Goal: Task Accomplishment & Management: Manage account settings

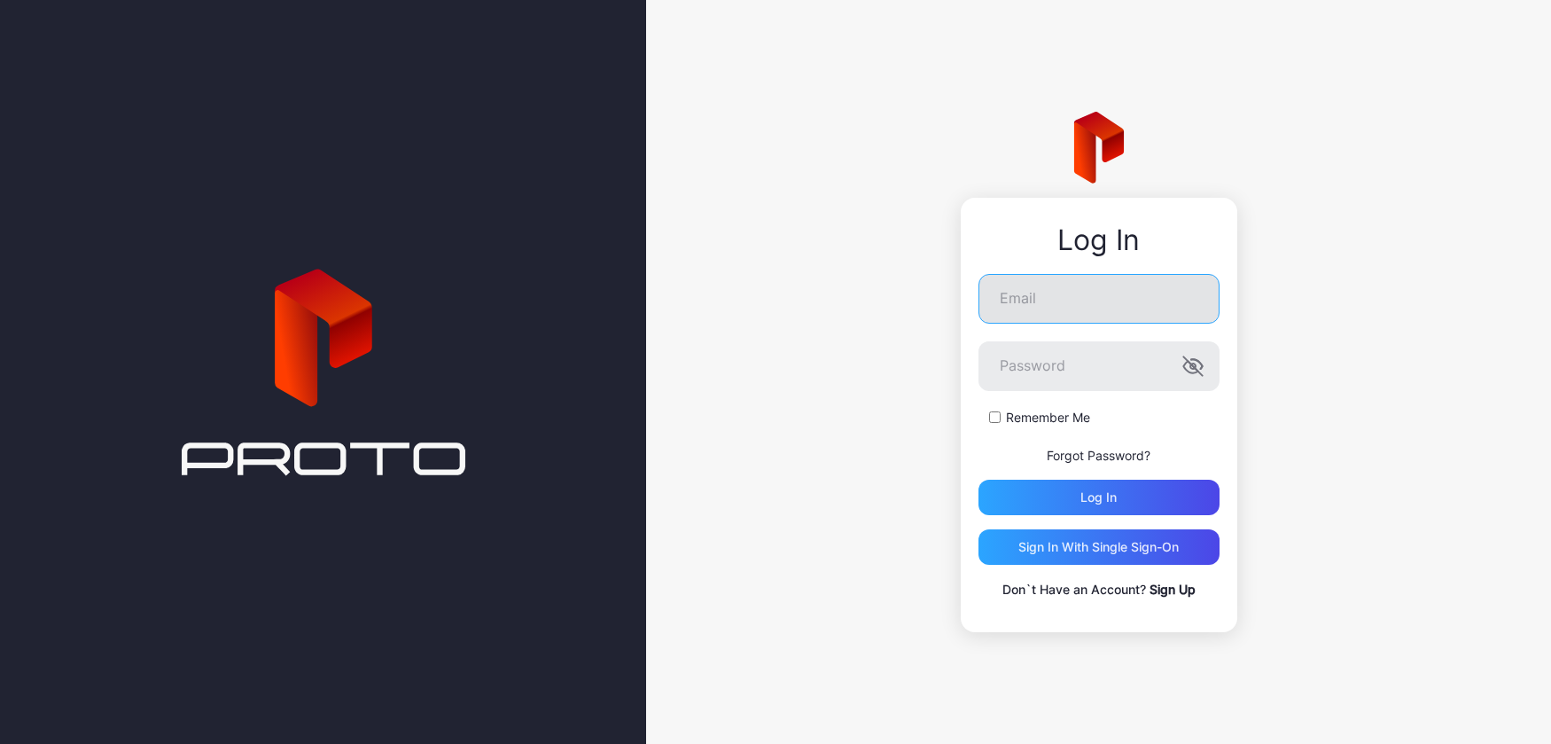
click at [1064, 292] on input "Email" at bounding box center [1098, 299] width 241 height 50
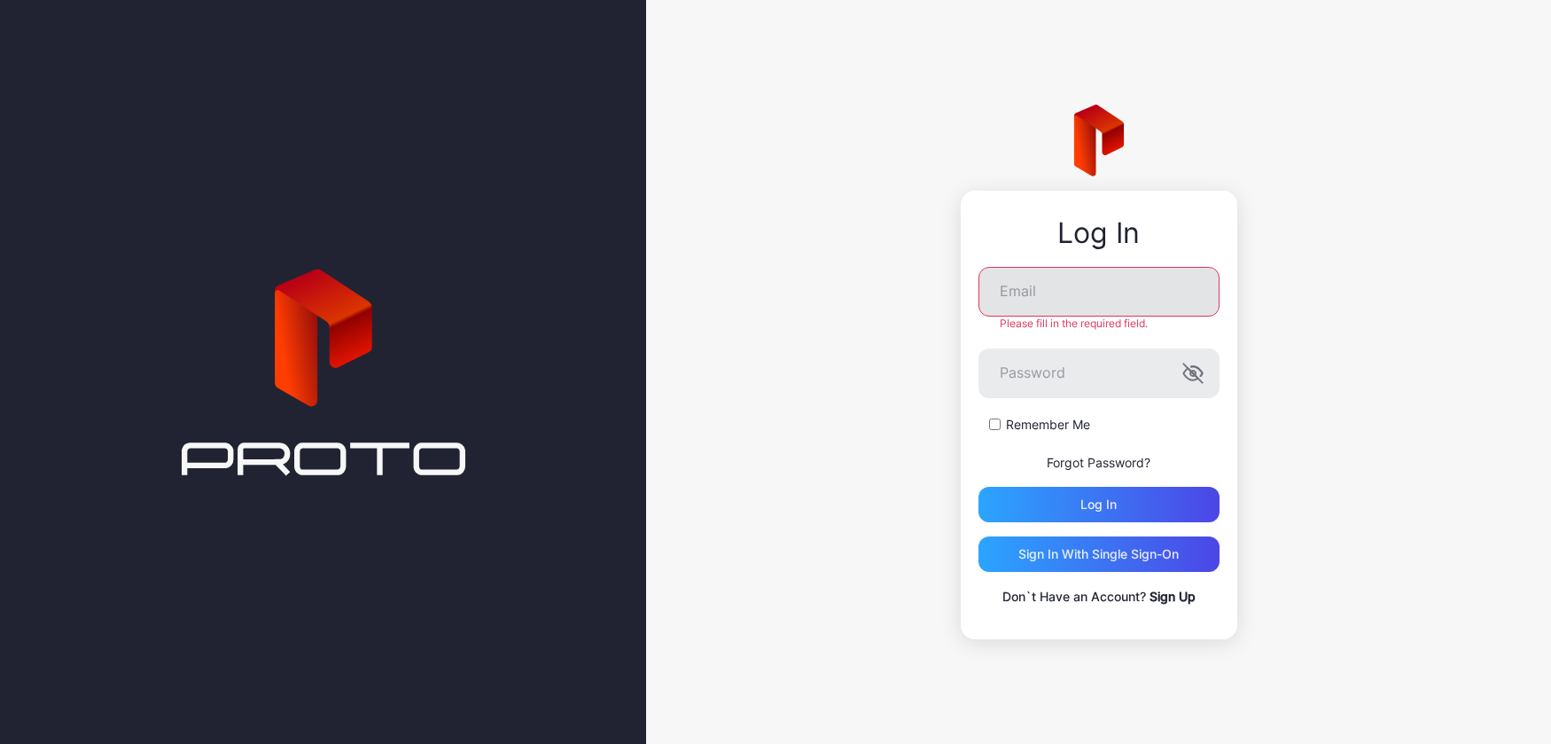
click at [1029, 306] on input "Email" at bounding box center [1098, 292] width 241 height 50
type input "**********"
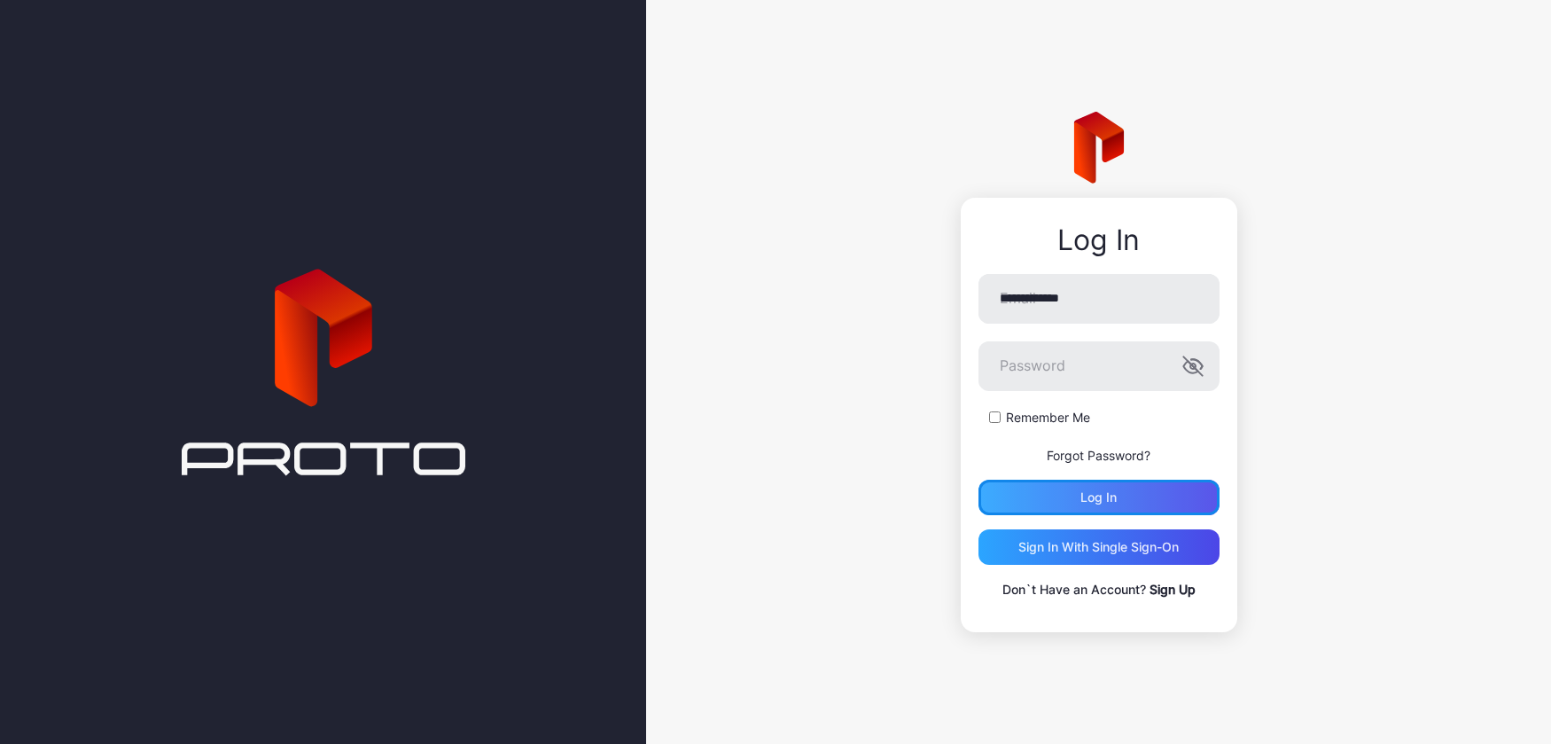
click at [1060, 491] on div "Log in" at bounding box center [1098, 496] width 241 height 35
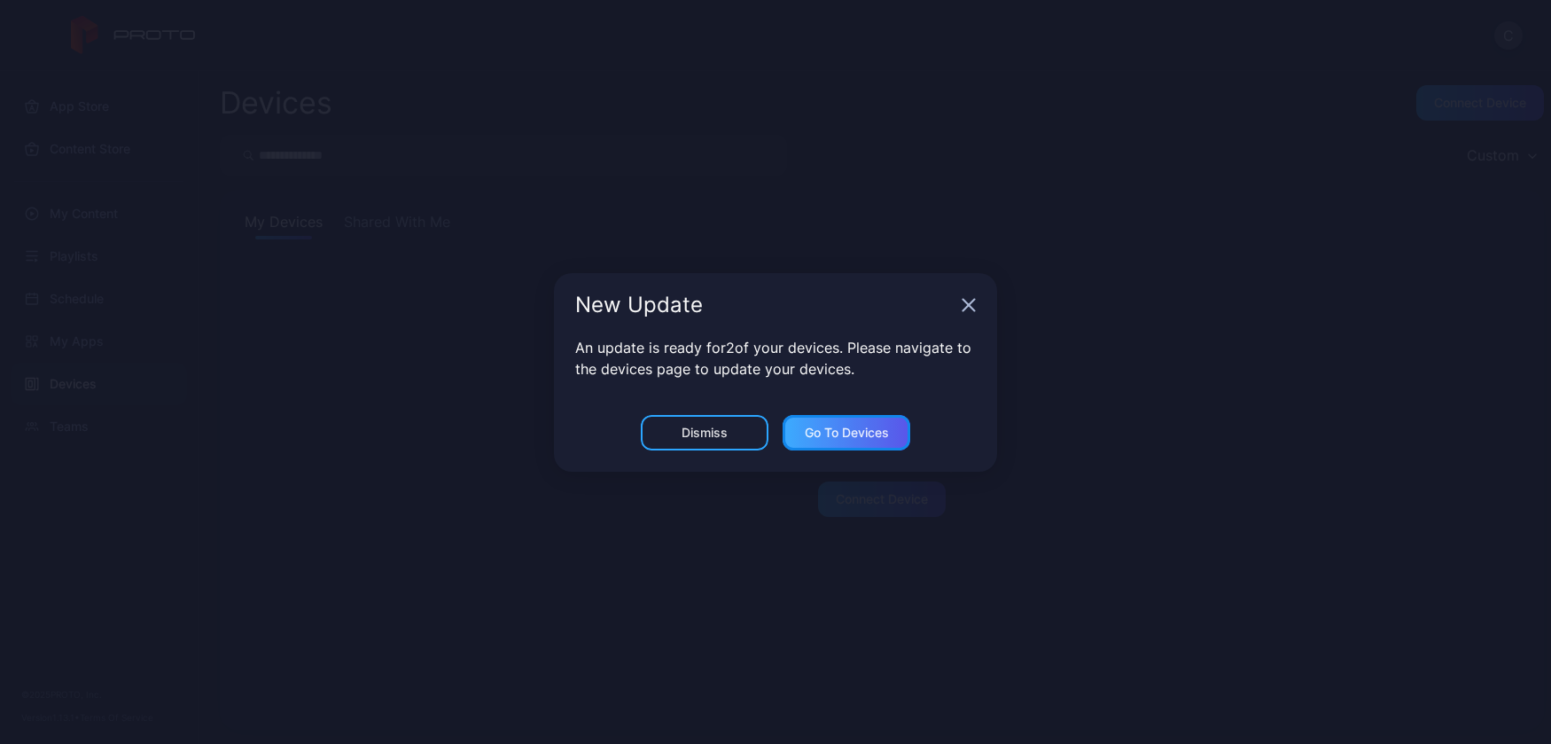
click at [864, 434] on div "Go to devices" at bounding box center [847, 432] width 84 height 14
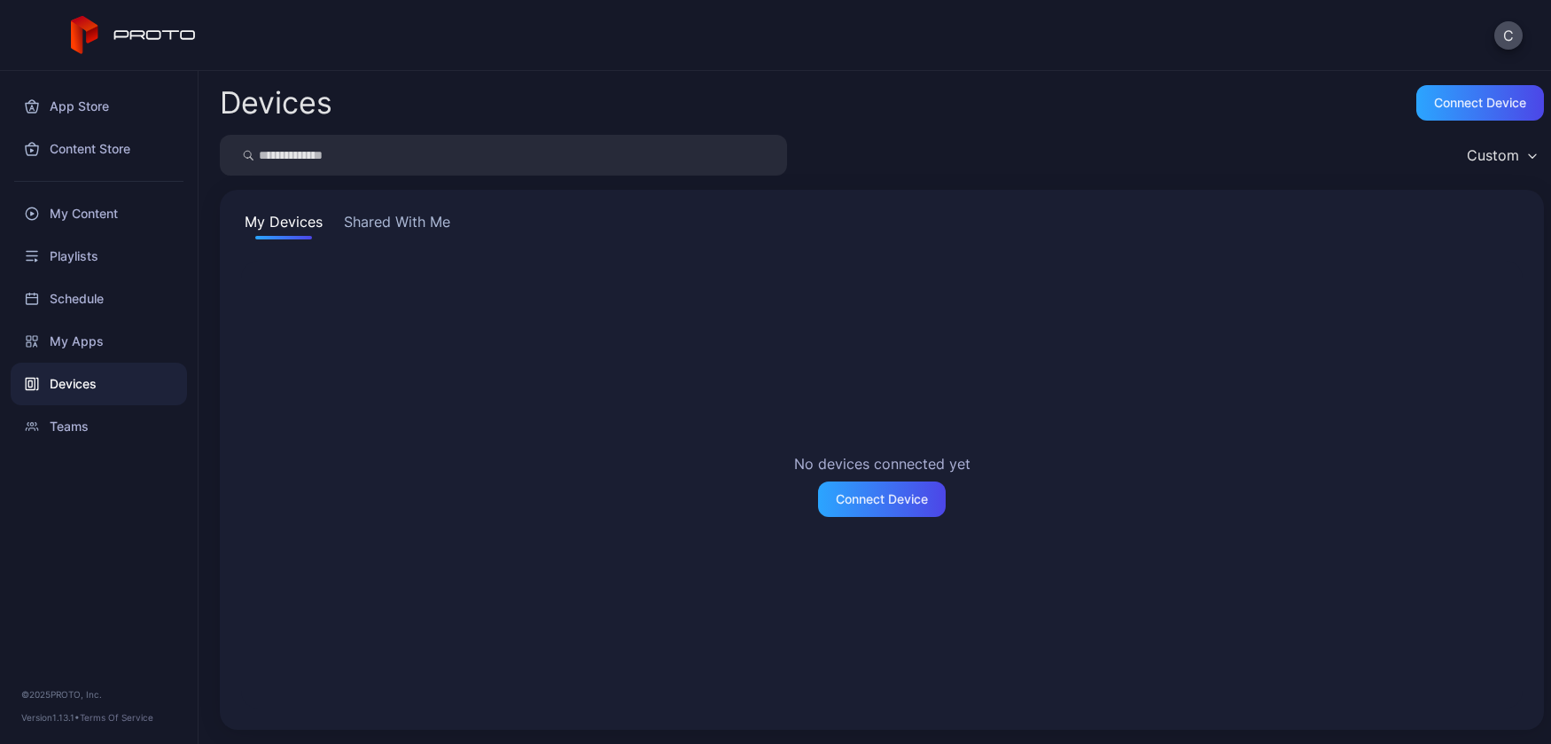
click at [398, 220] on button "Shared With Me" at bounding box center [396, 225] width 113 height 28
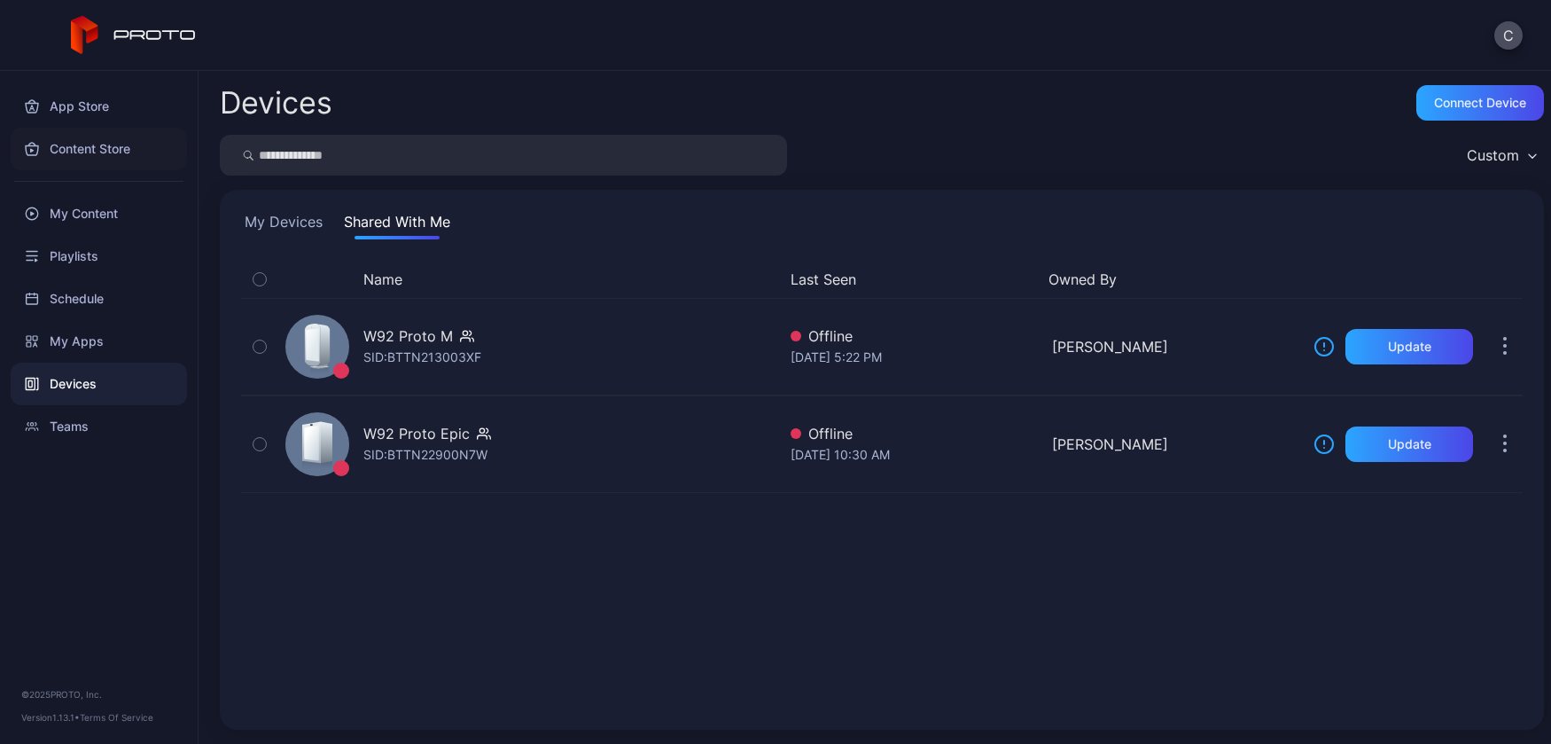
click at [117, 149] on div "Content Store" at bounding box center [99, 149] width 176 height 43
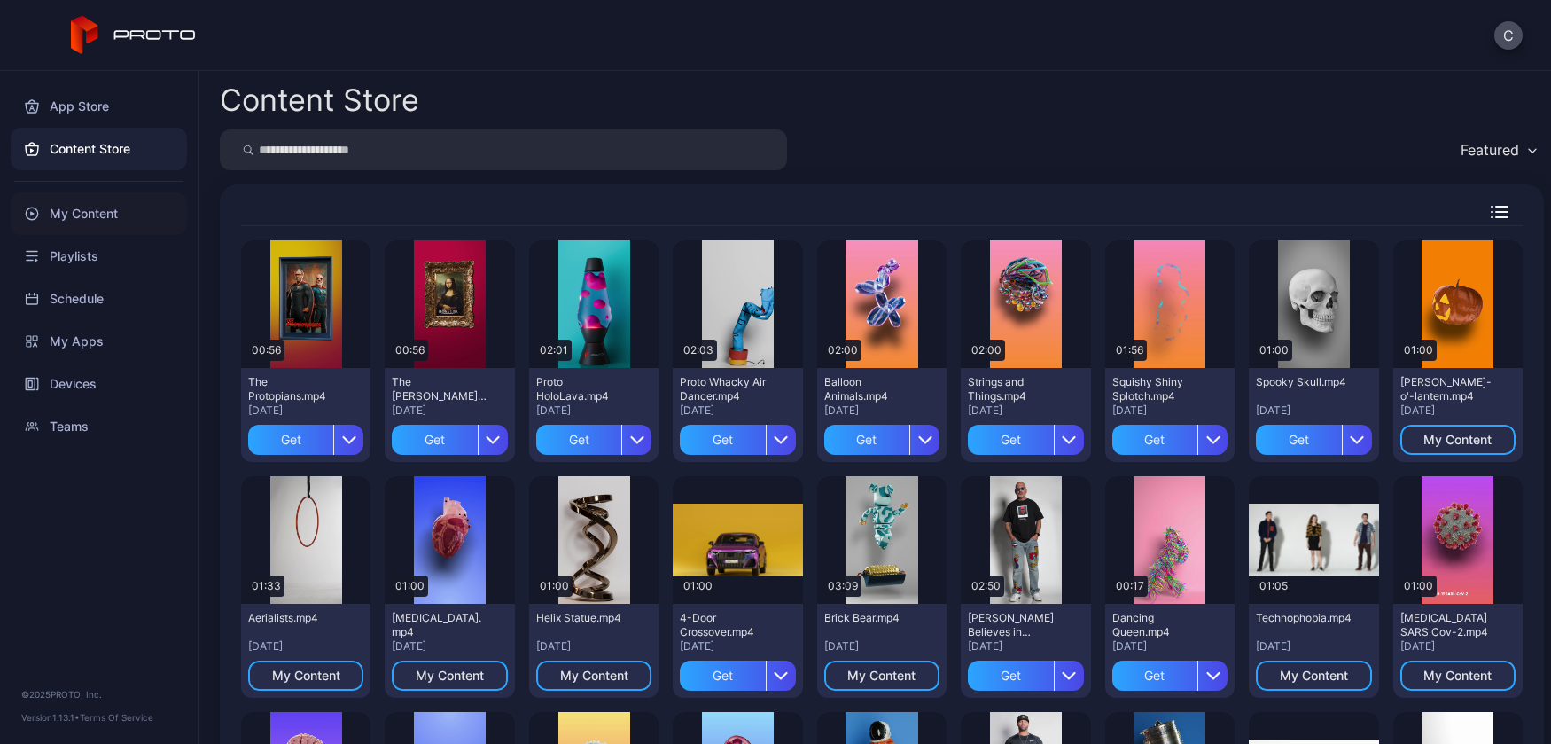
click at [100, 211] on div "My Content" at bounding box center [99, 213] width 176 height 43
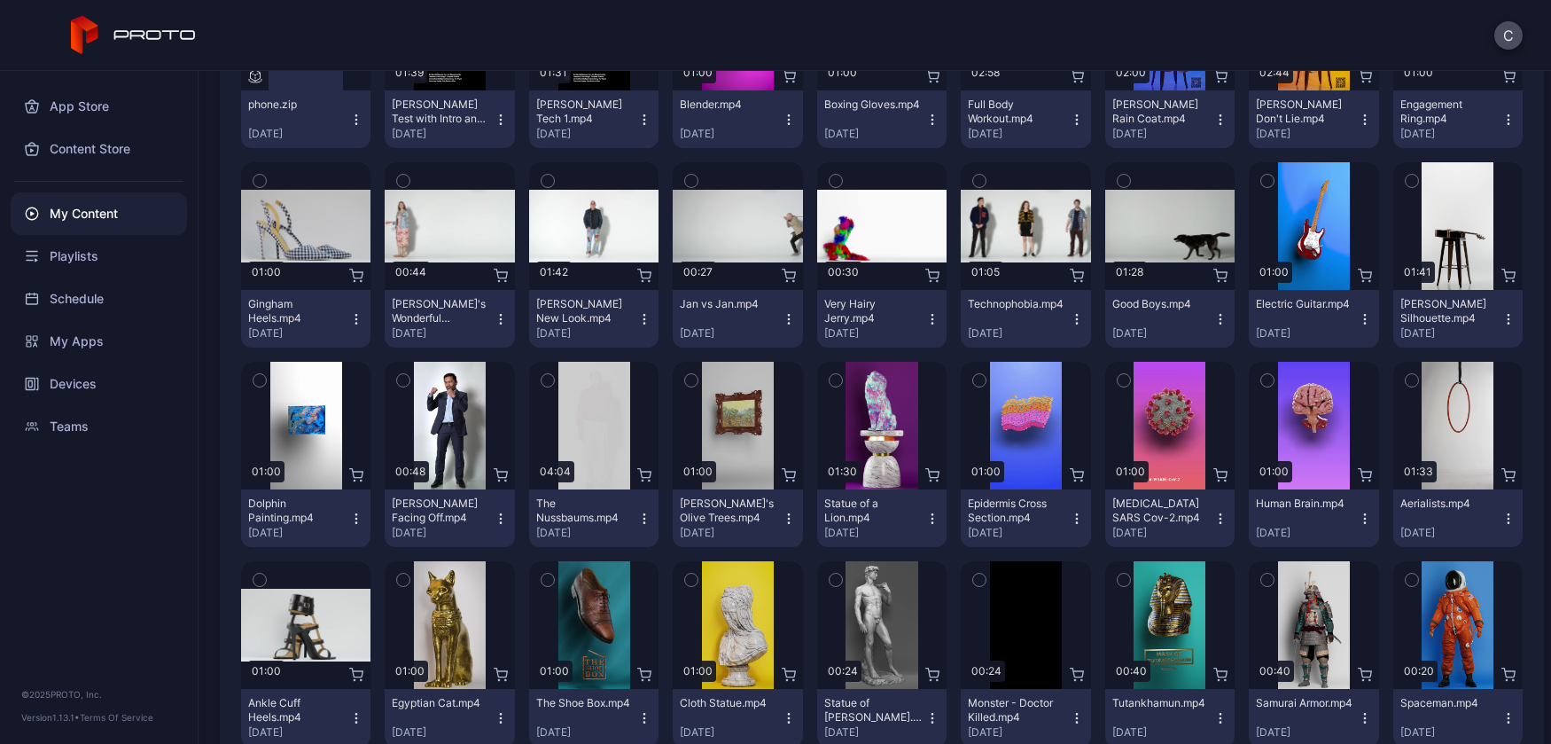
scroll to position [272, 0]
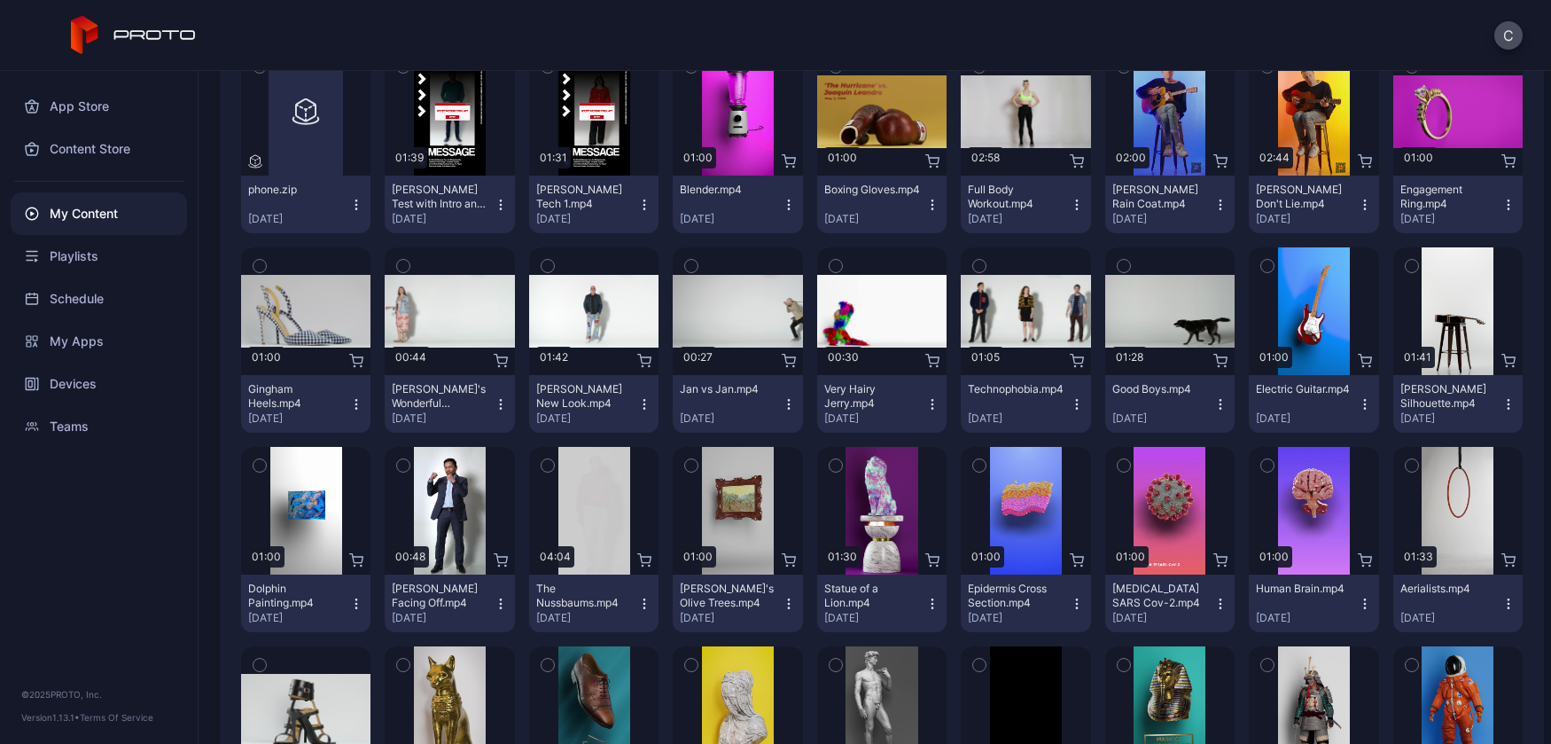
click at [651, 402] on icon "button" at bounding box center [644, 404] width 14 height 14
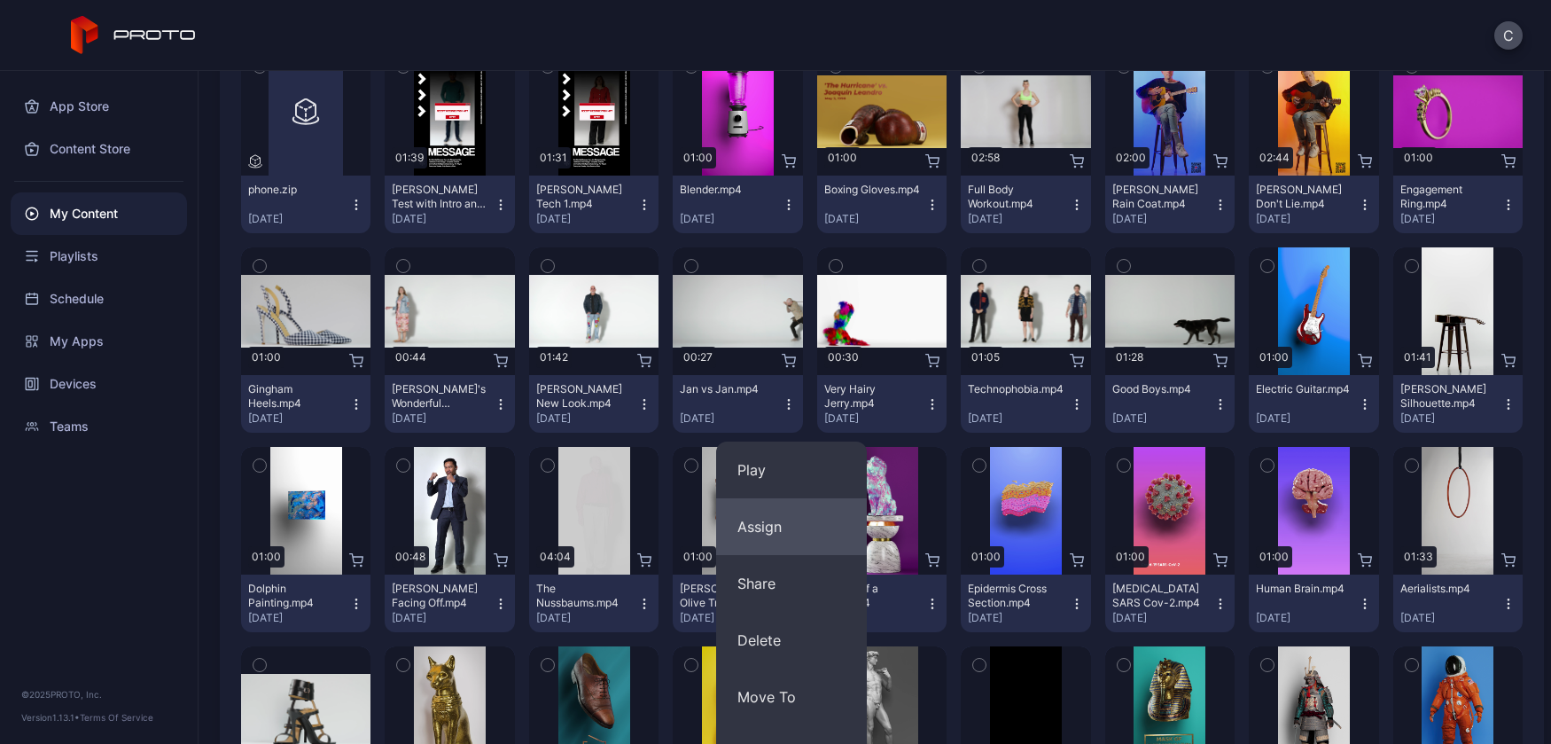
click at [782, 518] on button "Assign" at bounding box center [791, 526] width 151 height 57
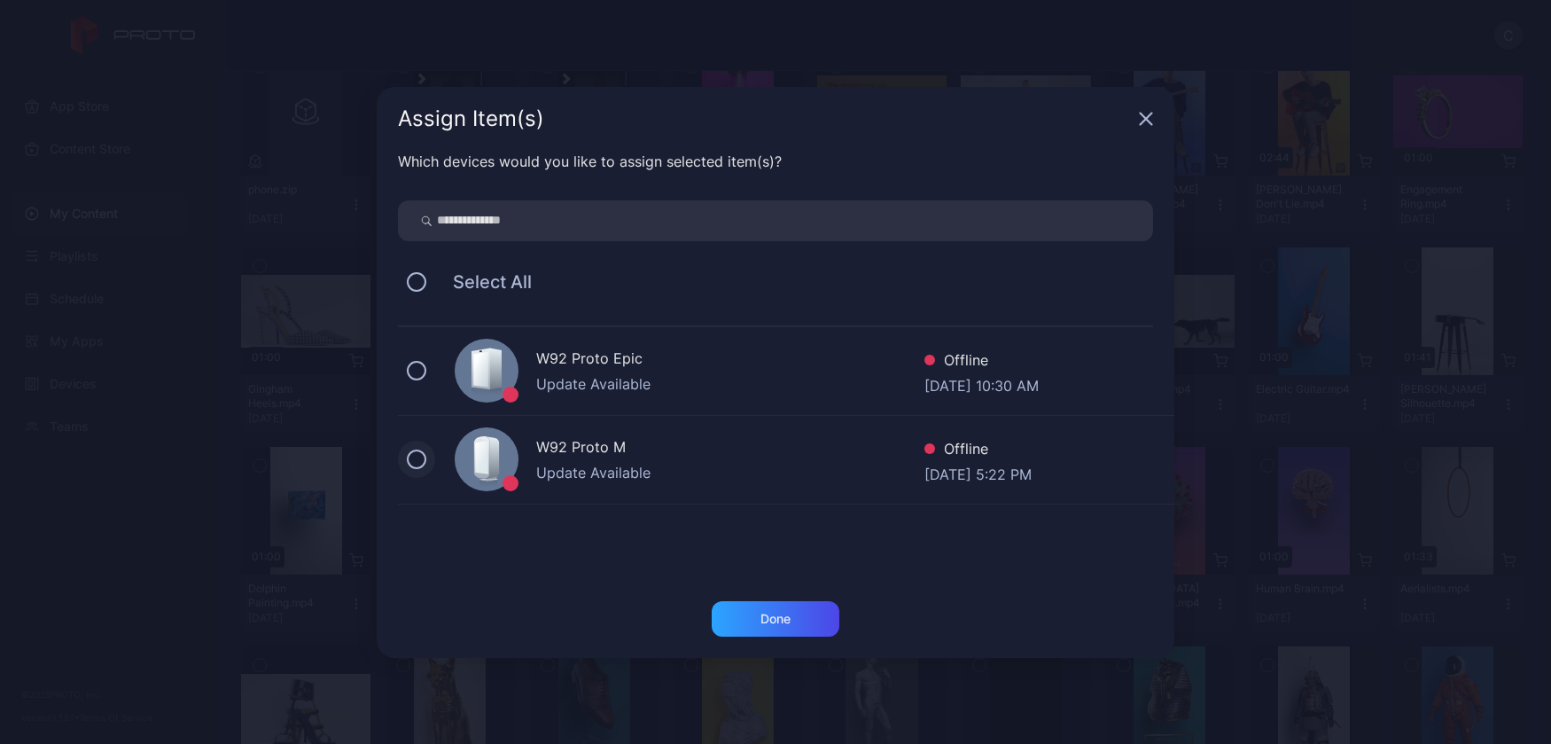
click at [418, 456] on button at bounding box center [416, 458] width 19 height 19
click at [794, 618] on div "Done" at bounding box center [776, 618] width 128 height 35
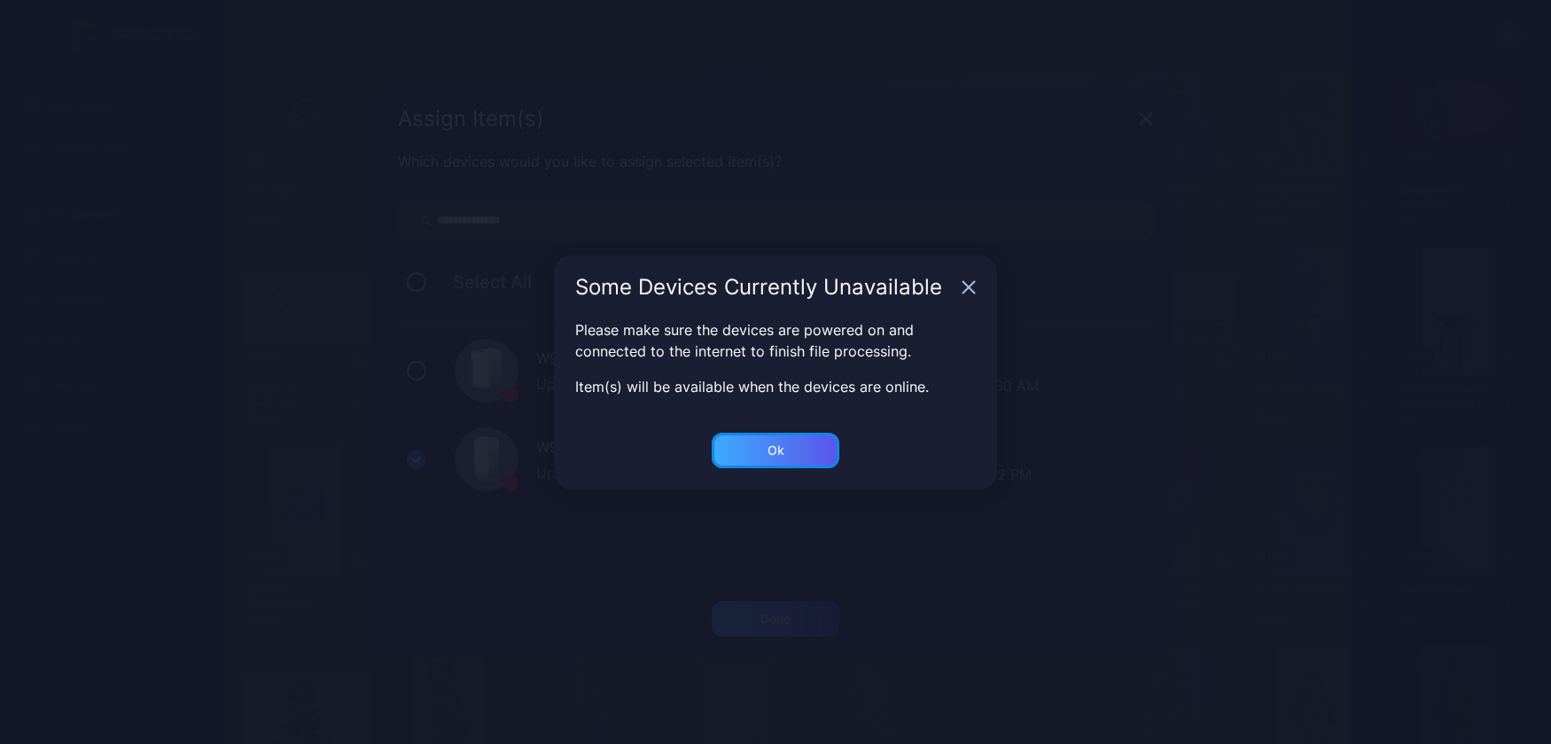
click at [785, 450] on div "Ok" at bounding box center [776, 450] width 128 height 35
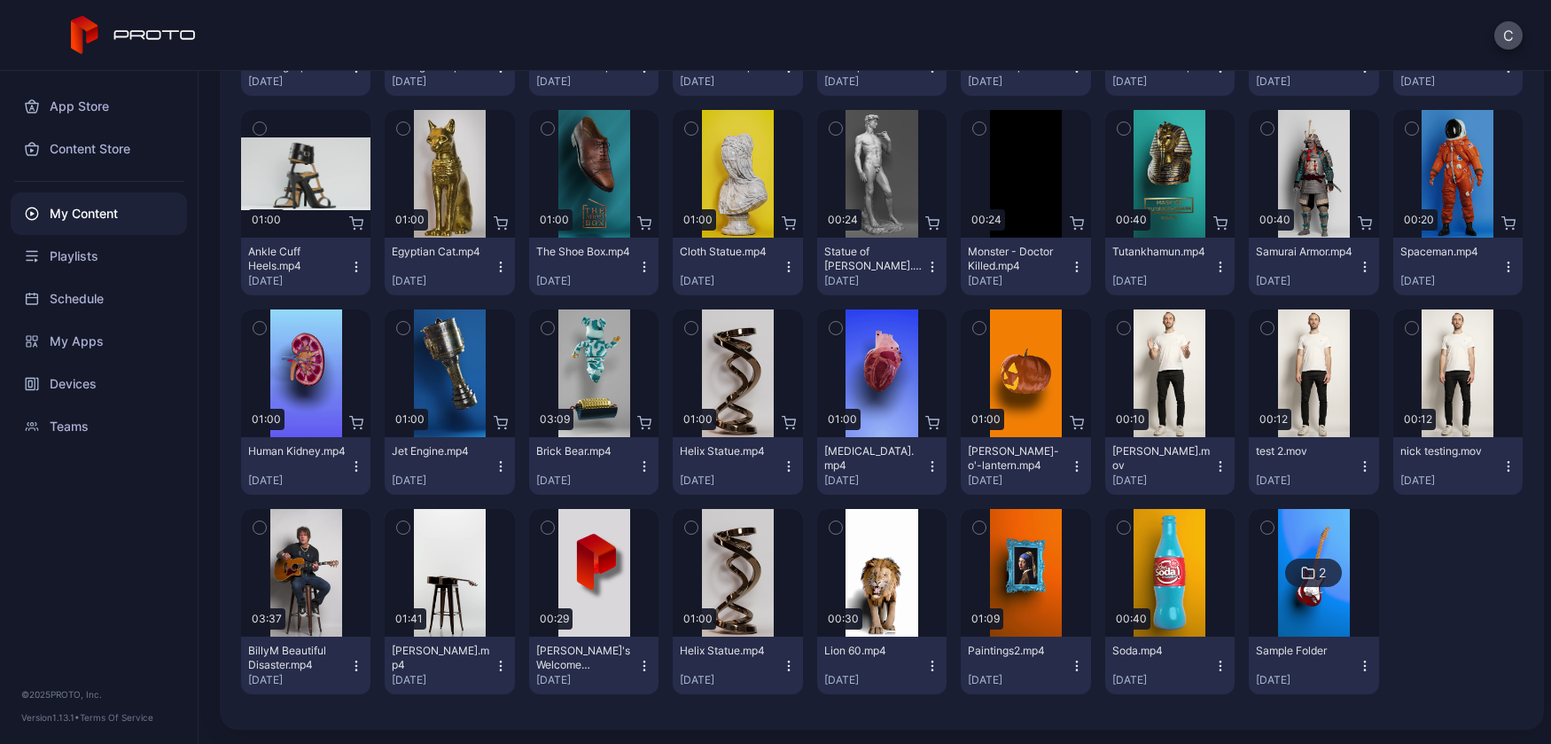
scroll to position [0, 0]
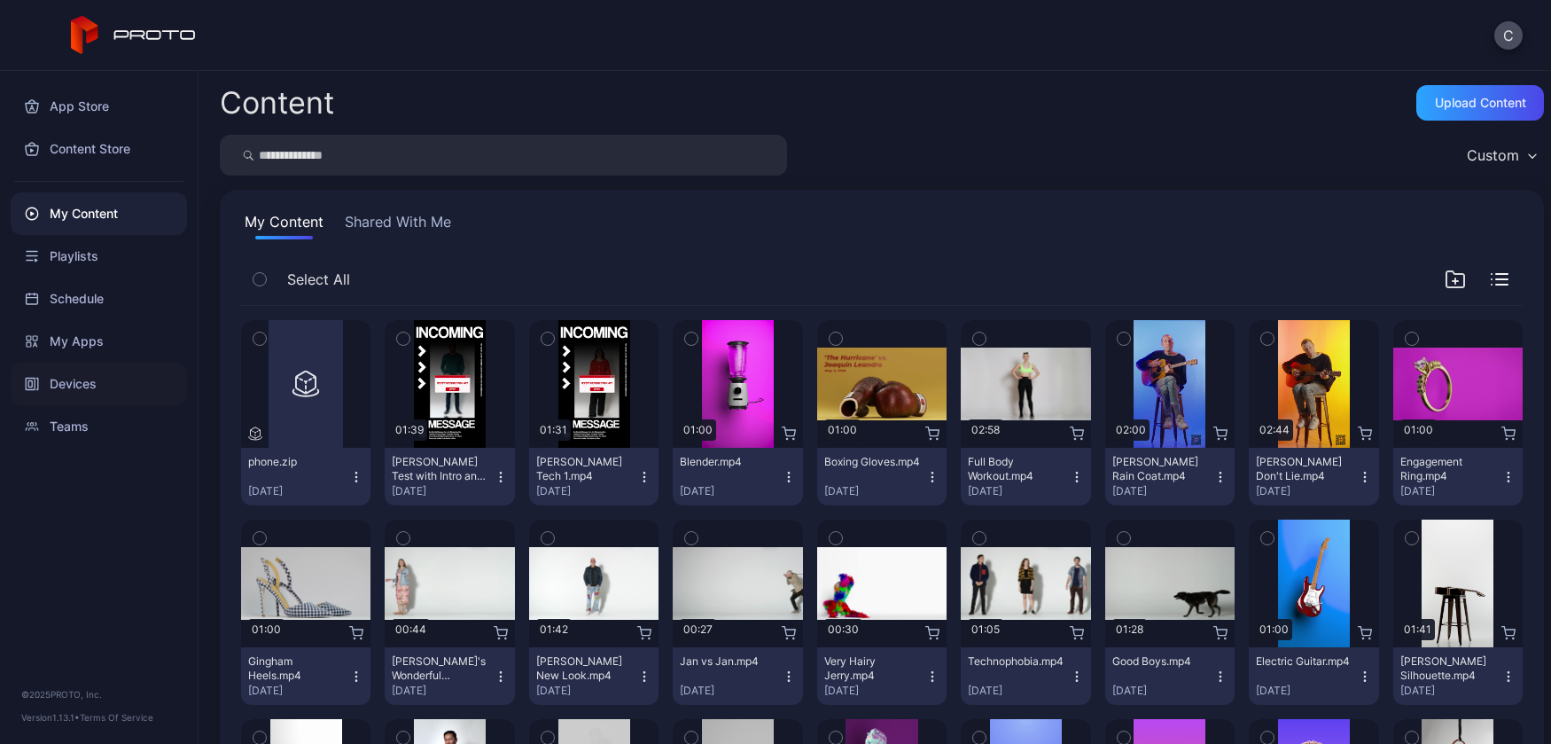
click at [82, 387] on div "Devices" at bounding box center [99, 384] width 176 height 43
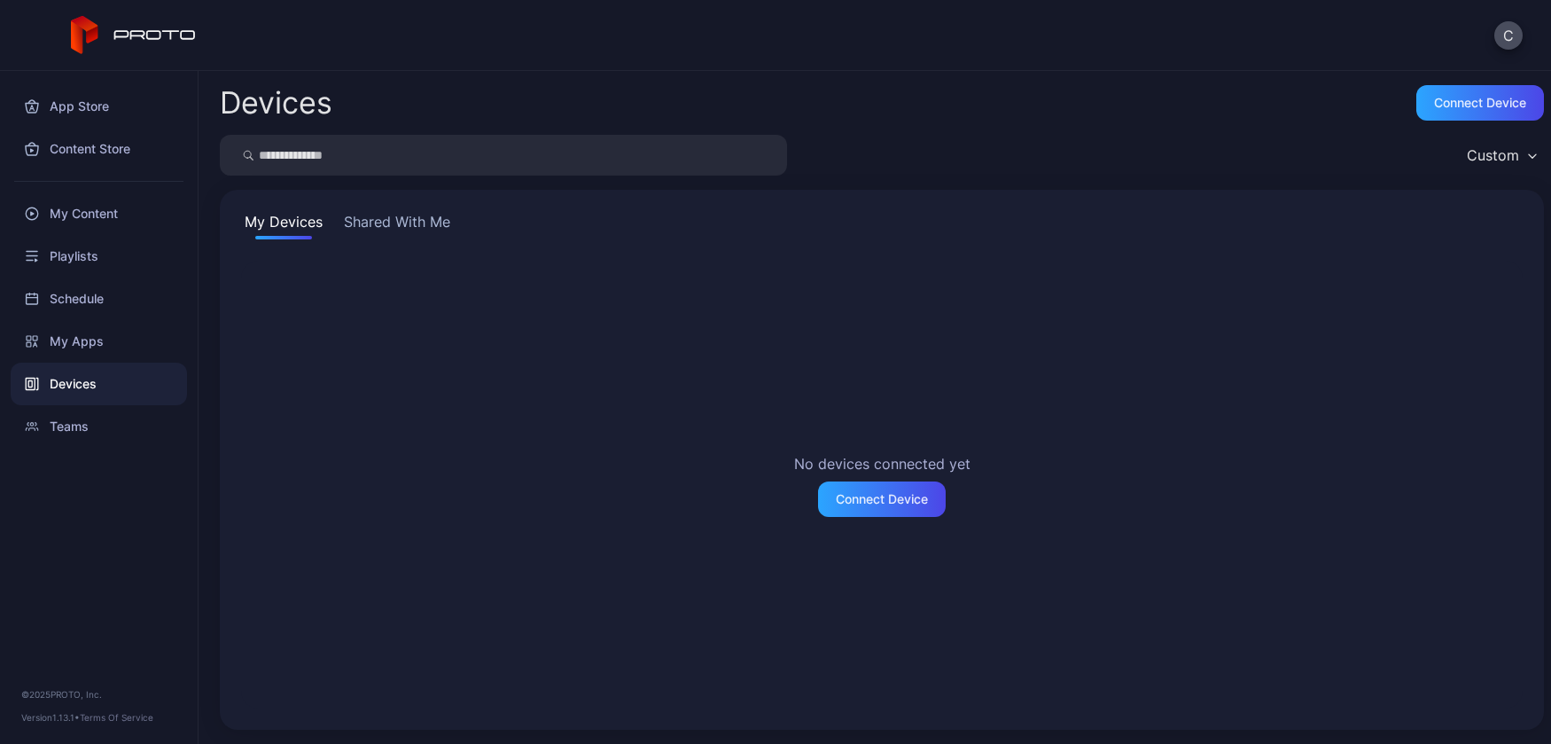
click at [382, 224] on button "Shared With Me" at bounding box center [396, 225] width 113 height 28
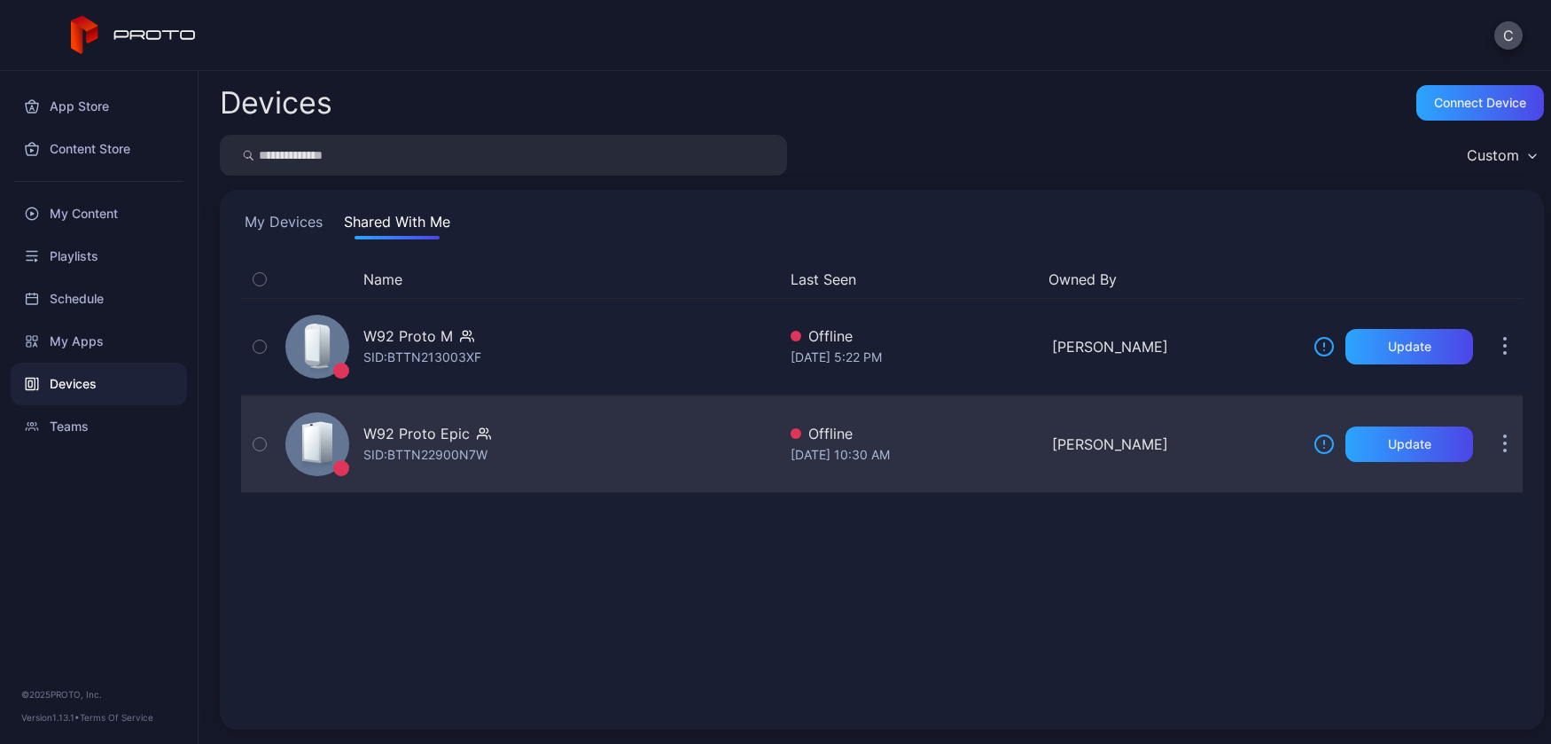
click at [557, 432] on div "W92 Proto Epic SID: BTTN22900N7W" at bounding box center [527, 444] width 498 height 89
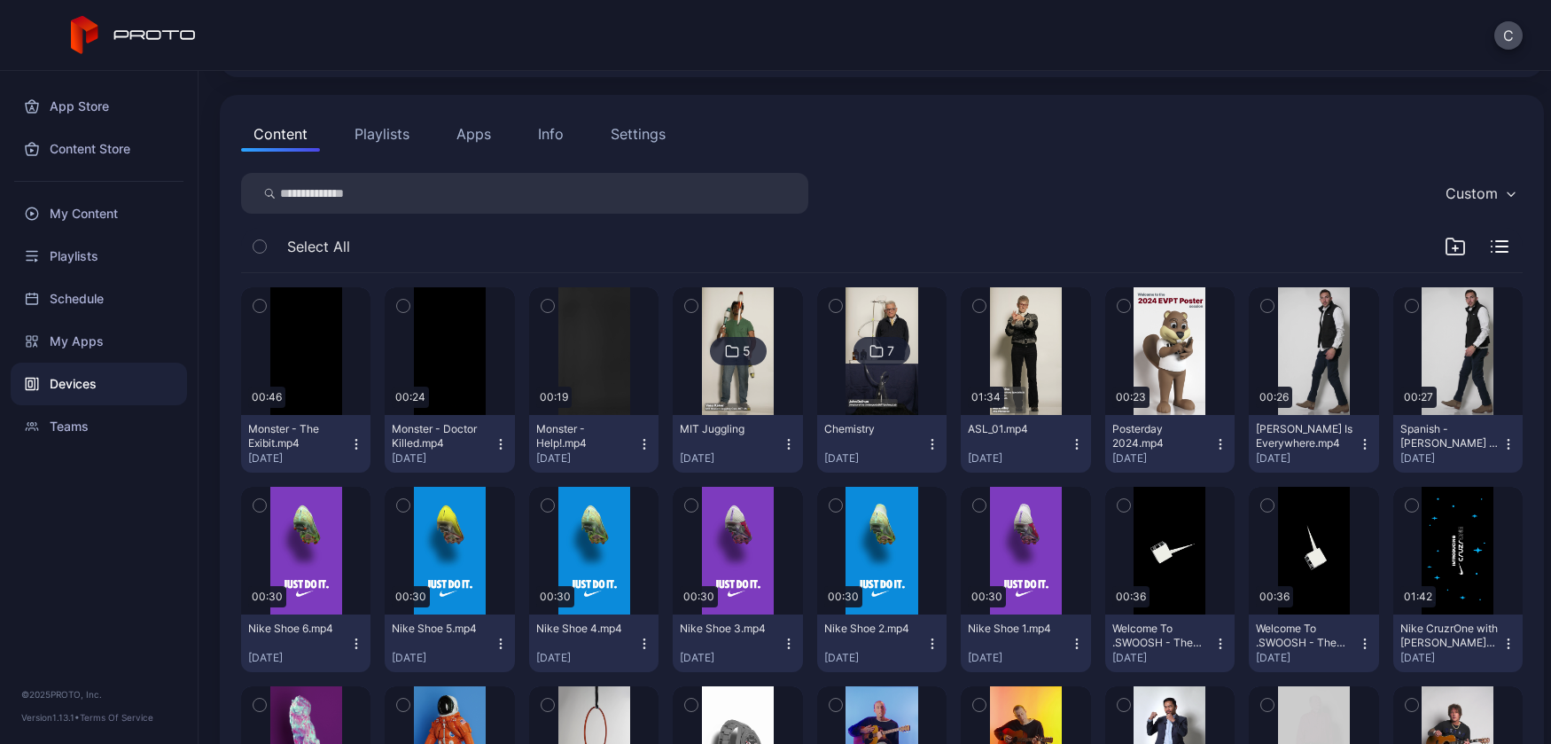
scroll to position [187, 0]
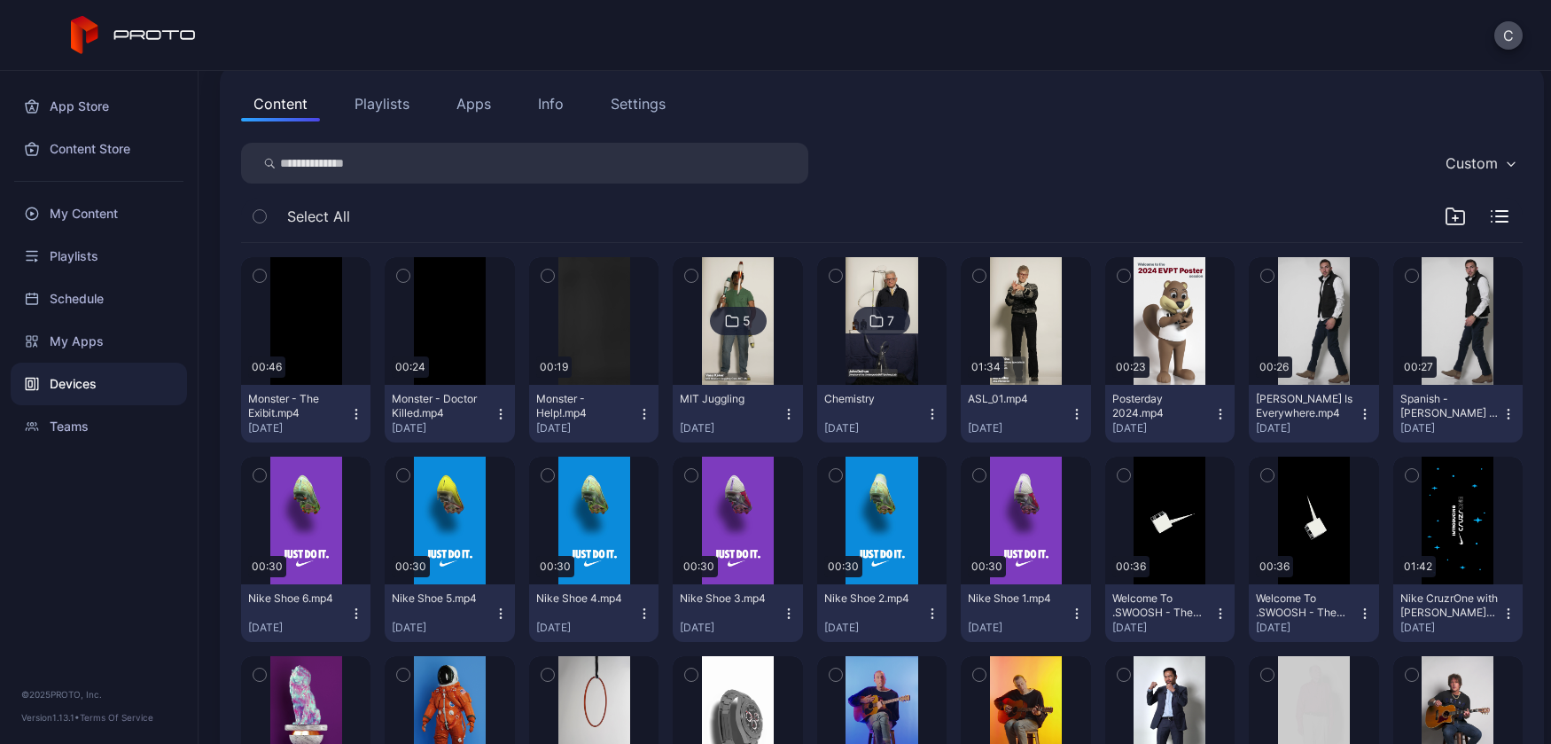
click at [82, 379] on div "Devices" at bounding box center [99, 384] width 176 height 43
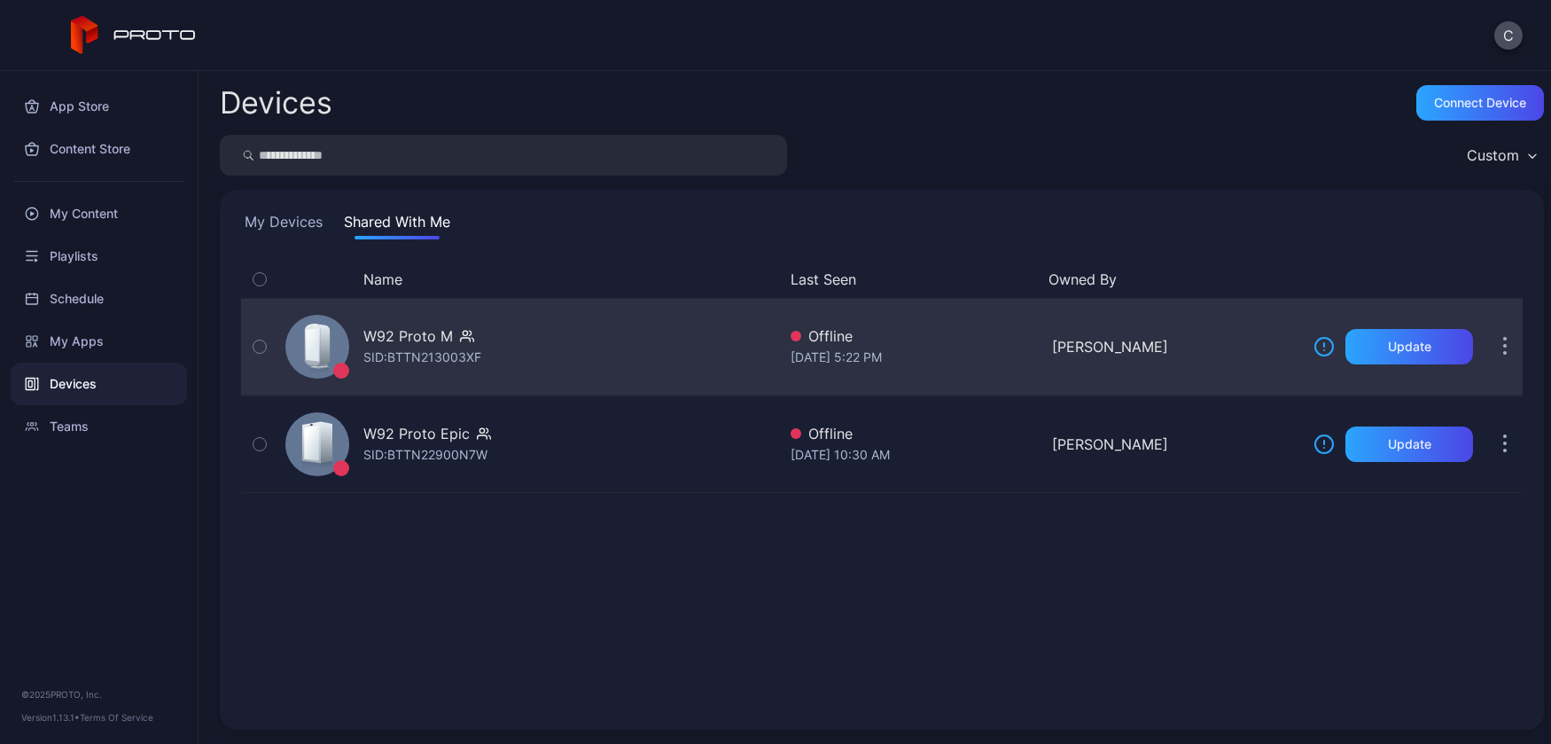
click at [534, 345] on div "W92 Proto M SID: BTTN213003XF" at bounding box center [527, 346] width 498 height 89
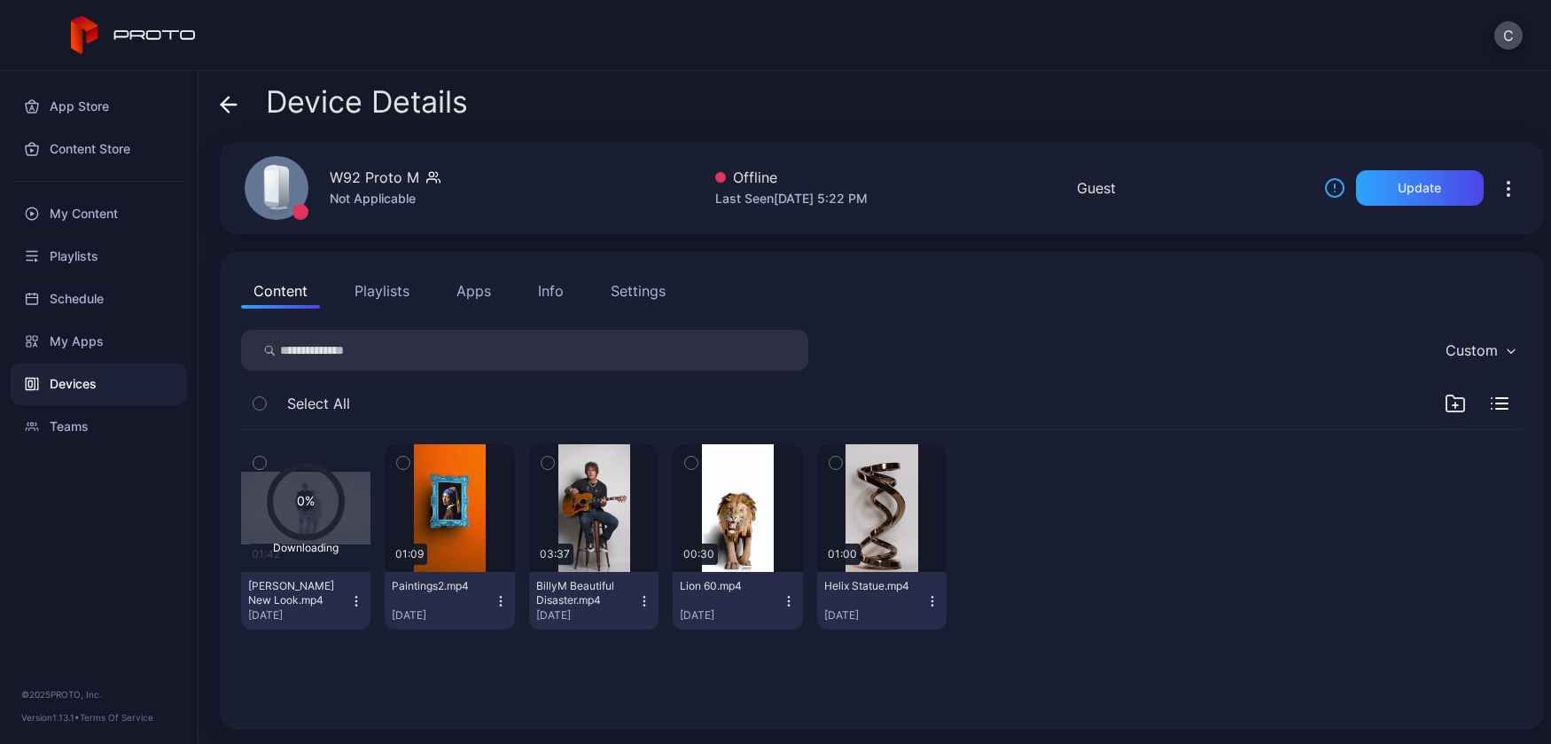
click at [472, 289] on button "Apps" at bounding box center [473, 290] width 59 height 35
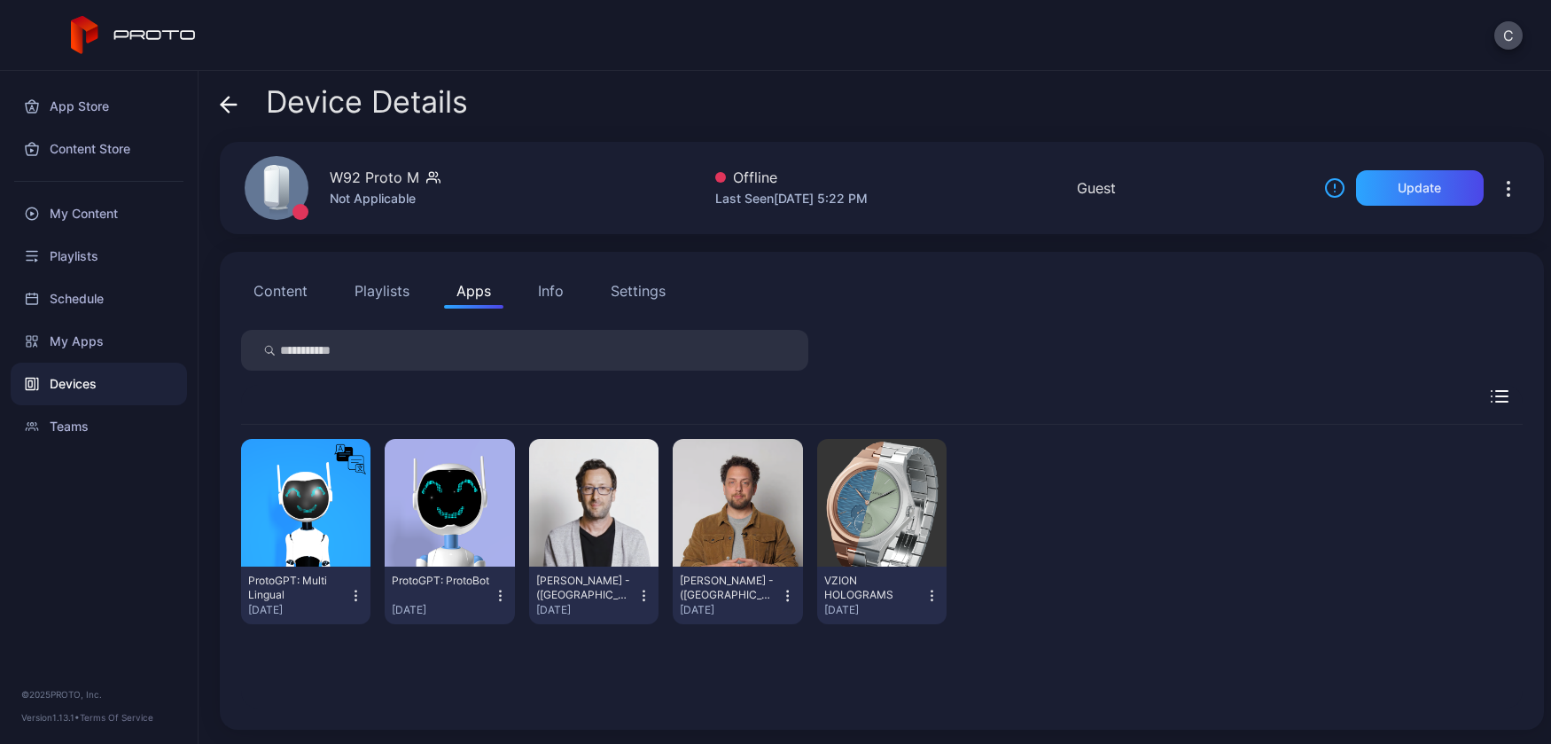
click at [299, 292] on button "Content" at bounding box center [280, 290] width 79 height 35
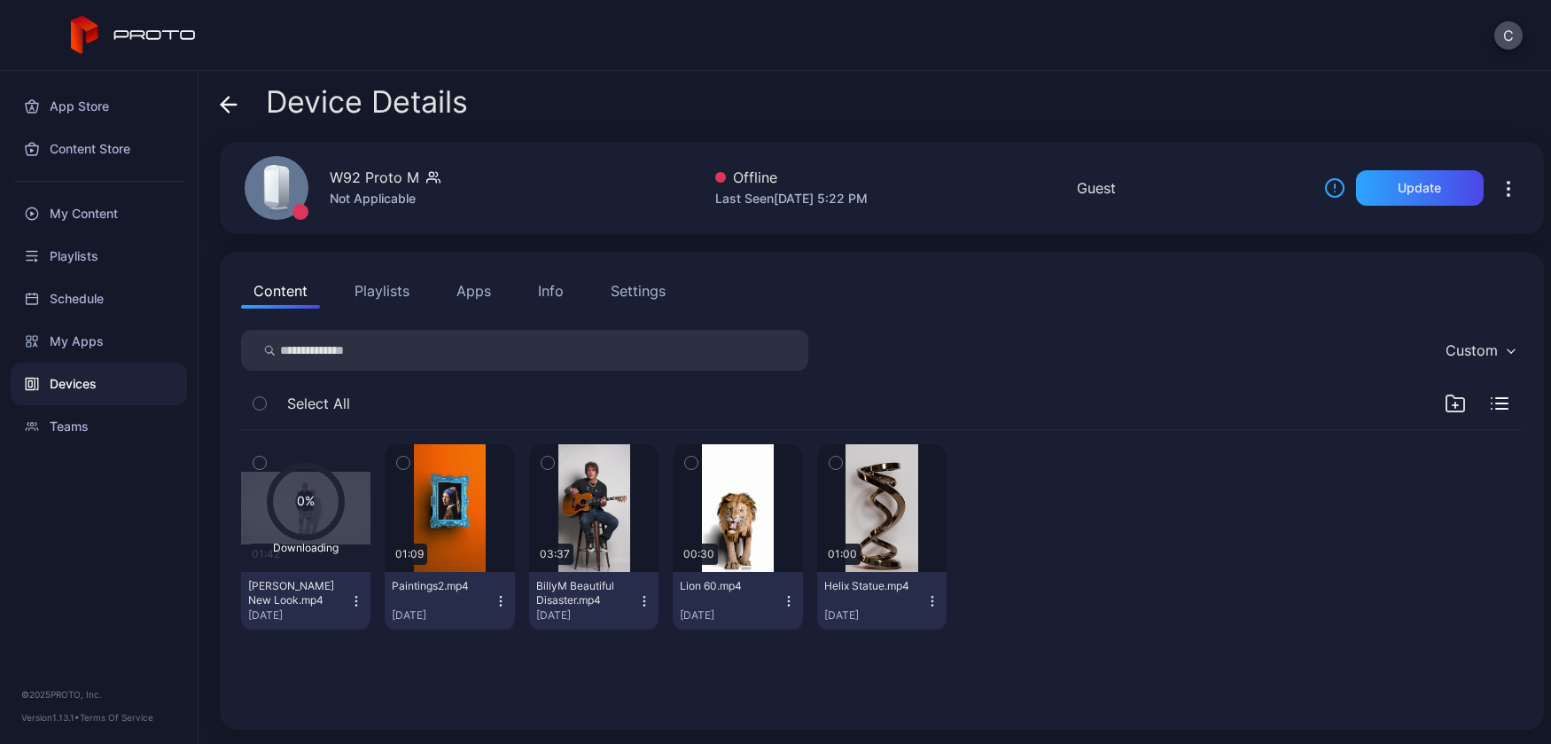
click at [474, 291] on button "Apps" at bounding box center [473, 290] width 59 height 35
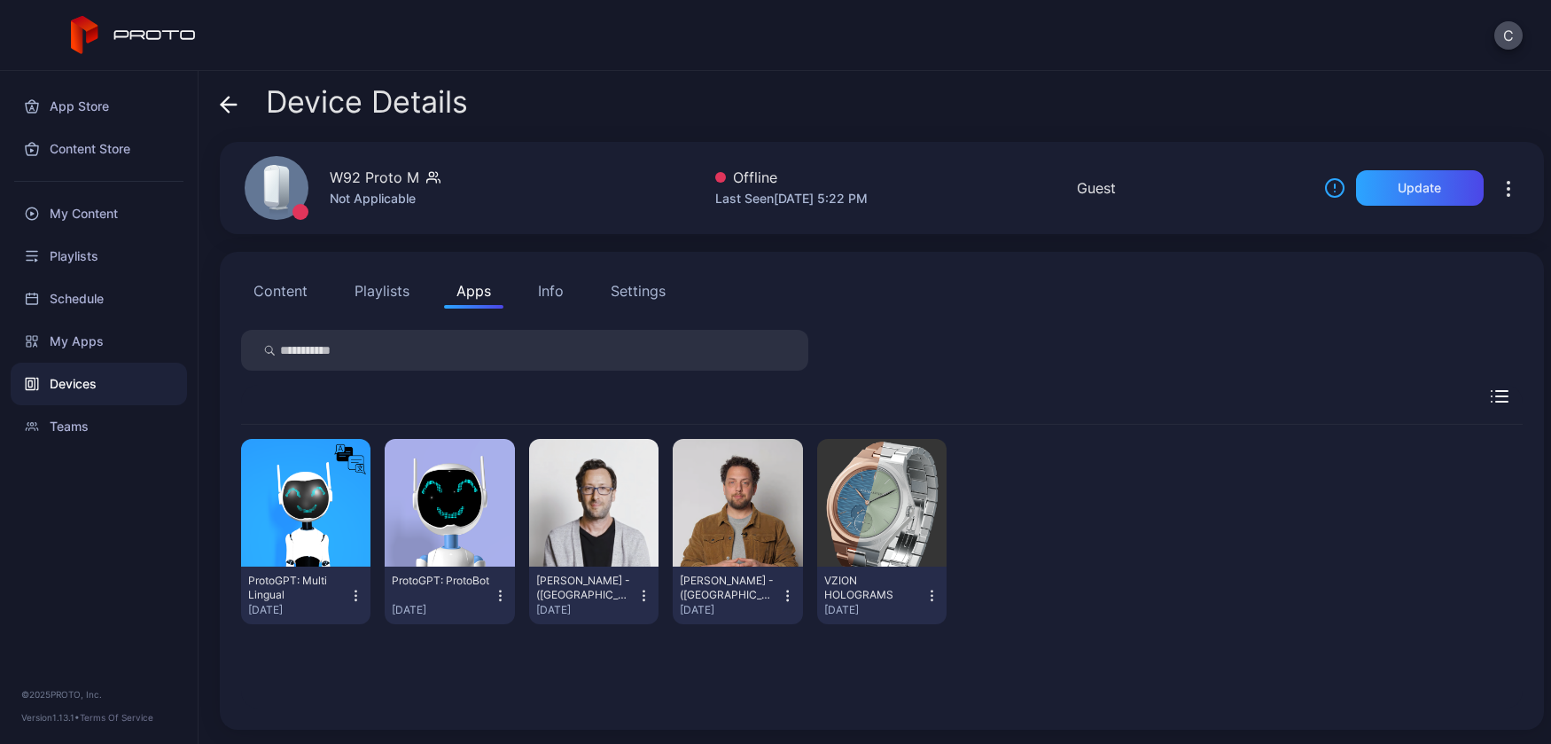
click at [558, 285] on div "Info" at bounding box center [551, 290] width 26 height 21
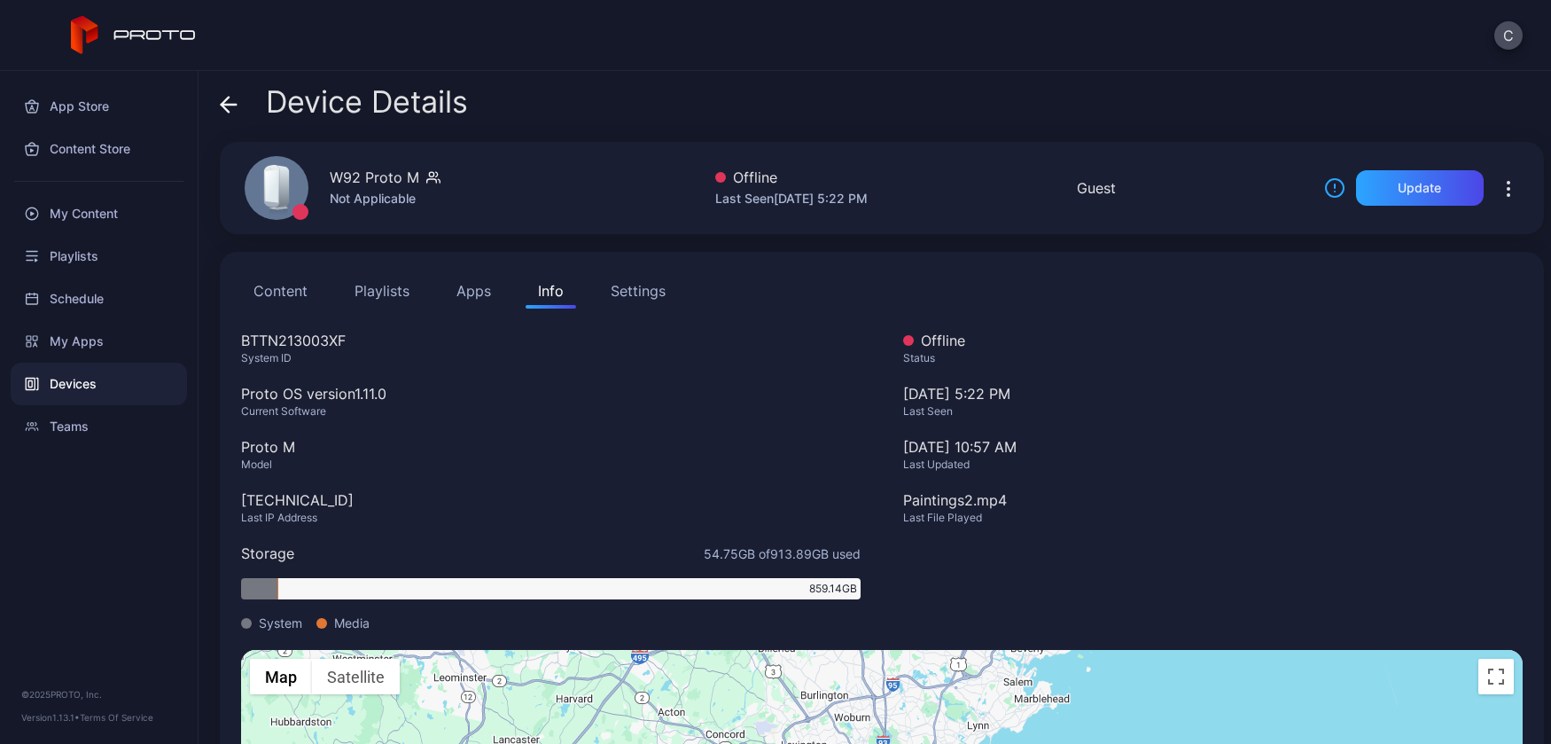
click at [619, 284] on div "Settings" at bounding box center [638, 290] width 55 height 21
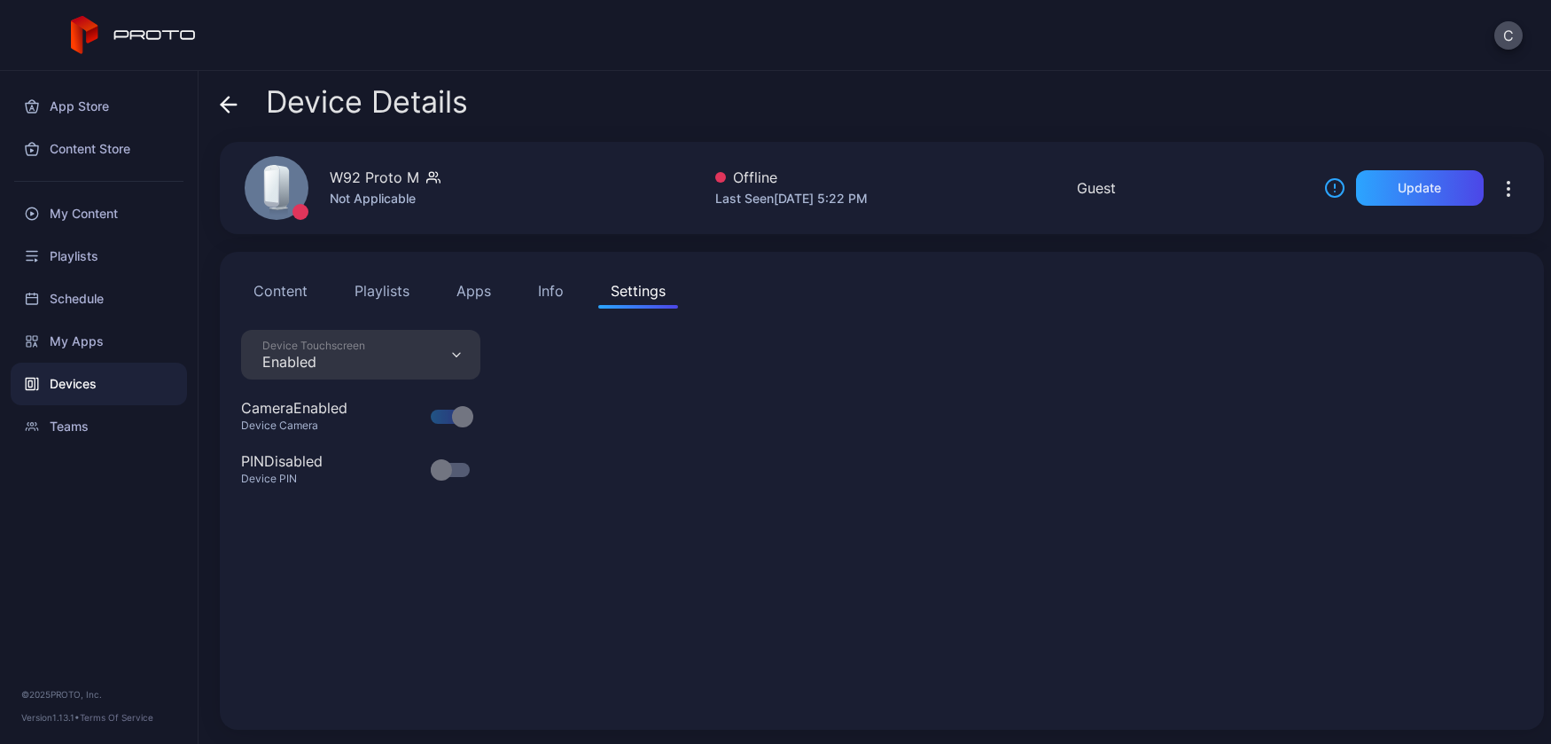
click at [285, 290] on button "Content" at bounding box center [280, 290] width 79 height 35
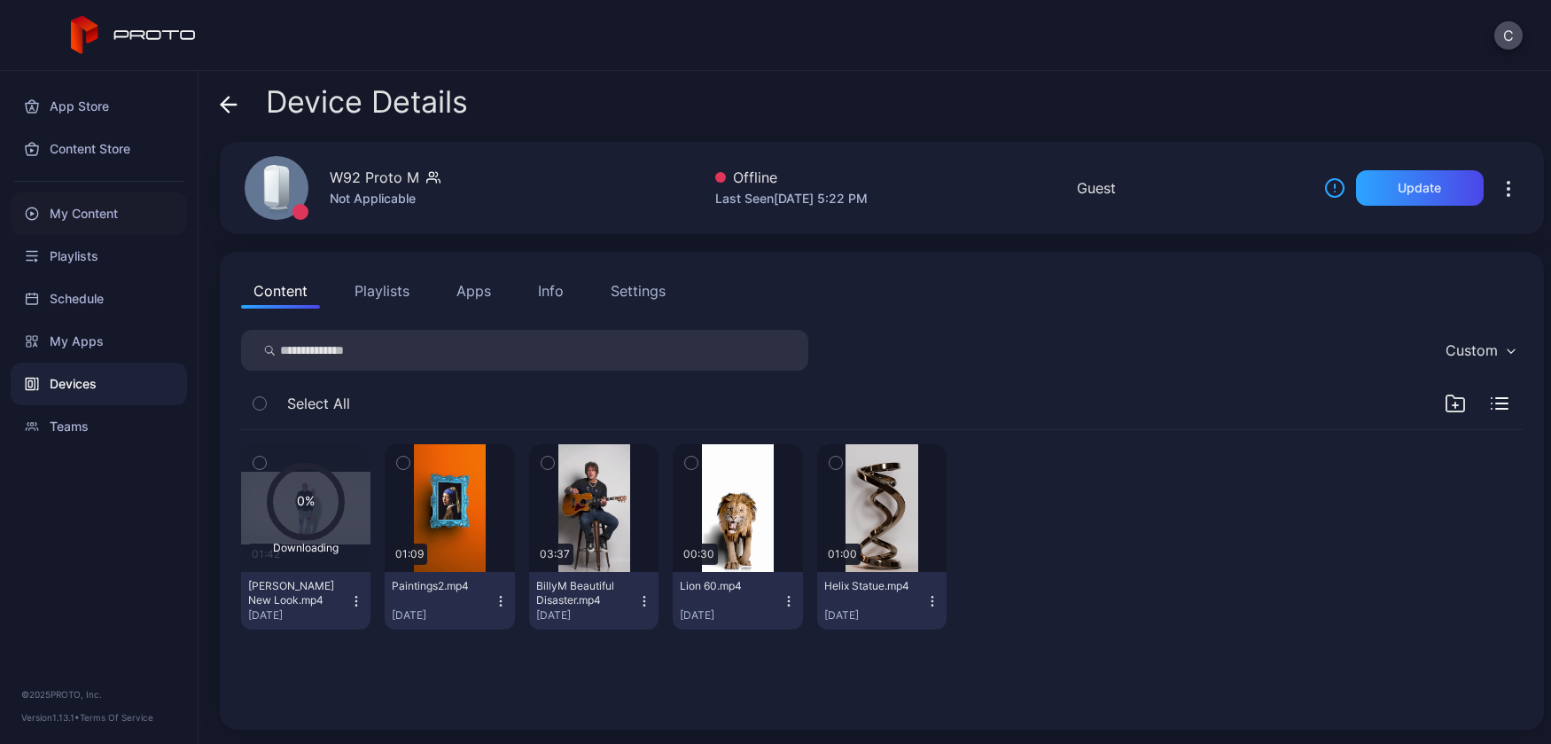
click at [106, 217] on div "My Content" at bounding box center [99, 213] width 176 height 43
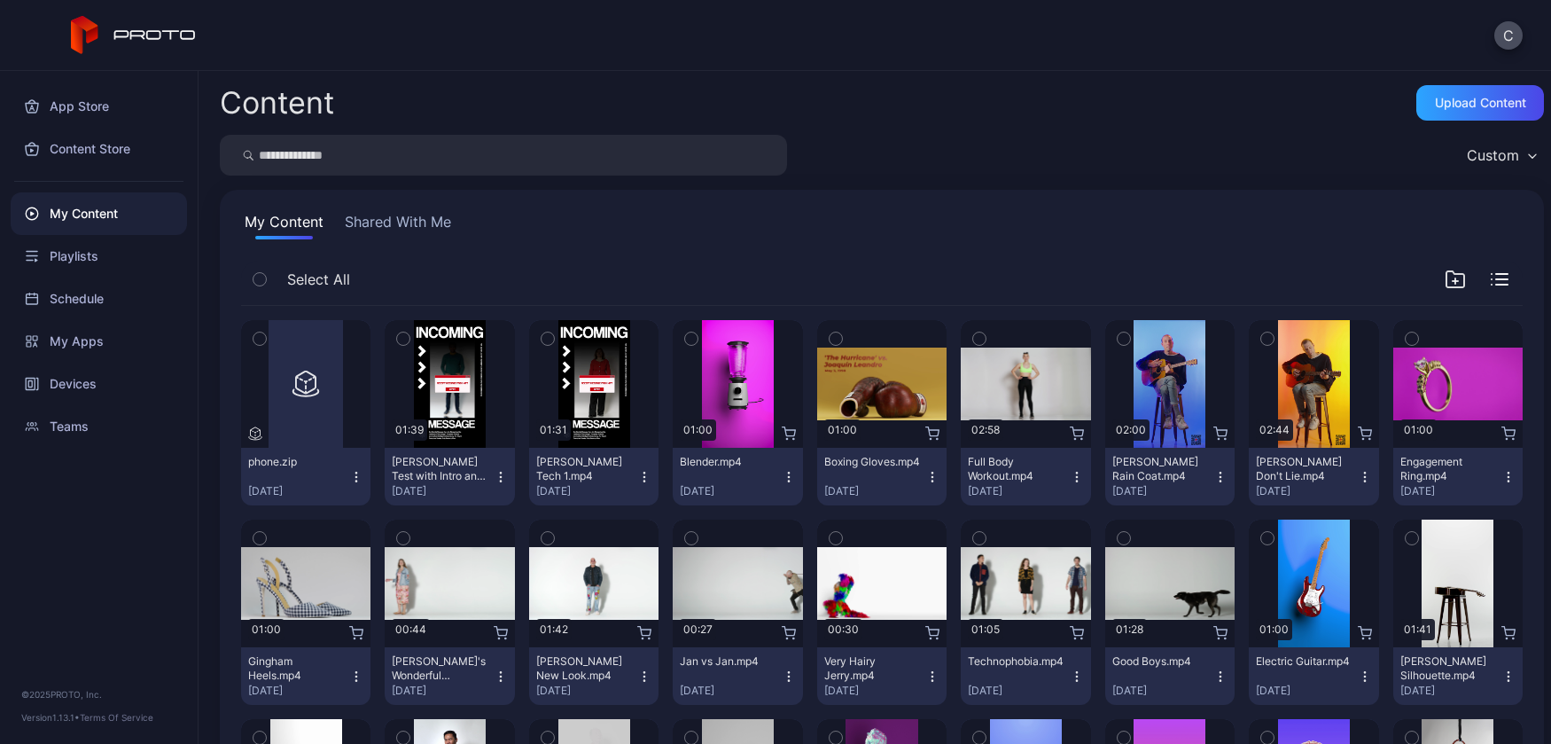
click at [1228, 675] on icon "button" at bounding box center [1220, 676] width 14 height 14
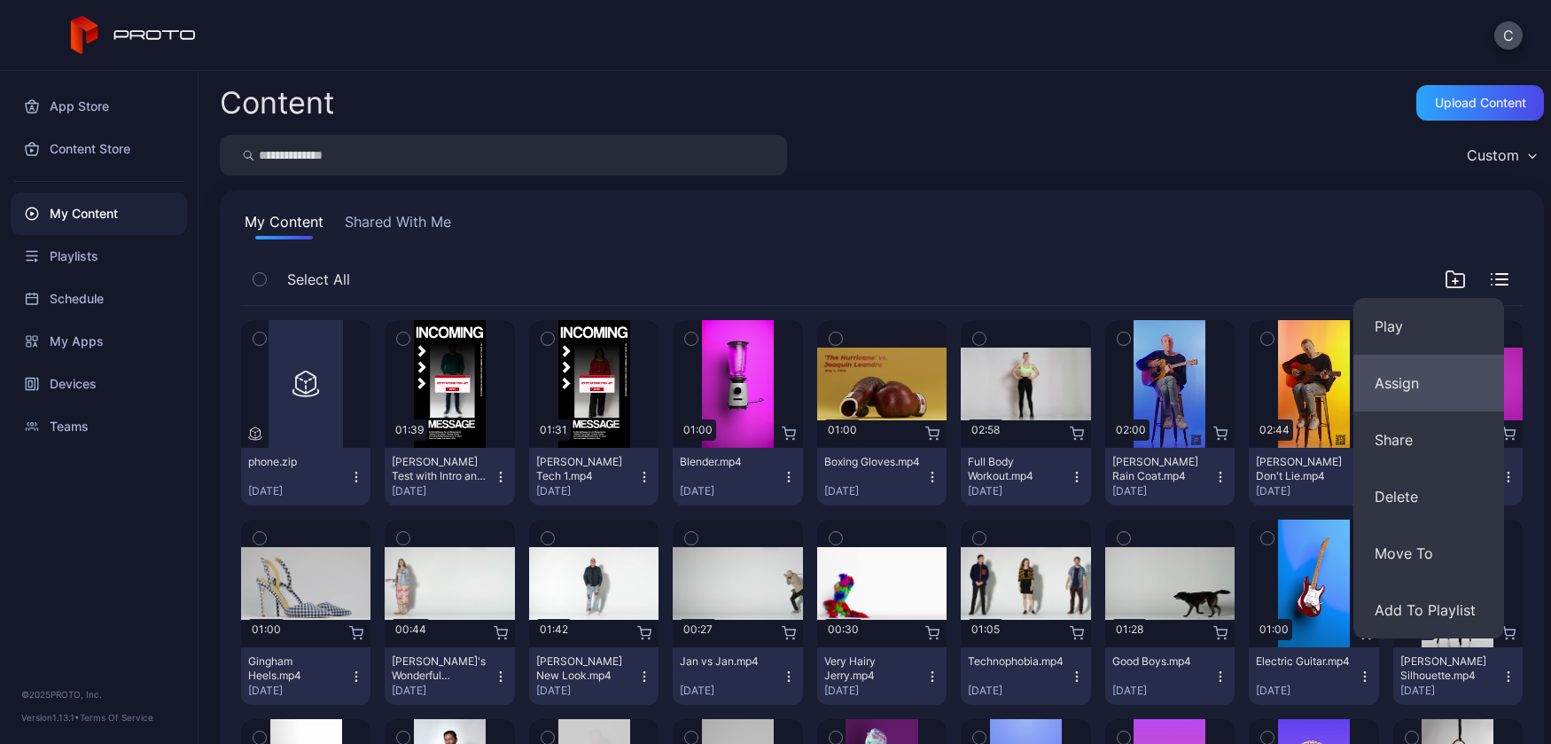
click at [1426, 378] on button "Assign" at bounding box center [1428, 383] width 151 height 57
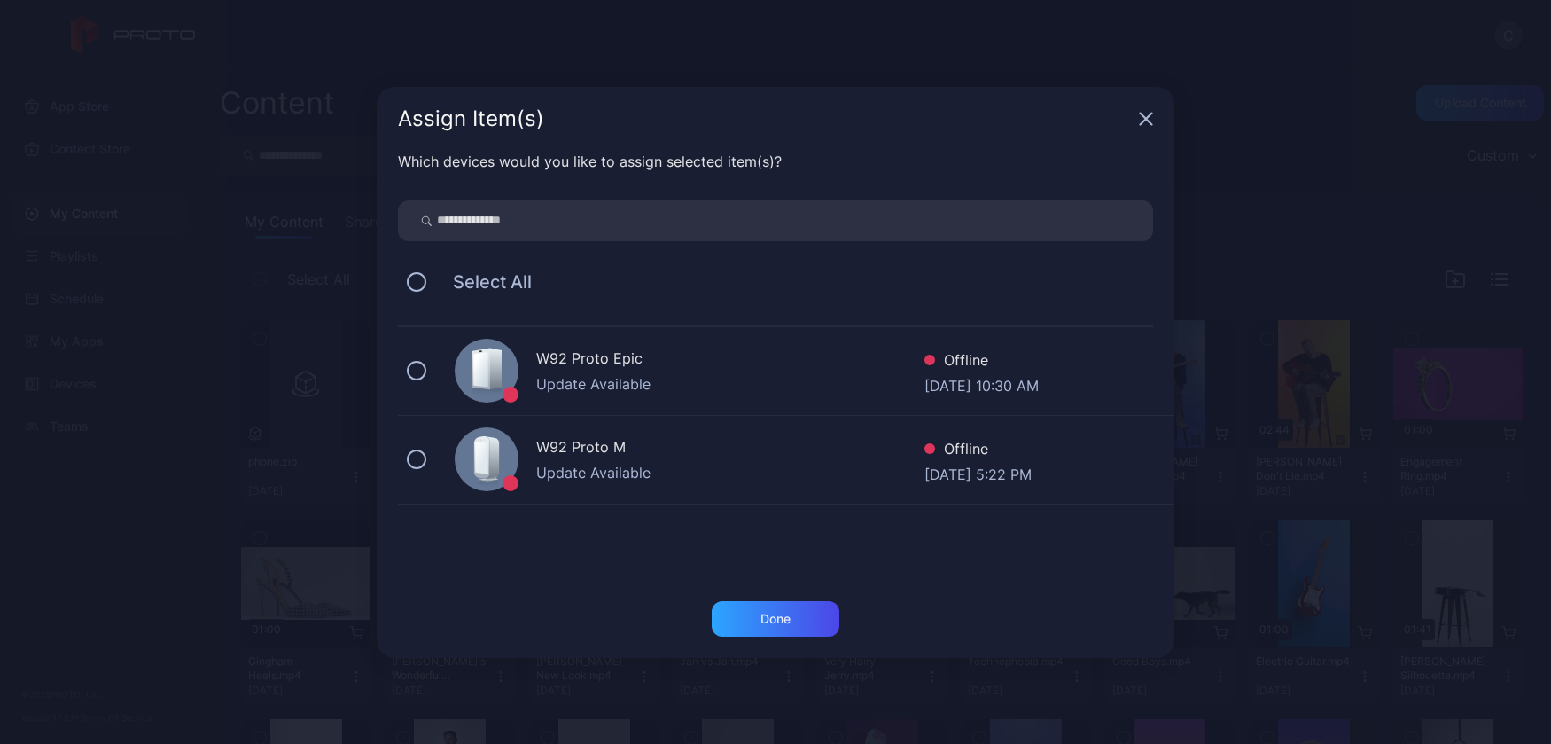
click at [643, 469] on div "Update Available" at bounding box center [730, 472] width 388 height 21
click at [770, 616] on div "Done" at bounding box center [775, 619] width 30 height 14
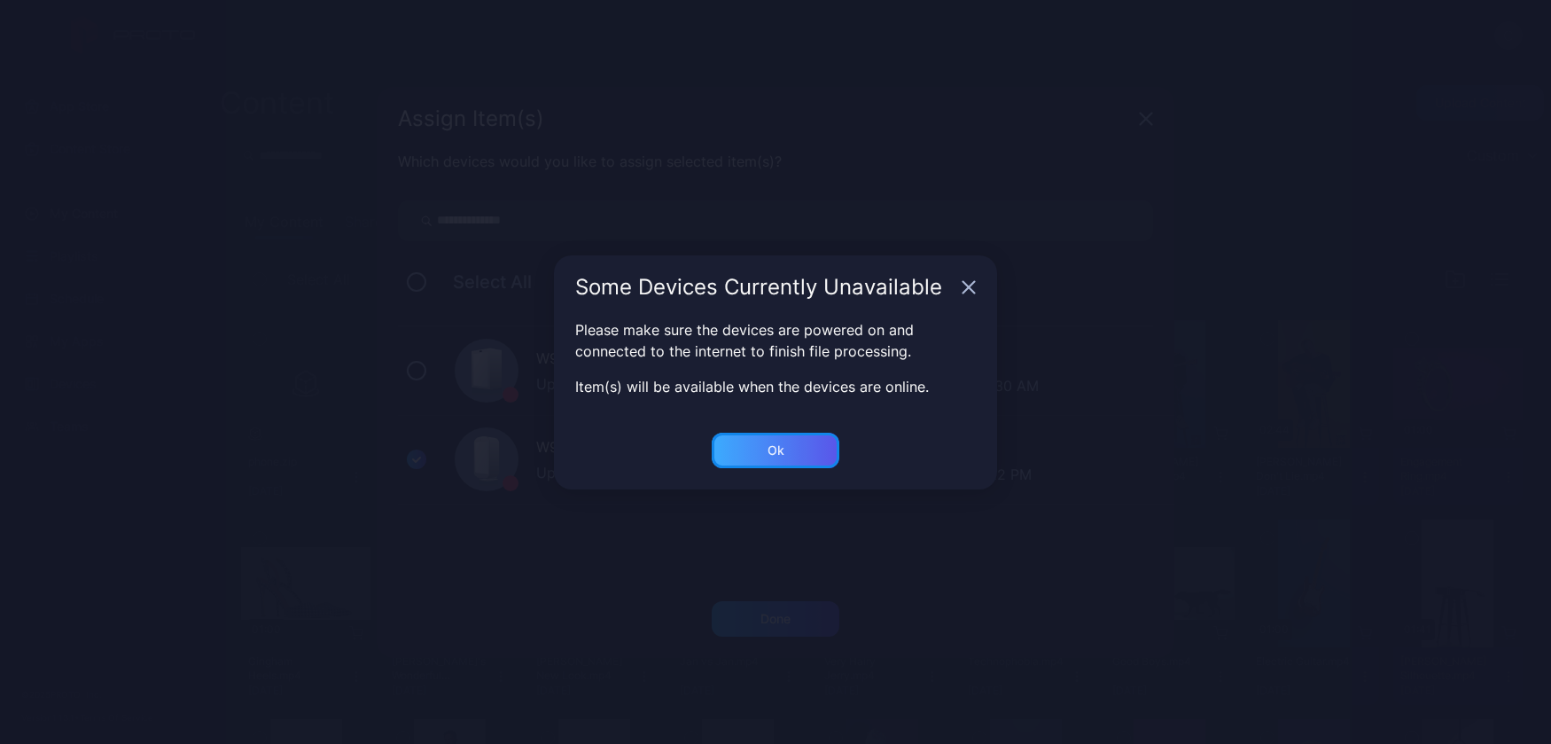
click at [785, 451] on div "Ok" at bounding box center [776, 450] width 128 height 35
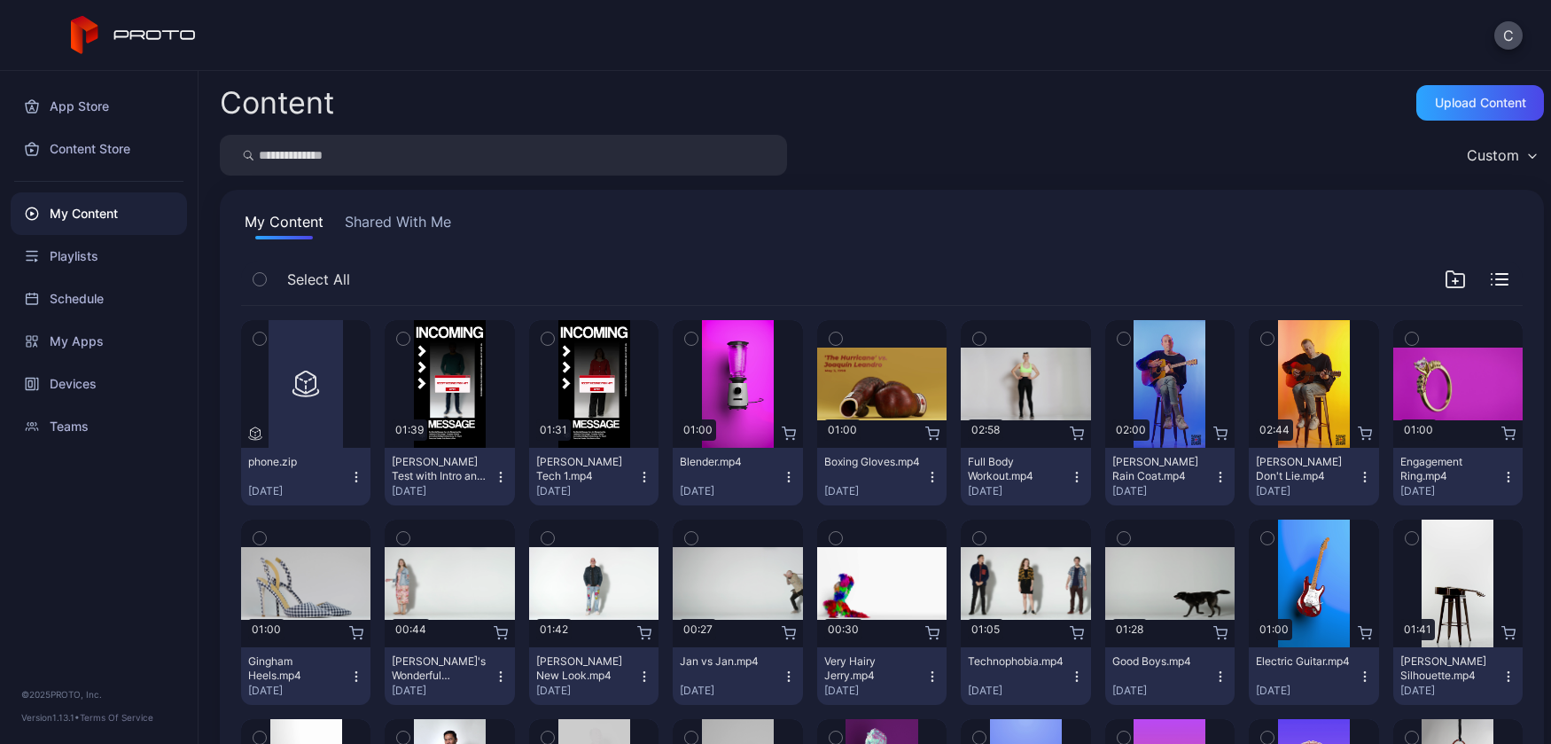
click at [421, 227] on button "Shared With Me" at bounding box center [397, 225] width 113 height 28
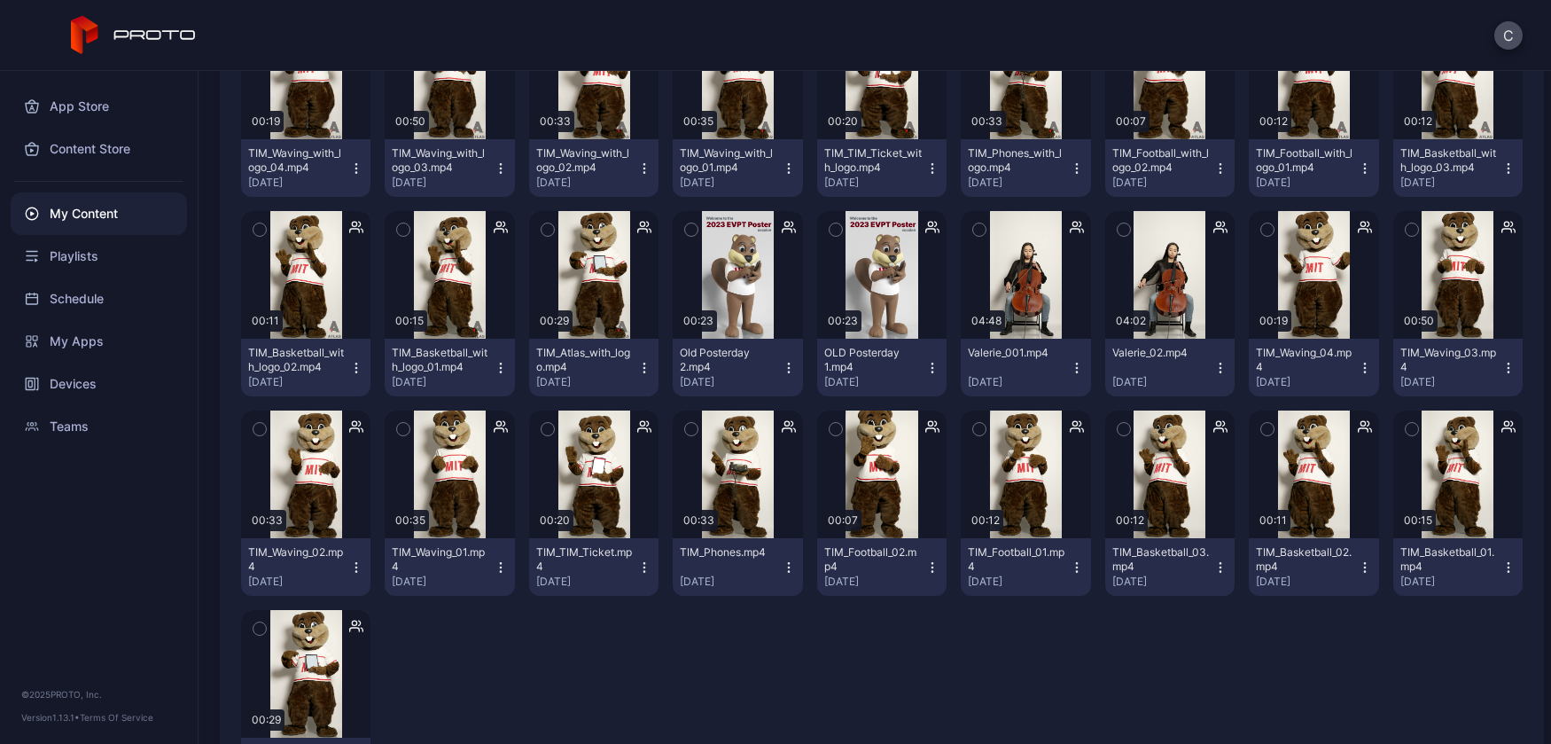
scroll to position [302, 0]
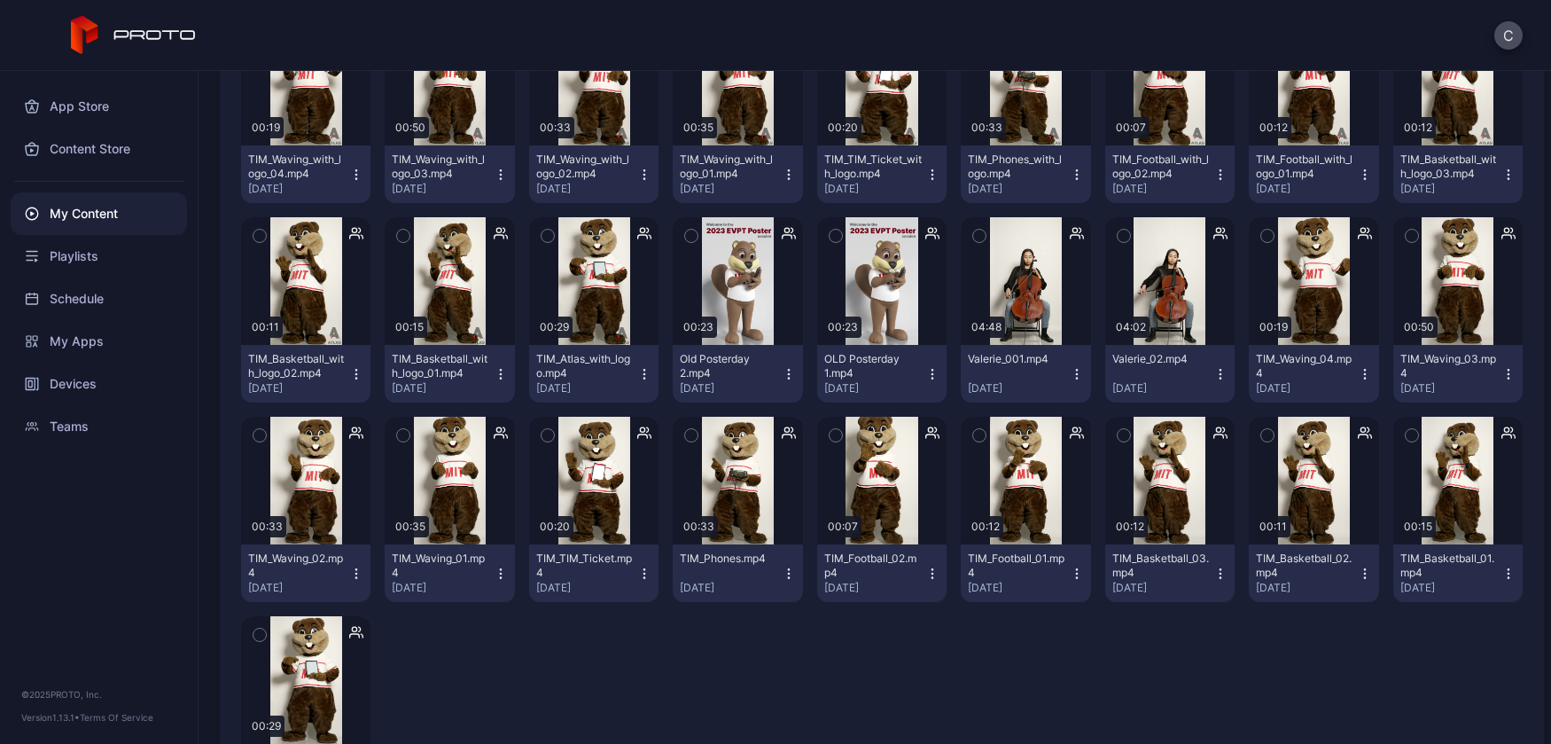
click at [1084, 369] on icon "button" at bounding box center [1077, 374] width 14 height 14
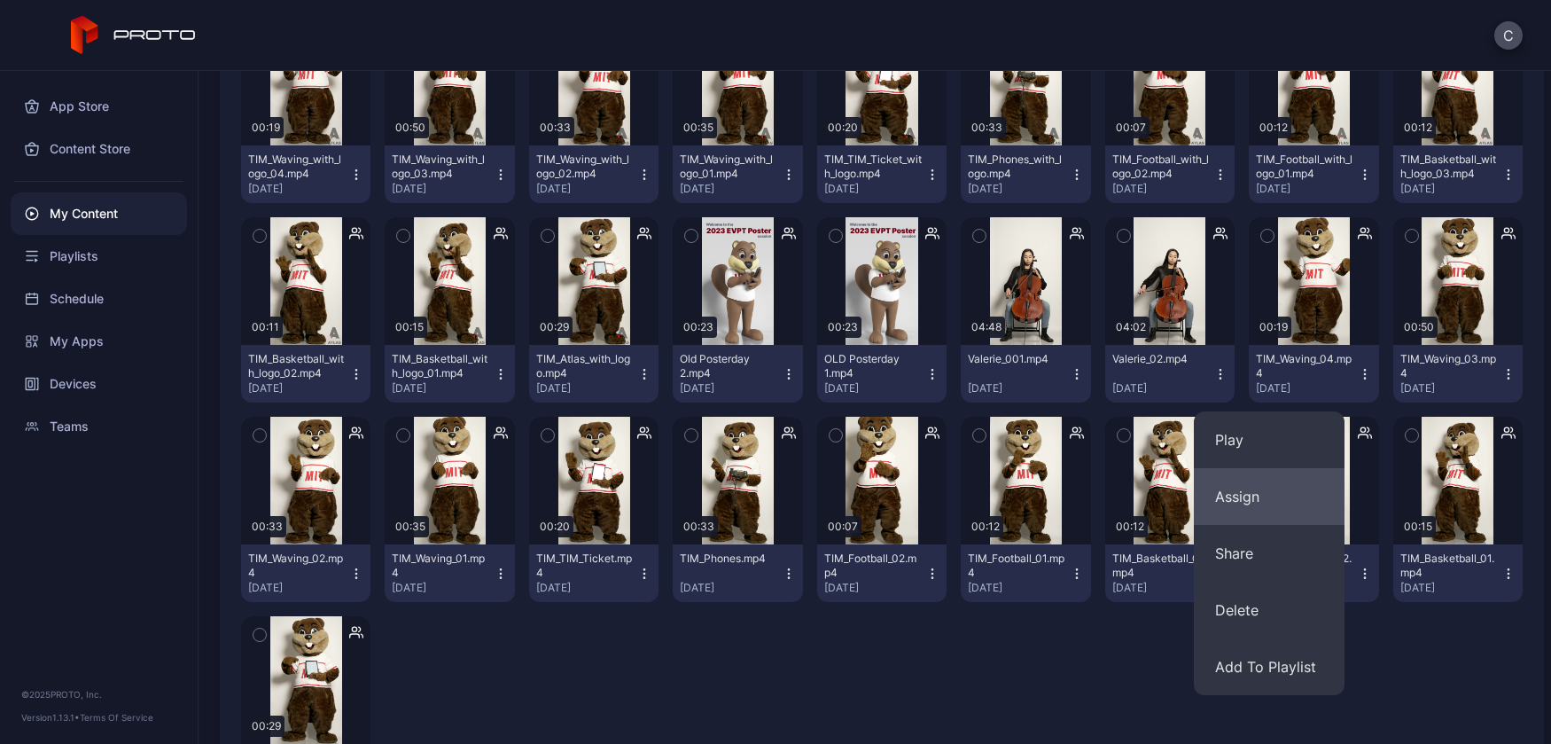
click at [1277, 494] on button "Assign" at bounding box center [1269, 496] width 151 height 57
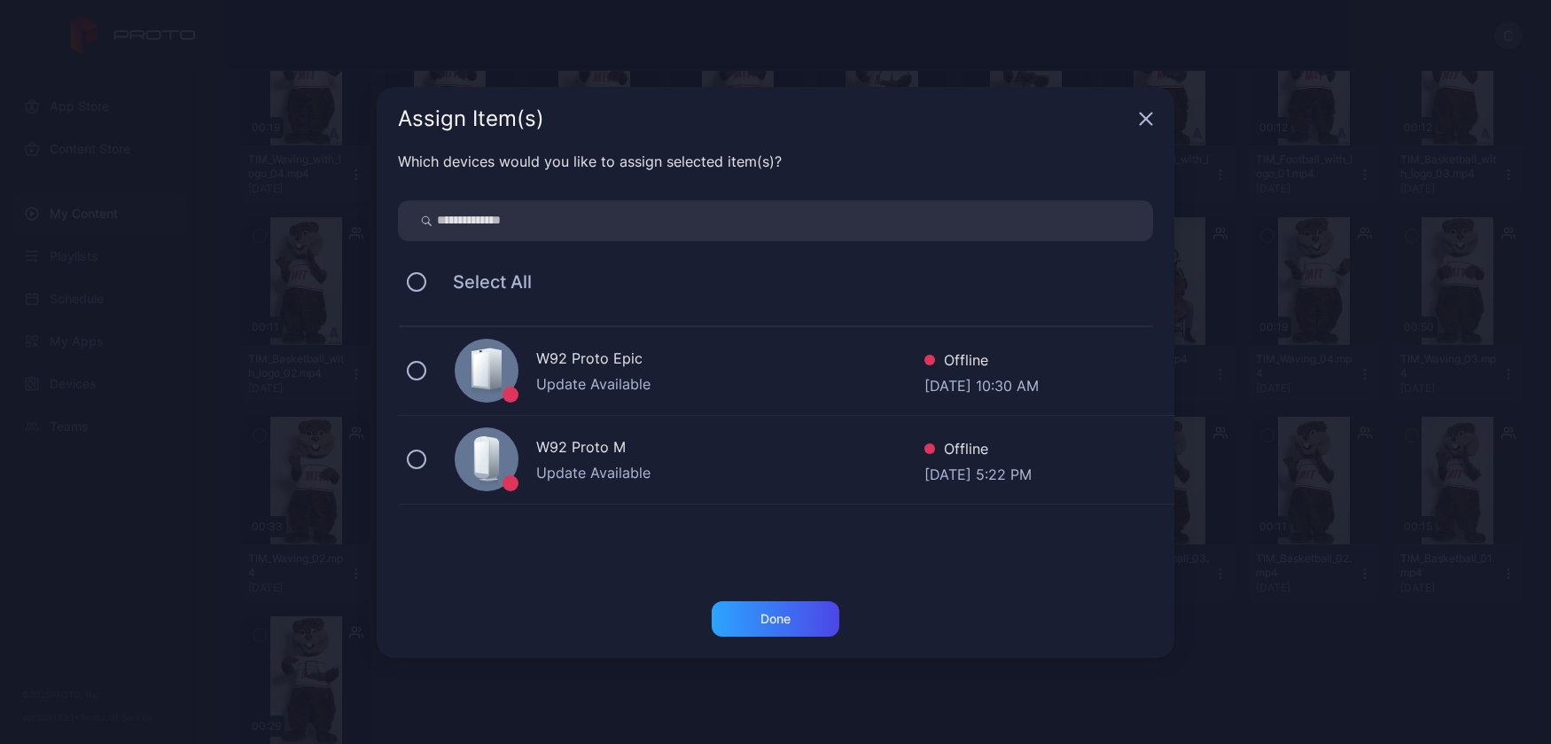
click at [657, 456] on div "W92 Proto M" at bounding box center [730, 449] width 388 height 26
click at [784, 618] on div "Done" at bounding box center [775, 619] width 30 height 14
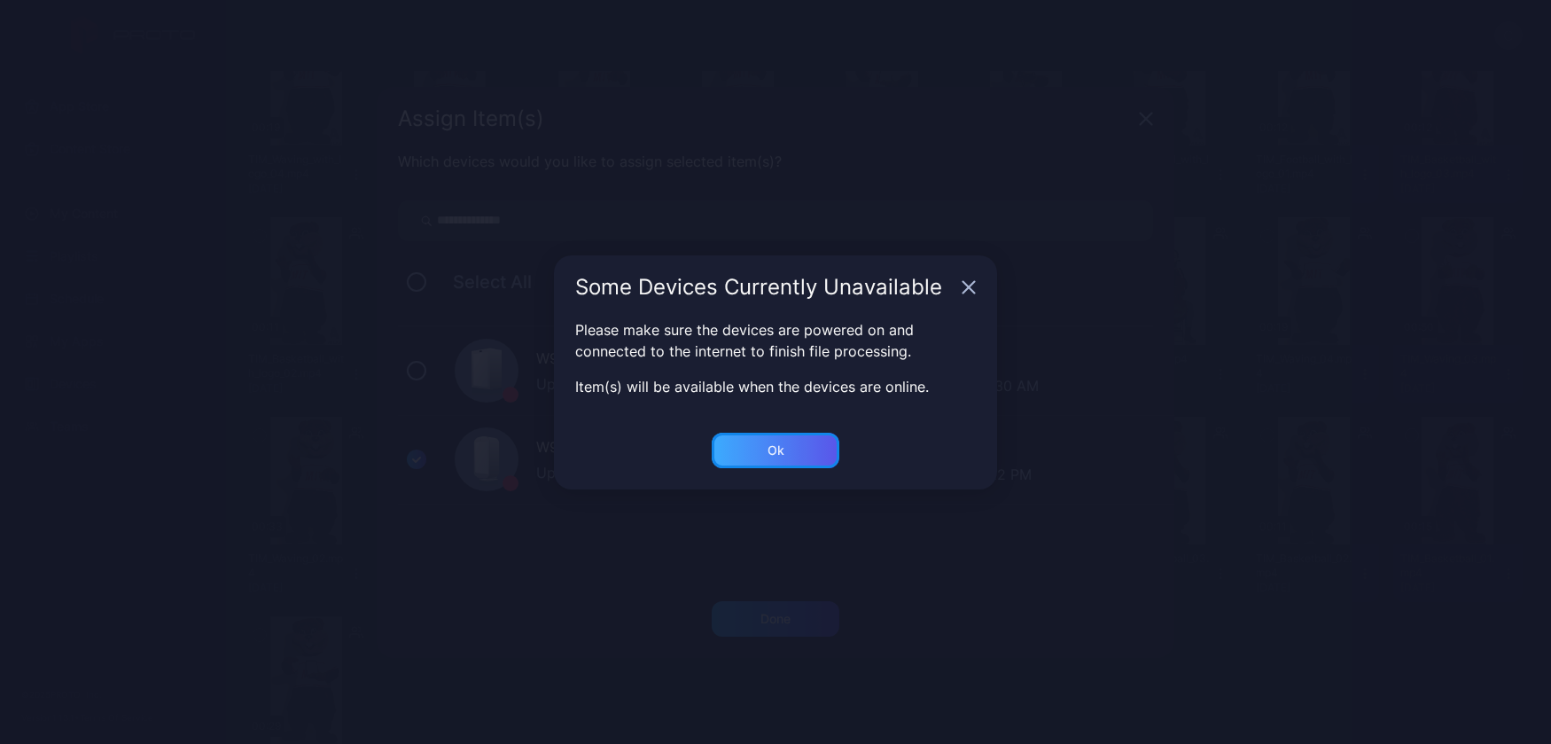
click at [784, 443] on div "Ok" at bounding box center [776, 450] width 128 height 35
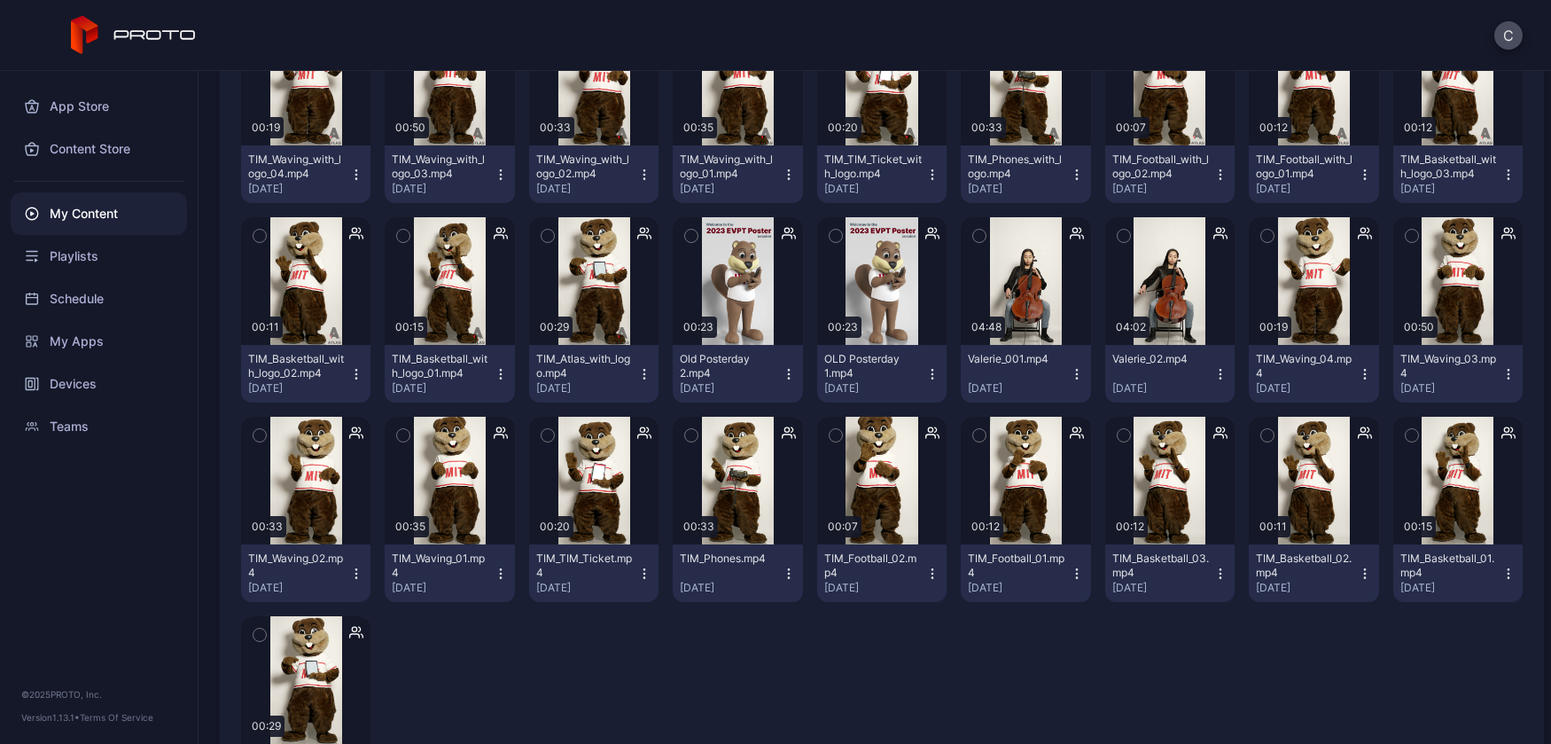
scroll to position [0, 0]
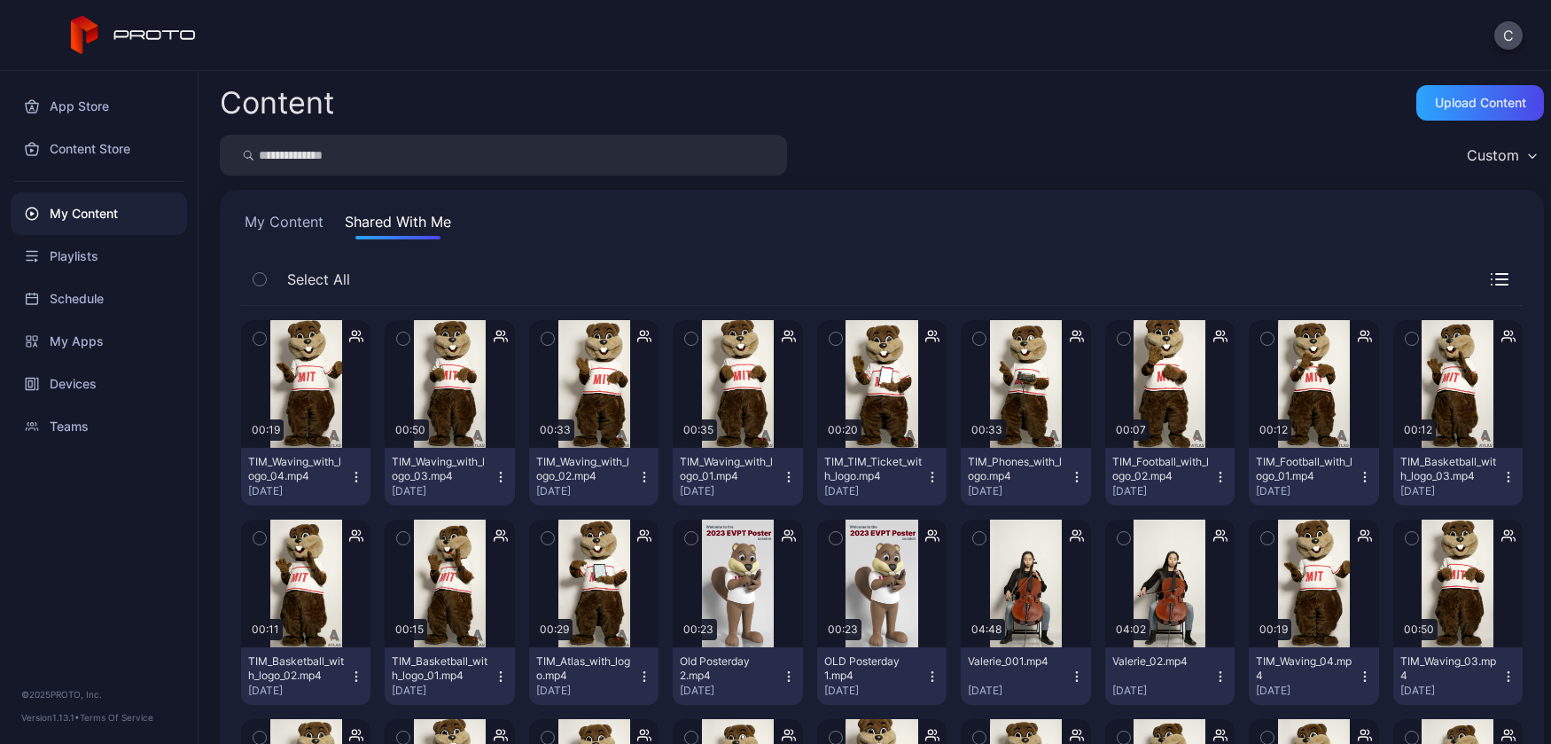
click at [297, 223] on button "My Content" at bounding box center [284, 225] width 86 height 28
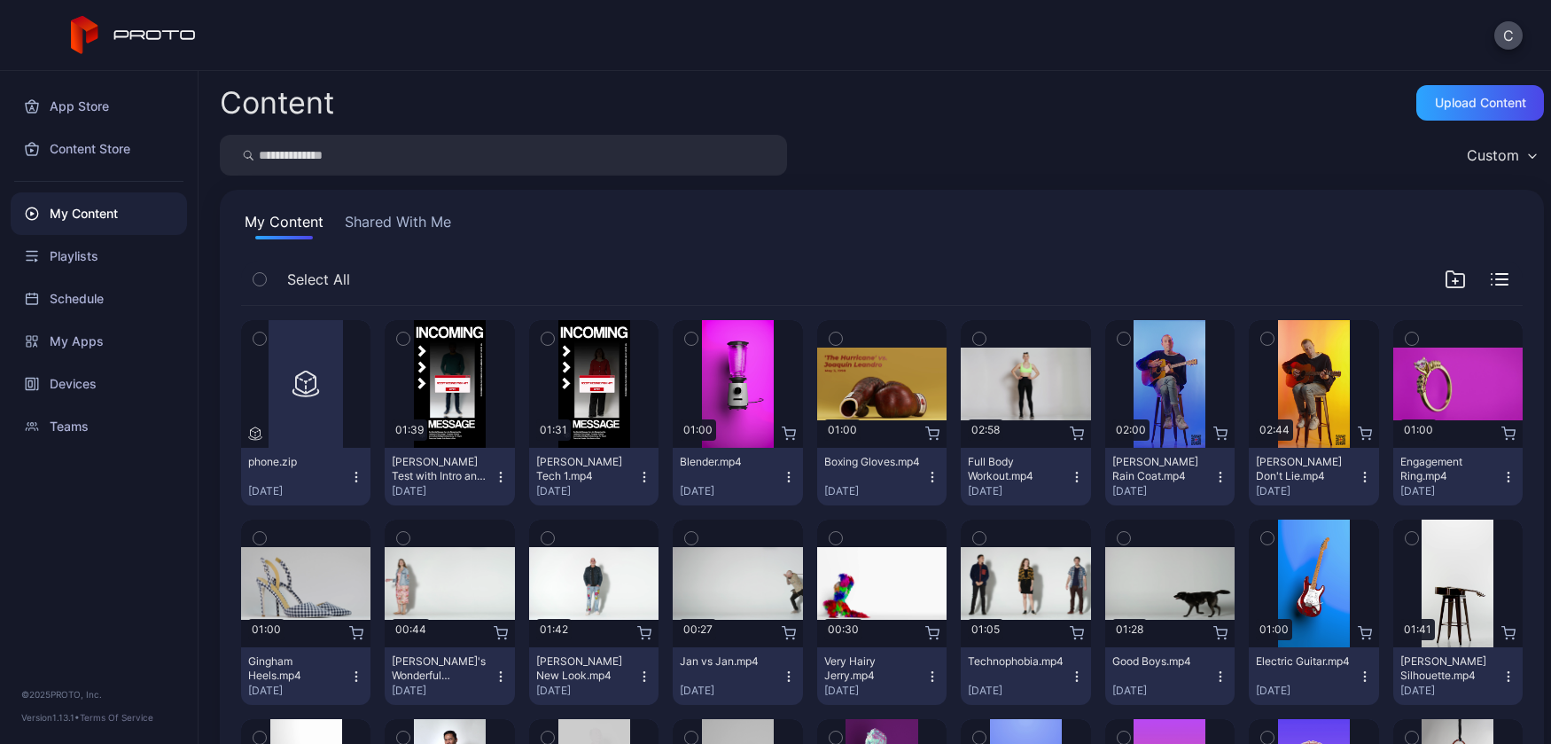
click at [92, 205] on div "My Content" at bounding box center [99, 213] width 176 height 43
click at [88, 150] on div "Content Store" at bounding box center [99, 149] width 176 height 43
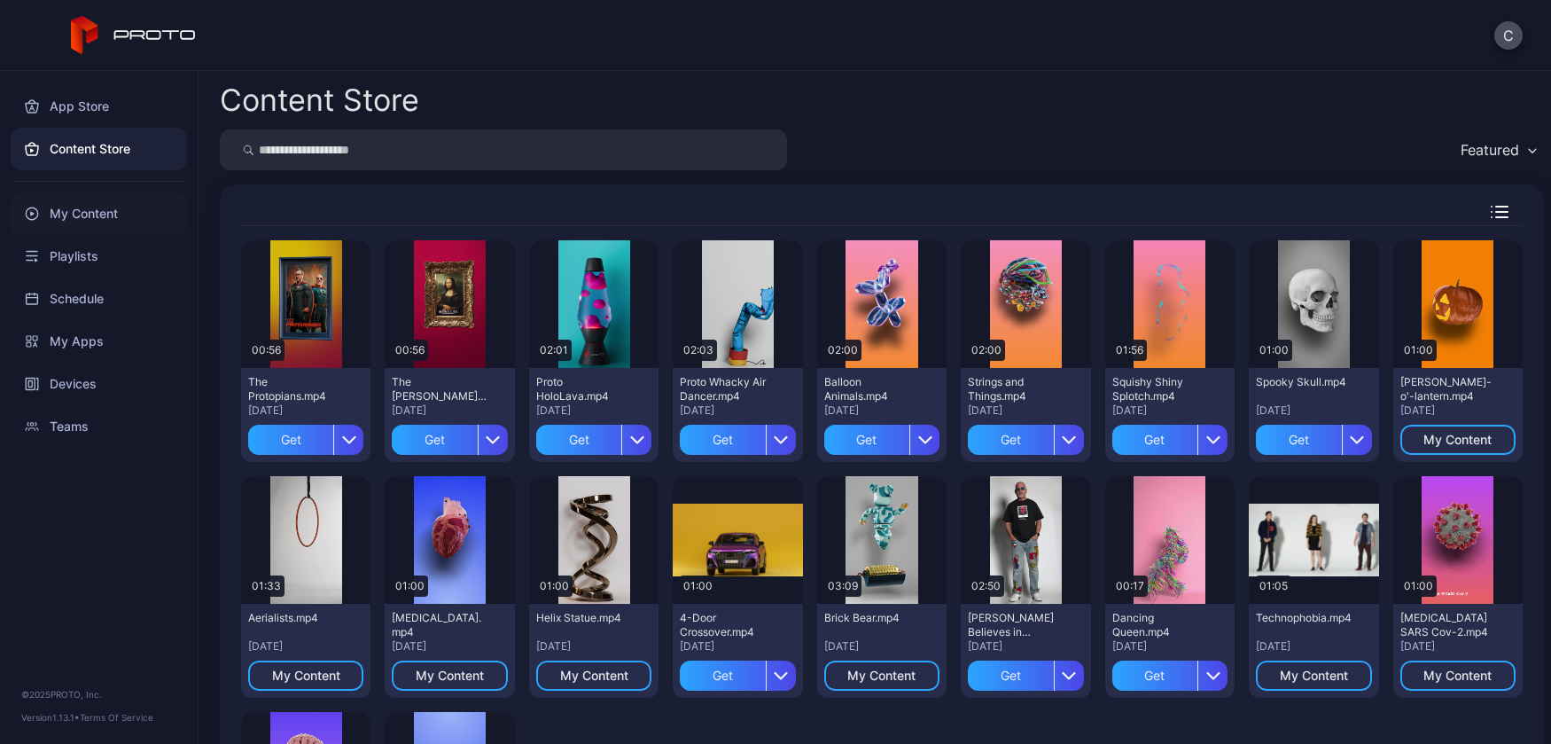
click at [77, 207] on div "My Content" at bounding box center [99, 213] width 176 height 43
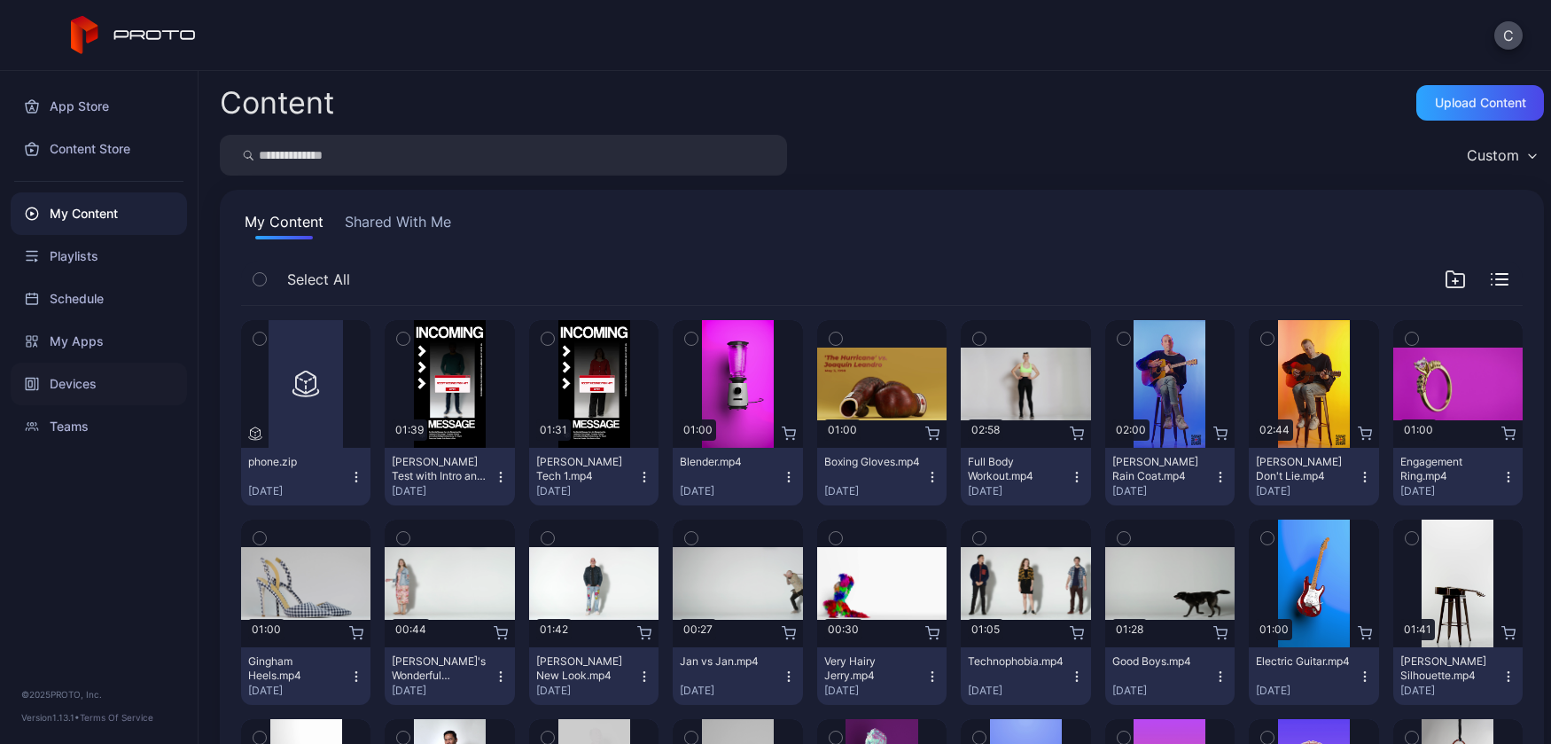
click at [69, 387] on div "Devices" at bounding box center [99, 384] width 176 height 43
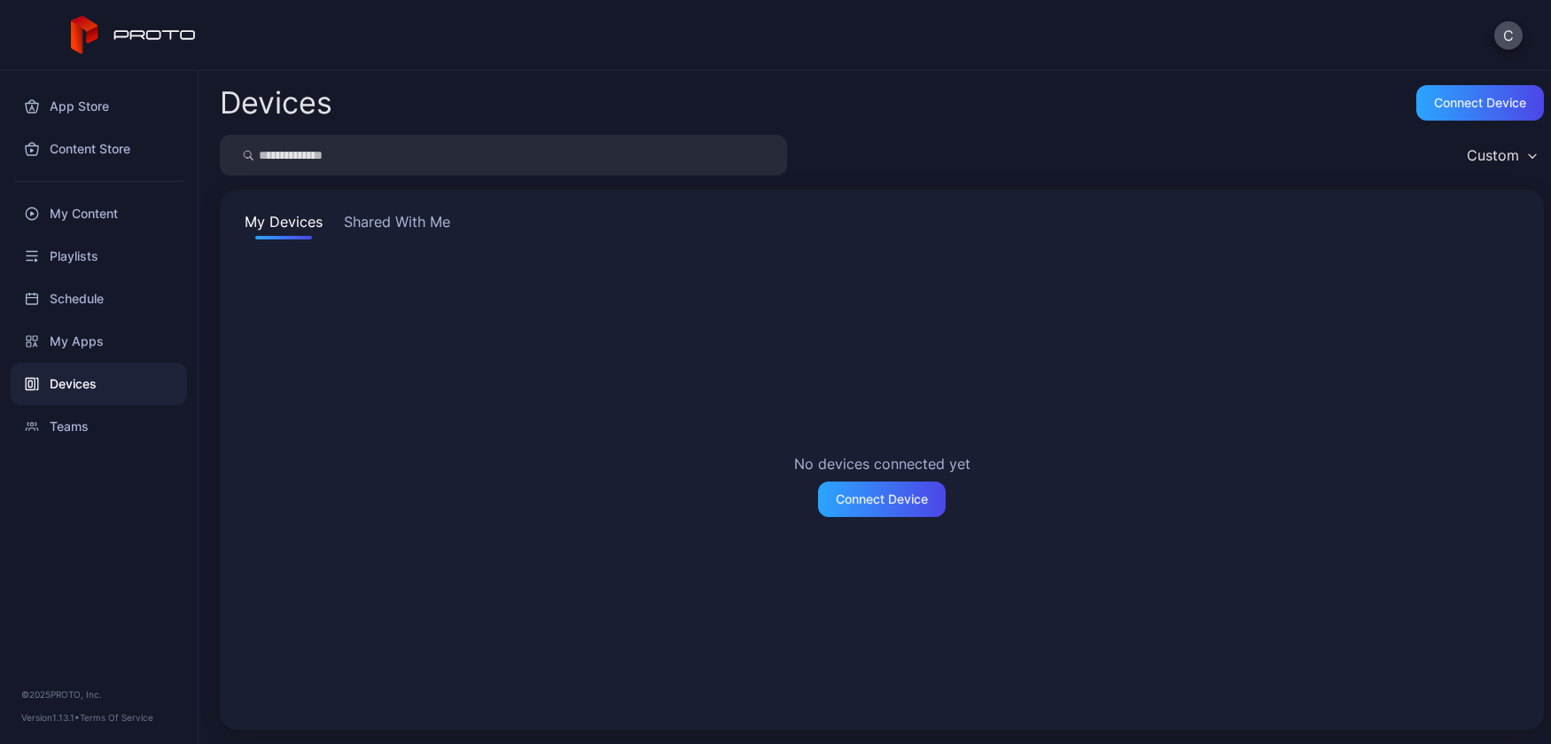
click at [408, 226] on button "Shared With Me" at bounding box center [396, 225] width 113 height 28
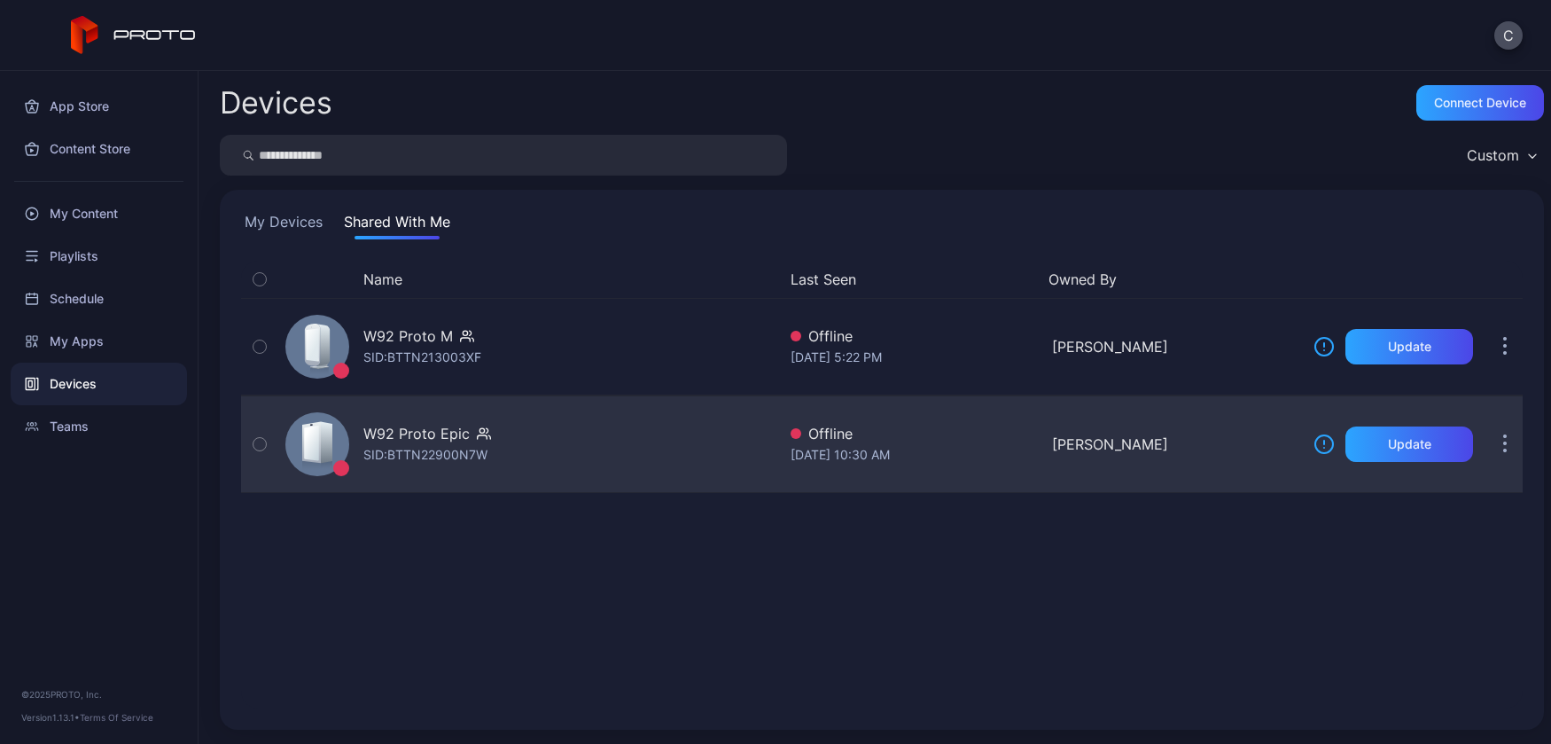
click at [572, 440] on div "W92 Proto Epic SID: BTTN22900N7W" at bounding box center [527, 444] width 498 height 89
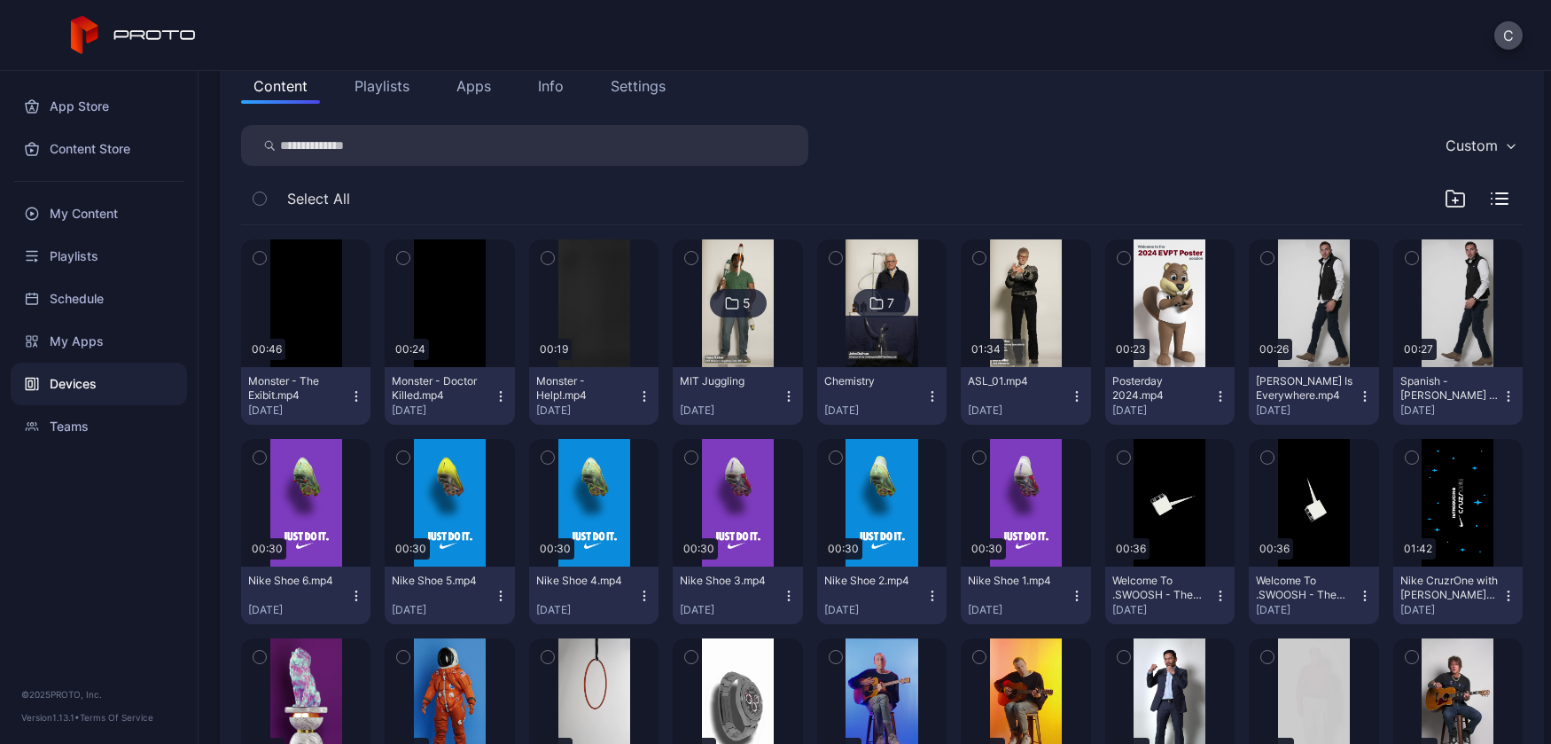
scroll to position [232, 0]
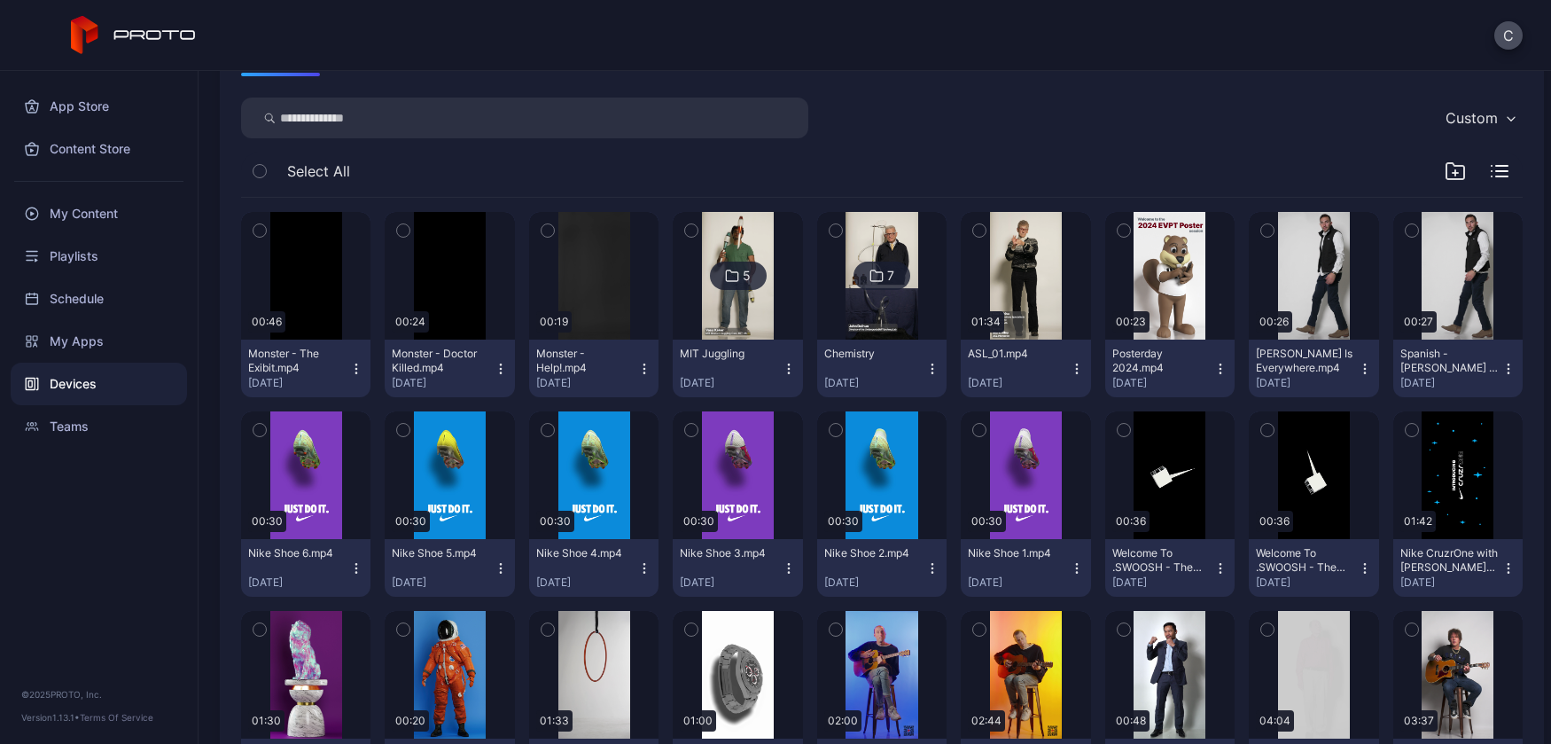
click at [1084, 369] on icon "button" at bounding box center [1077, 369] width 14 height 14
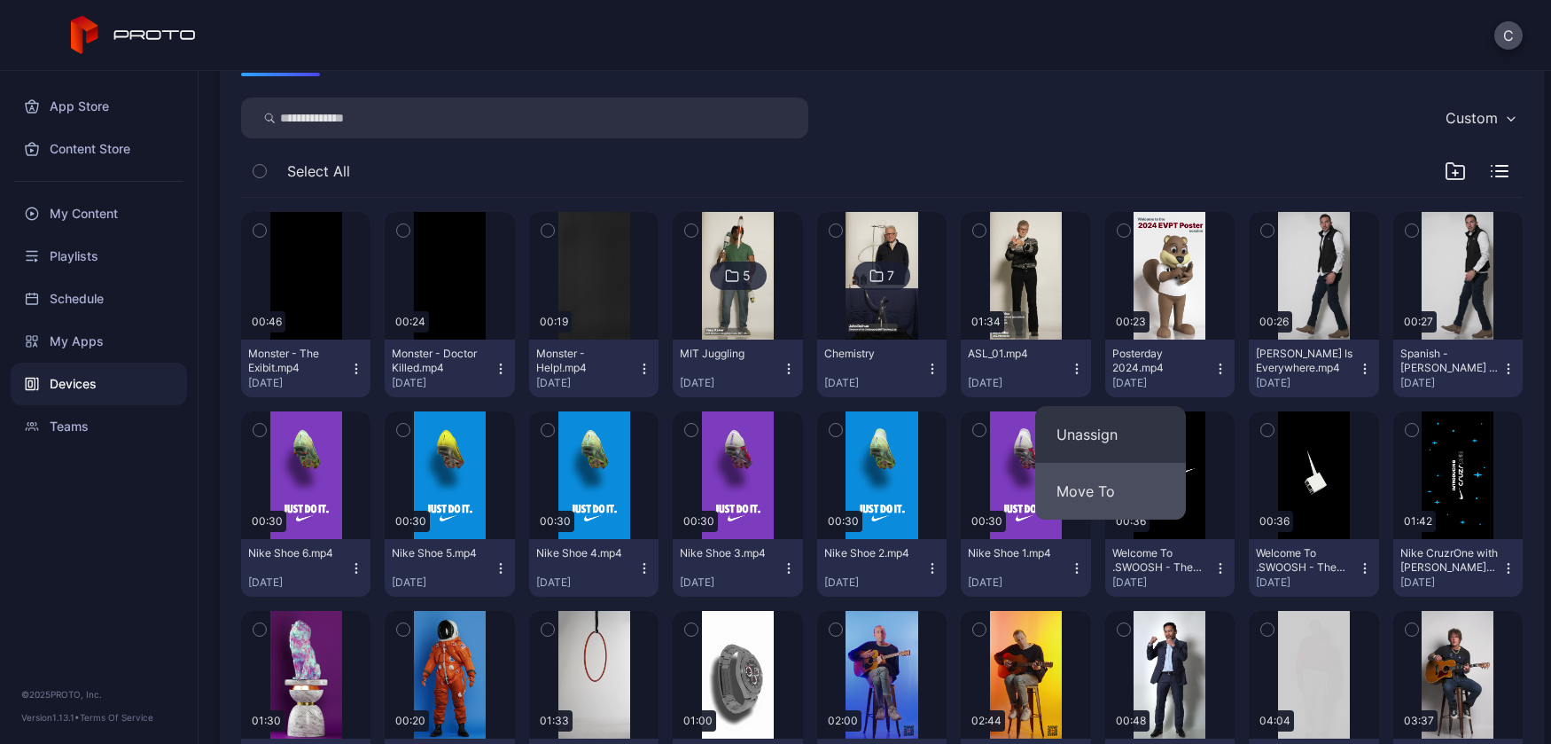
click at [1119, 492] on button "Move To" at bounding box center [1110, 491] width 151 height 57
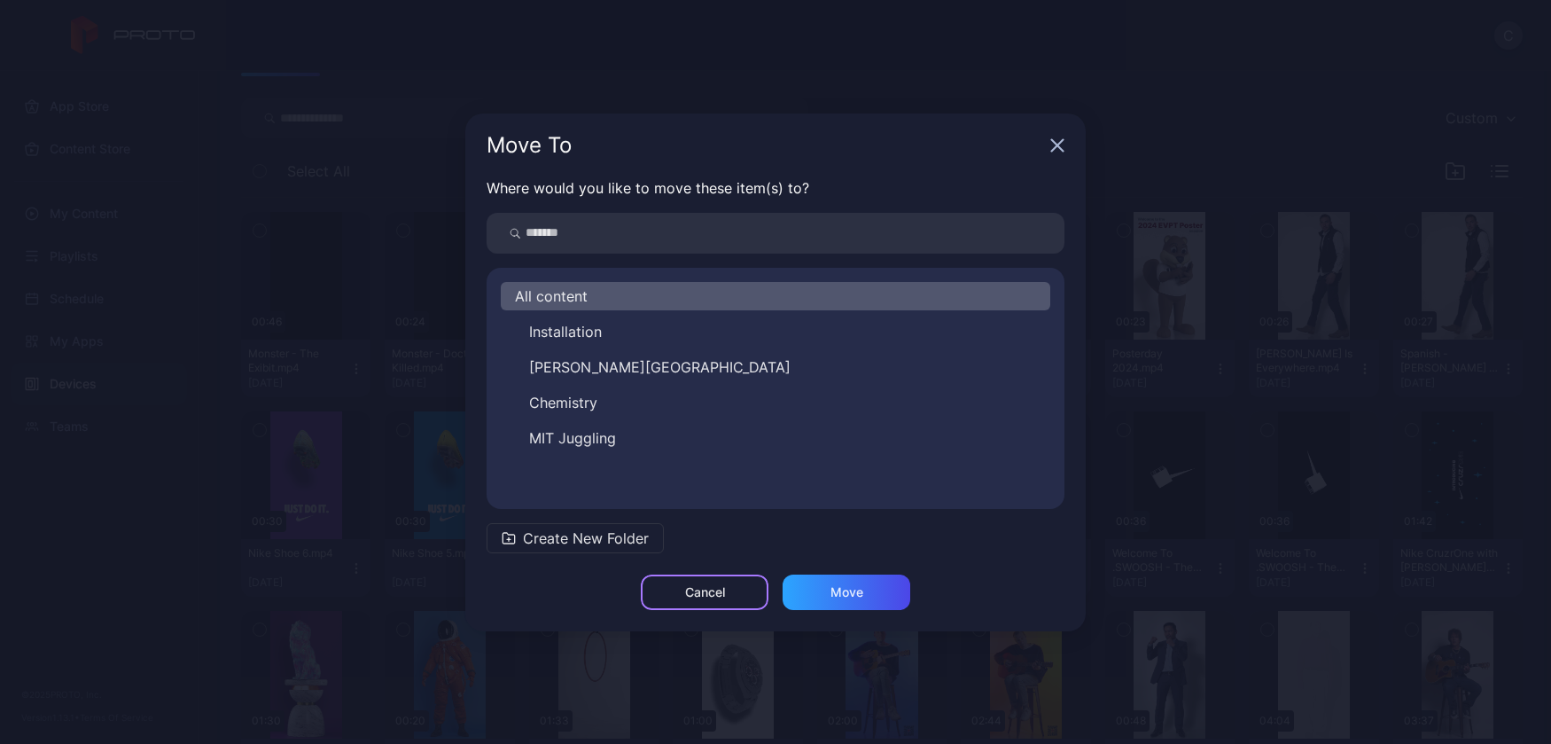
click at [714, 596] on div "Cancel" at bounding box center [705, 592] width 40 height 14
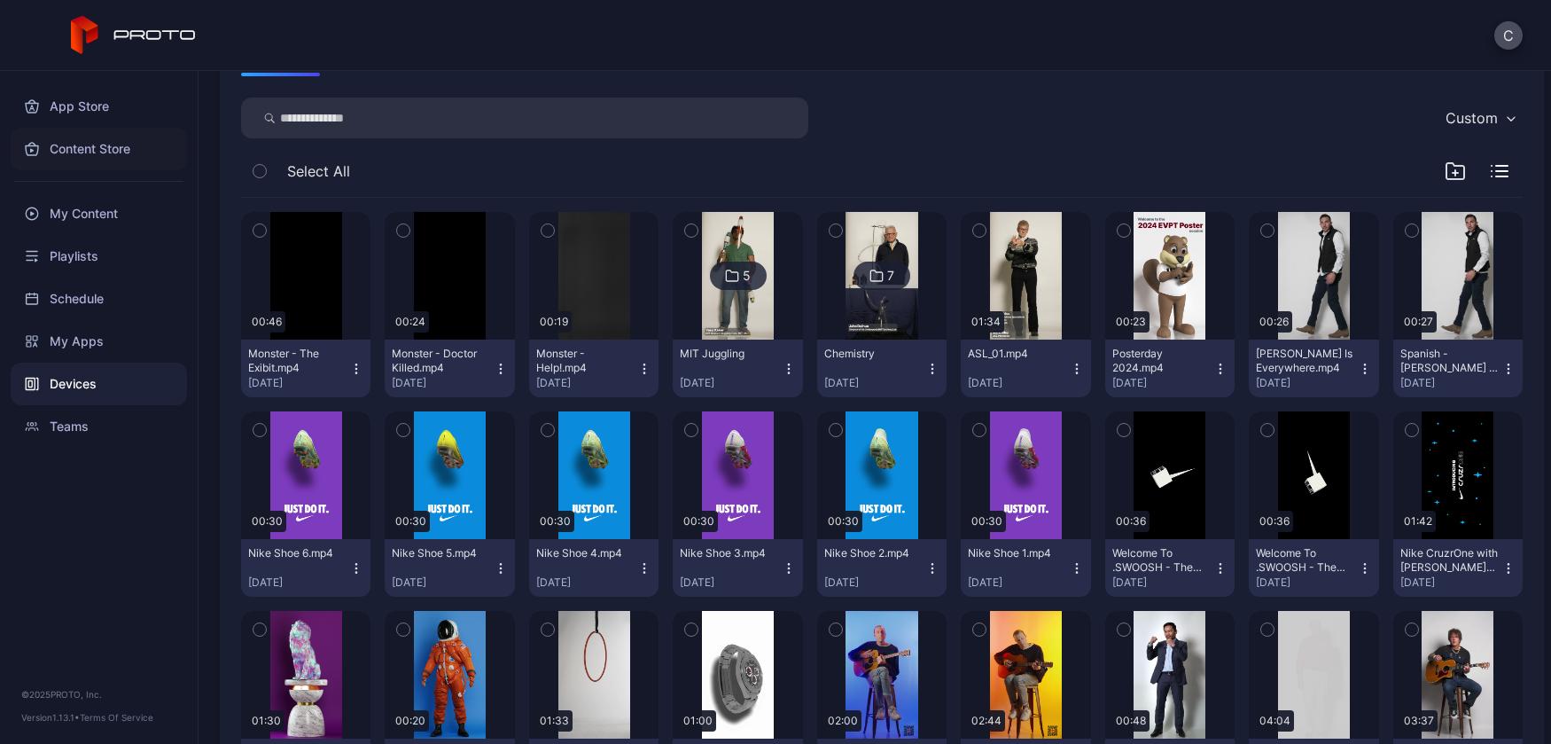
click at [107, 149] on div "Content Store" at bounding box center [99, 149] width 176 height 43
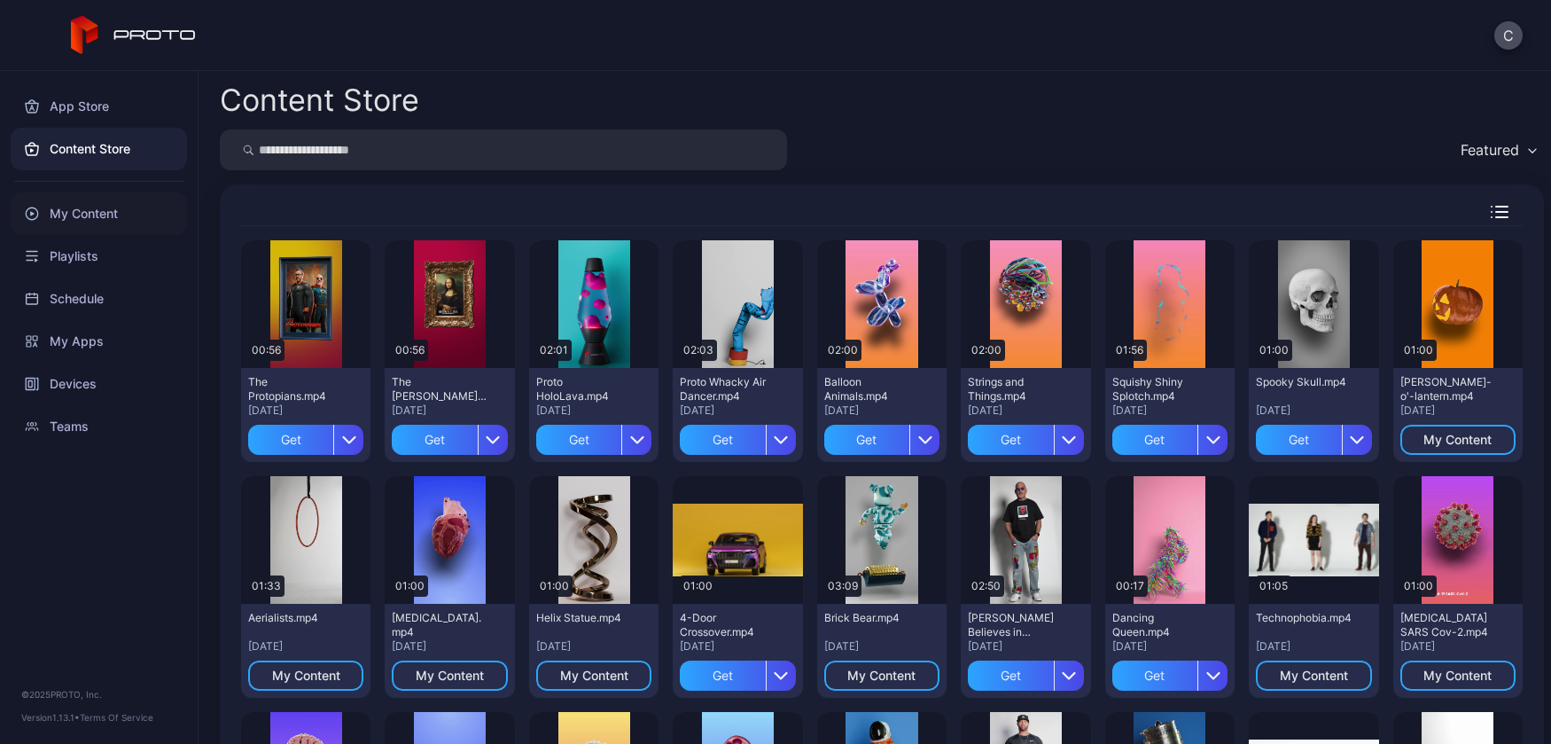
click at [111, 214] on div "My Content" at bounding box center [99, 213] width 176 height 43
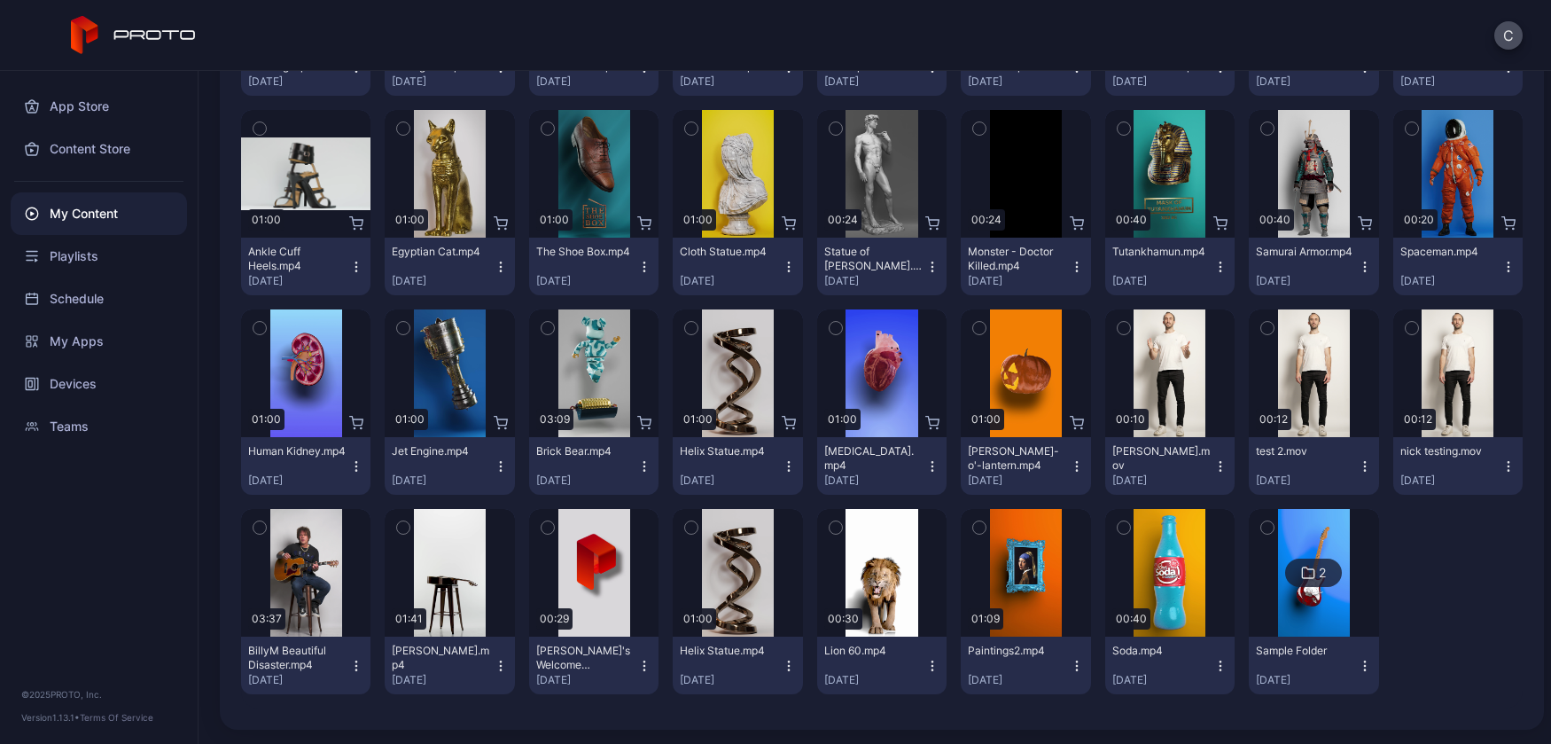
scroll to position [842, 0]
click at [932, 471] on icon "button" at bounding box center [932, 470] width 1 height 1
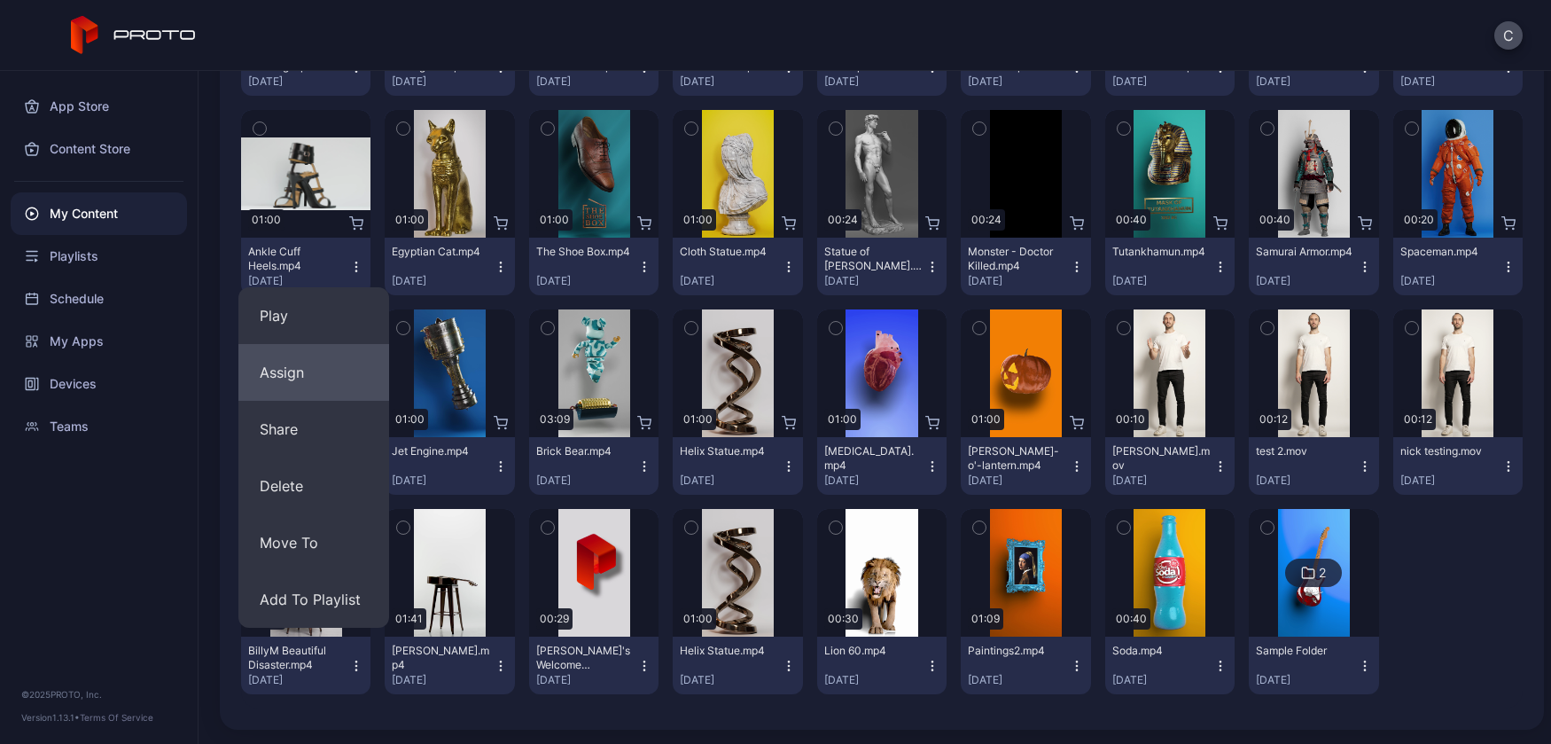
click at [321, 344] on button "Assign" at bounding box center [313, 372] width 151 height 57
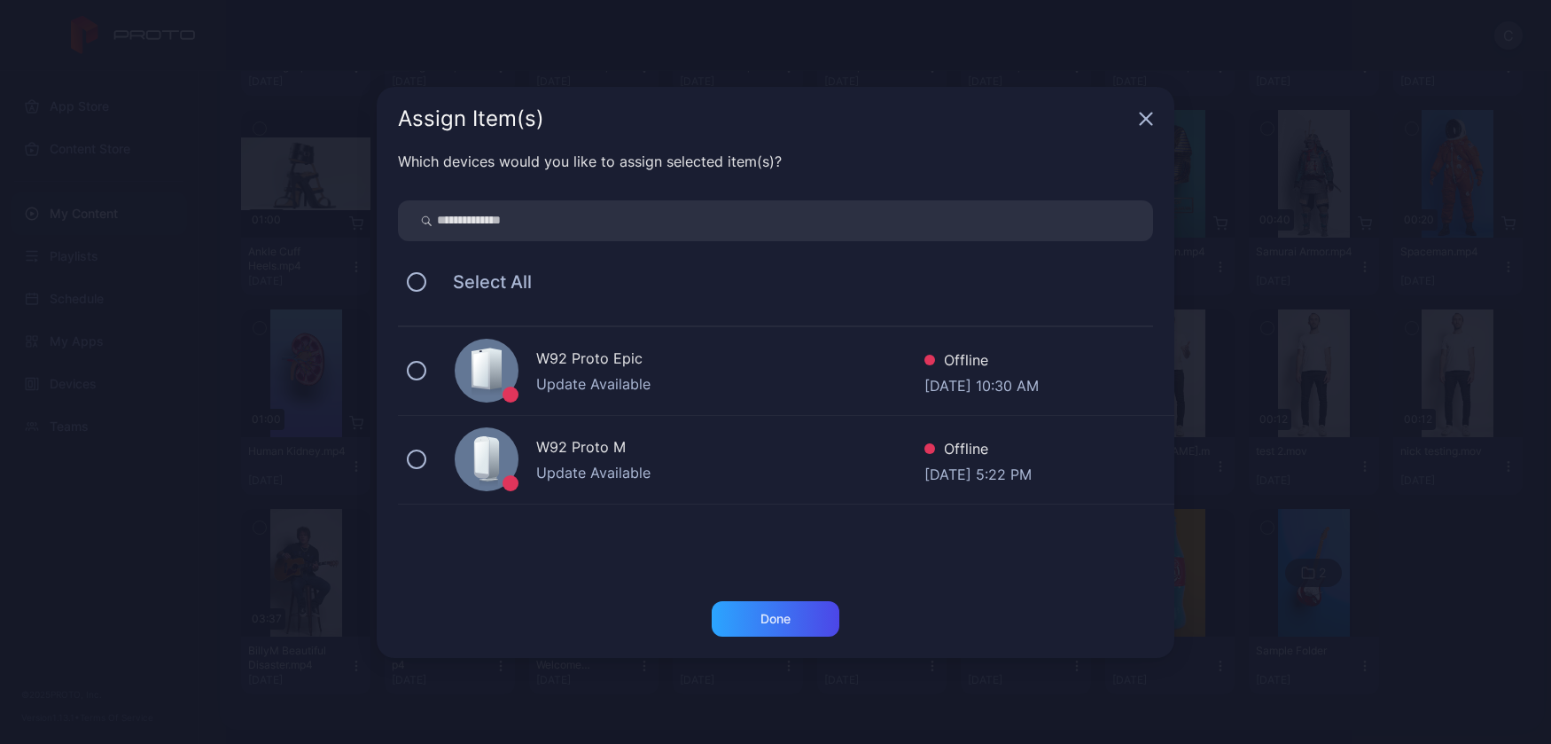
click at [649, 460] on div "W92 Proto M" at bounding box center [730, 449] width 388 height 26
click at [799, 620] on div "Done" at bounding box center [776, 618] width 128 height 35
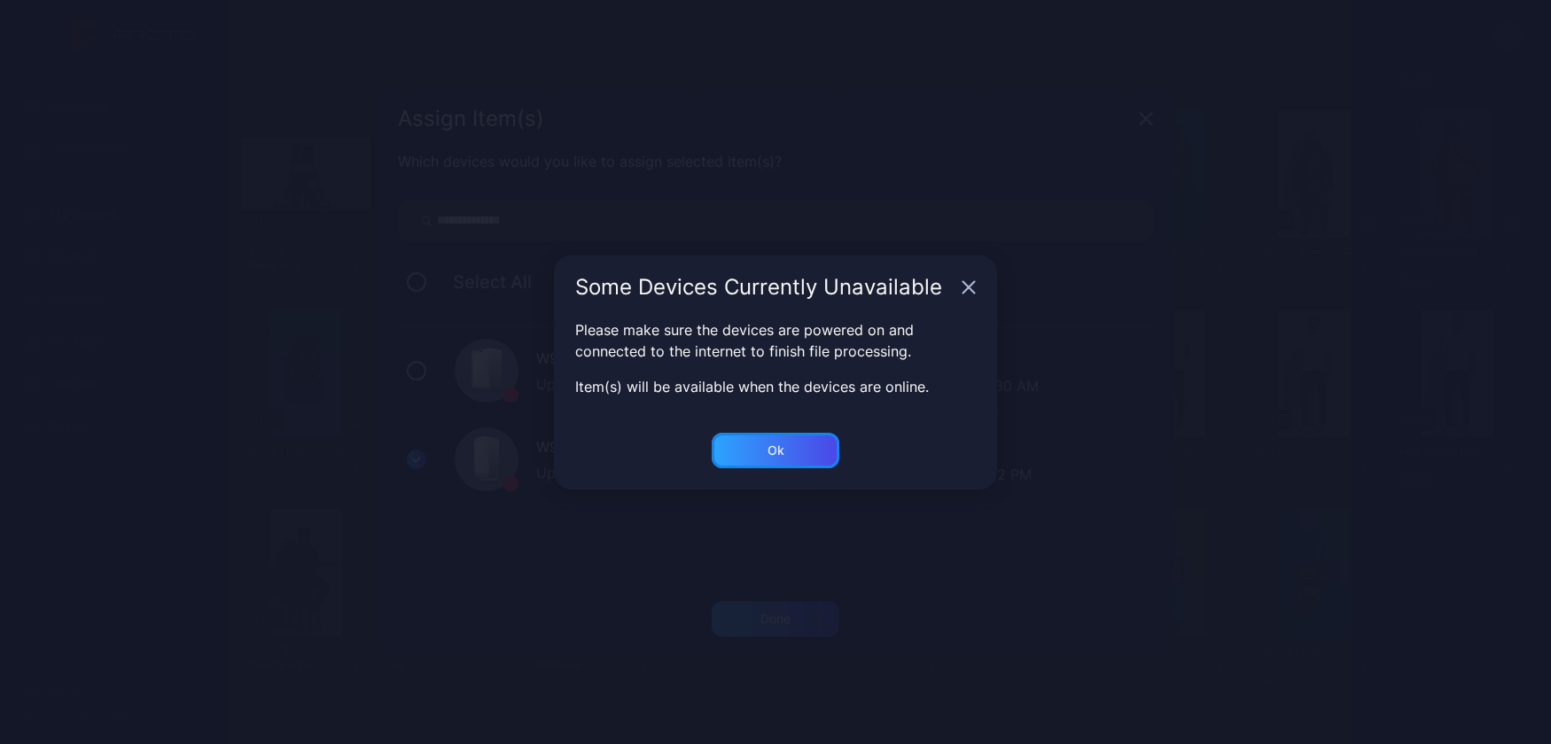
click at [776, 451] on div "Ok" at bounding box center [776, 450] width 17 height 14
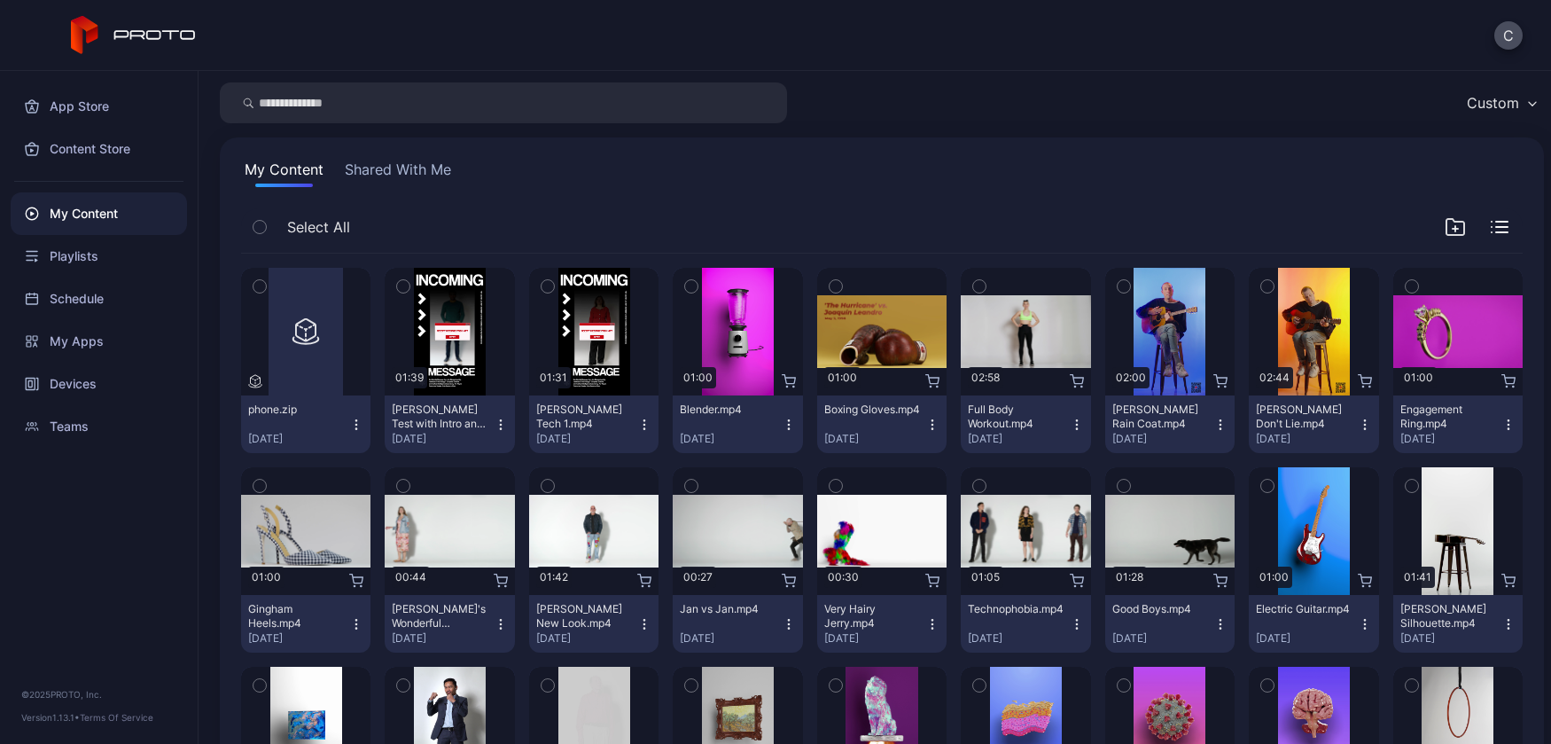
scroll to position [0, 0]
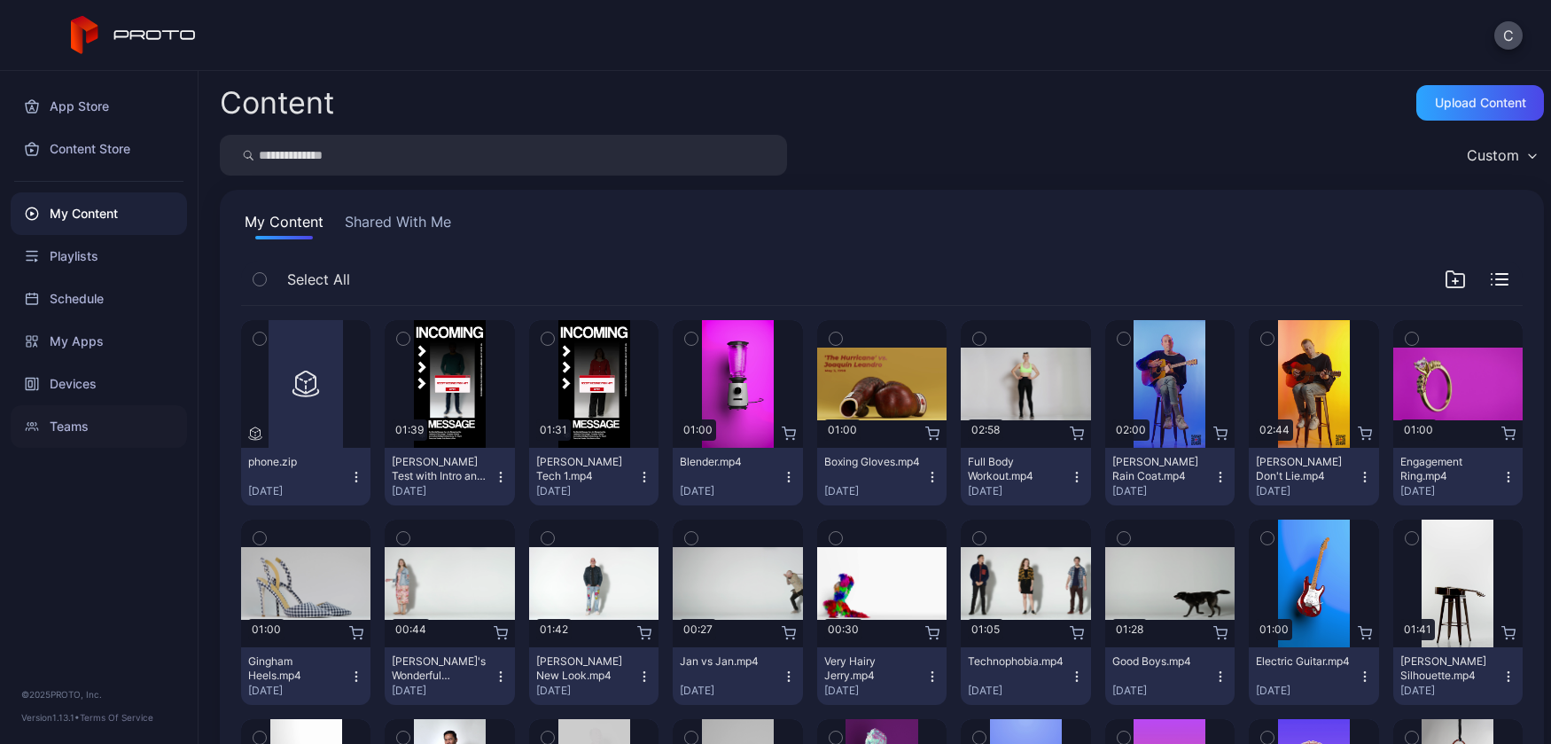
click at [83, 425] on div "Teams" at bounding box center [99, 426] width 176 height 43
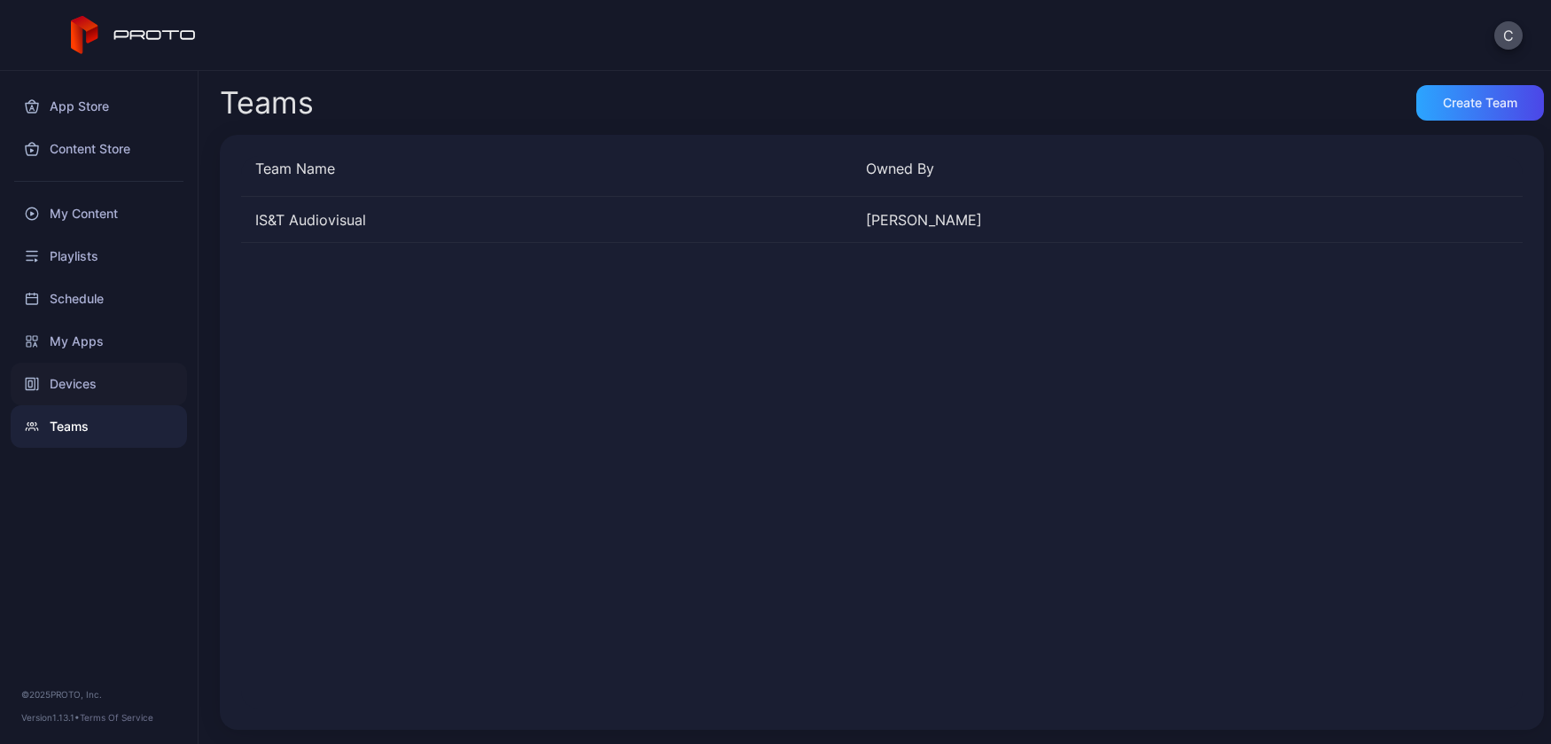
click at [85, 385] on div "Devices" at bounding box center [99, 384] width 176 height 43
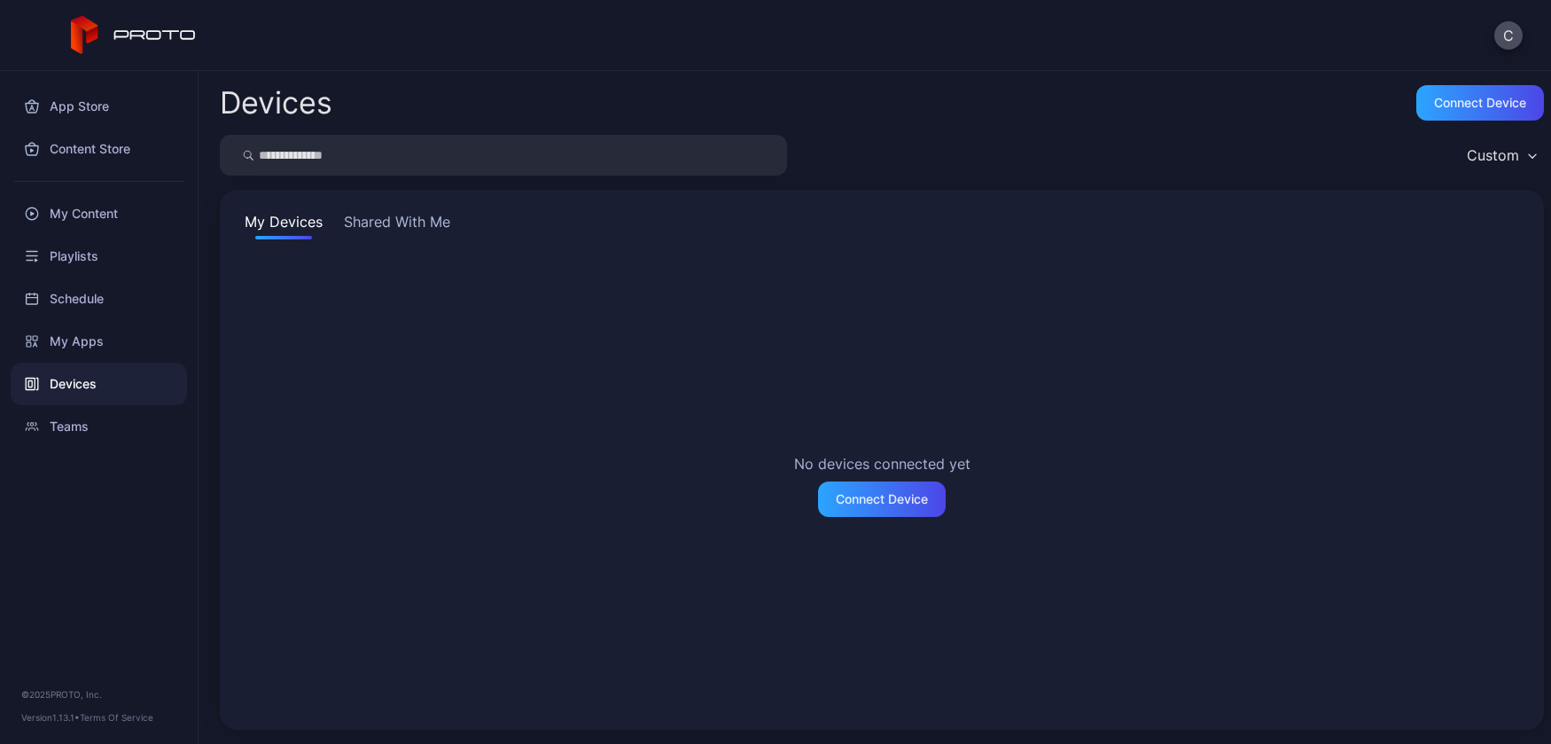
click at [389, 219] on button "Shared With Me" at bounding box center [396, 225] width 113 height 28
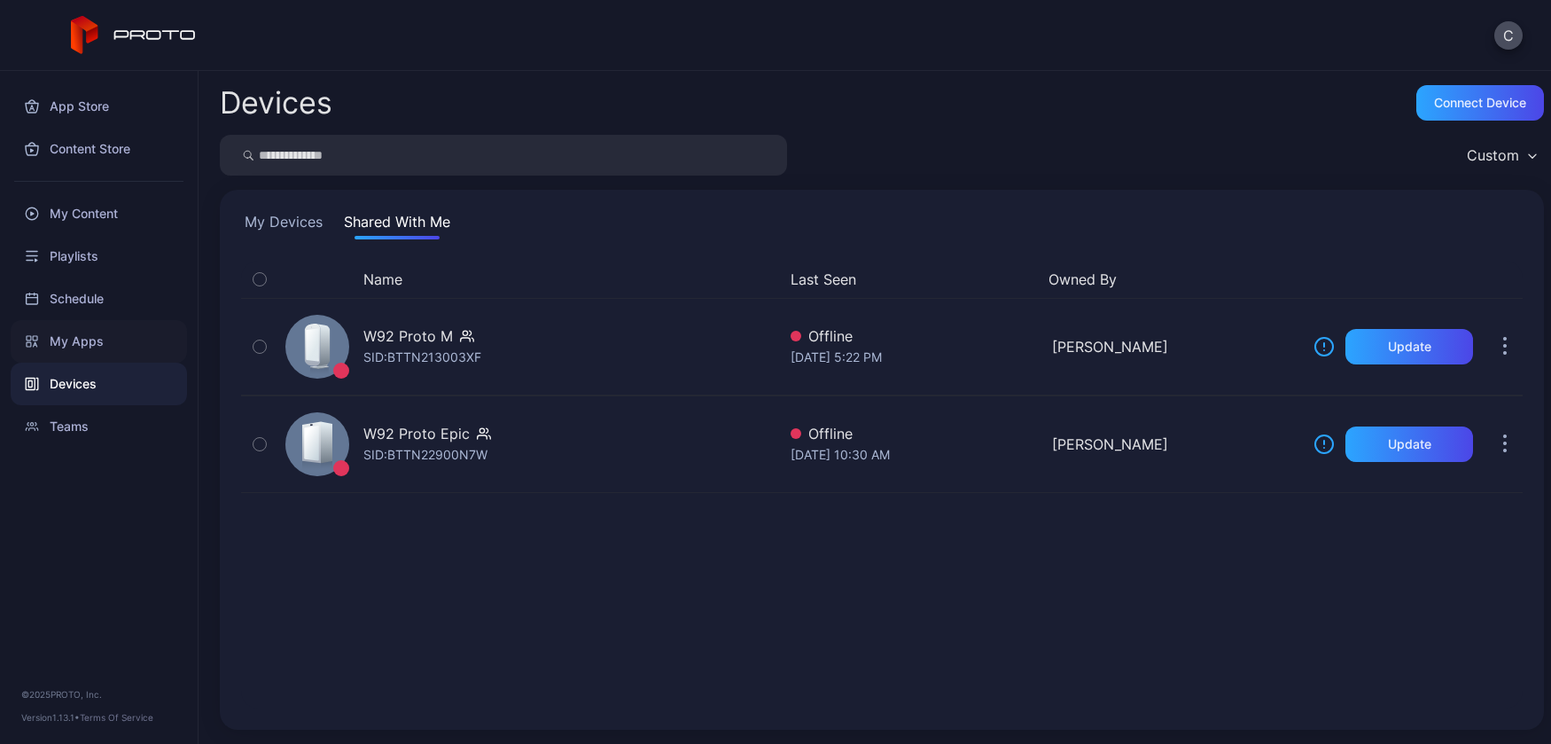
click at [105, 336] on div "My Apps" at bounding box center [99, 341] width 176 height 43
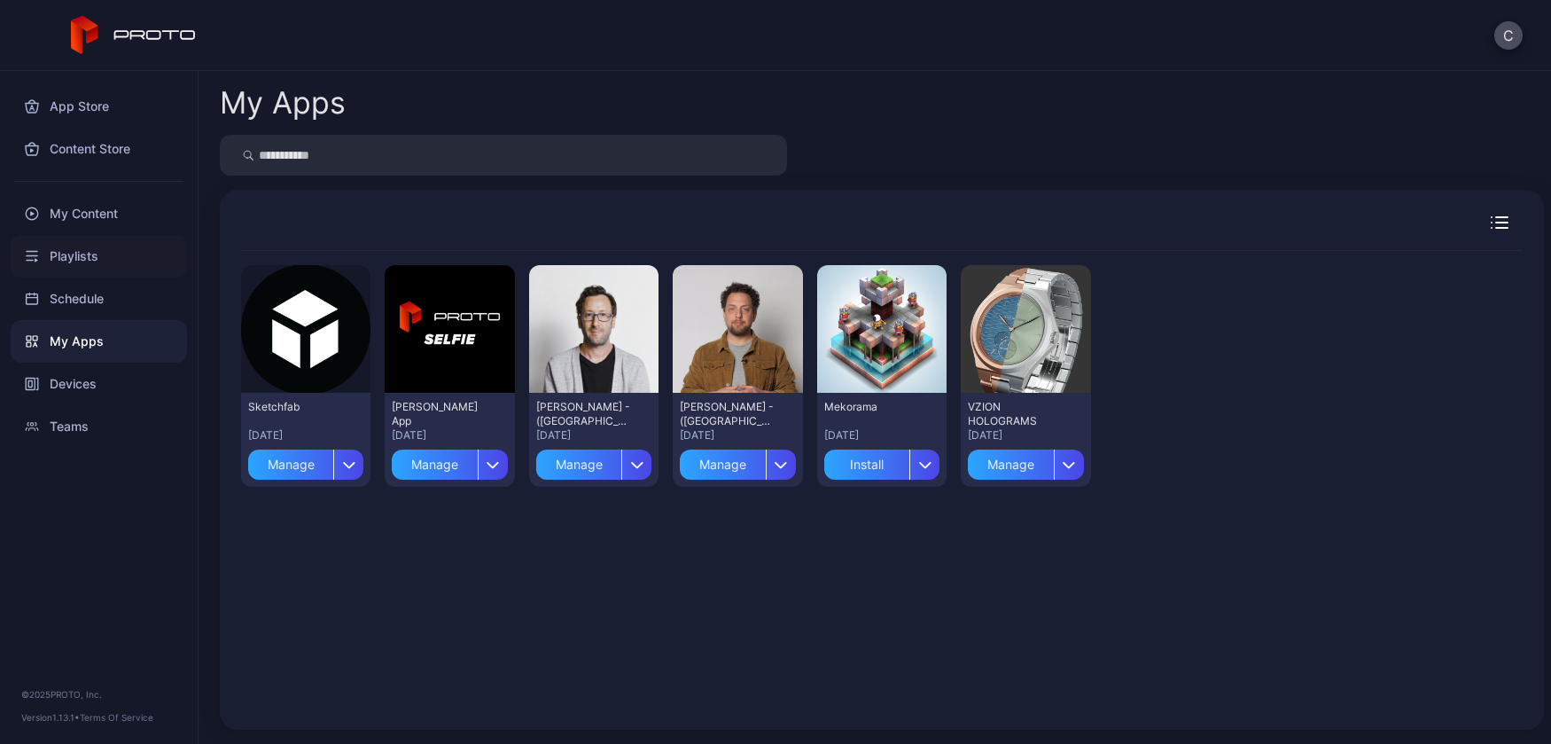
click at [105, 252] on div "Playlists" at bounding box center [99, 256] width 176 height 43
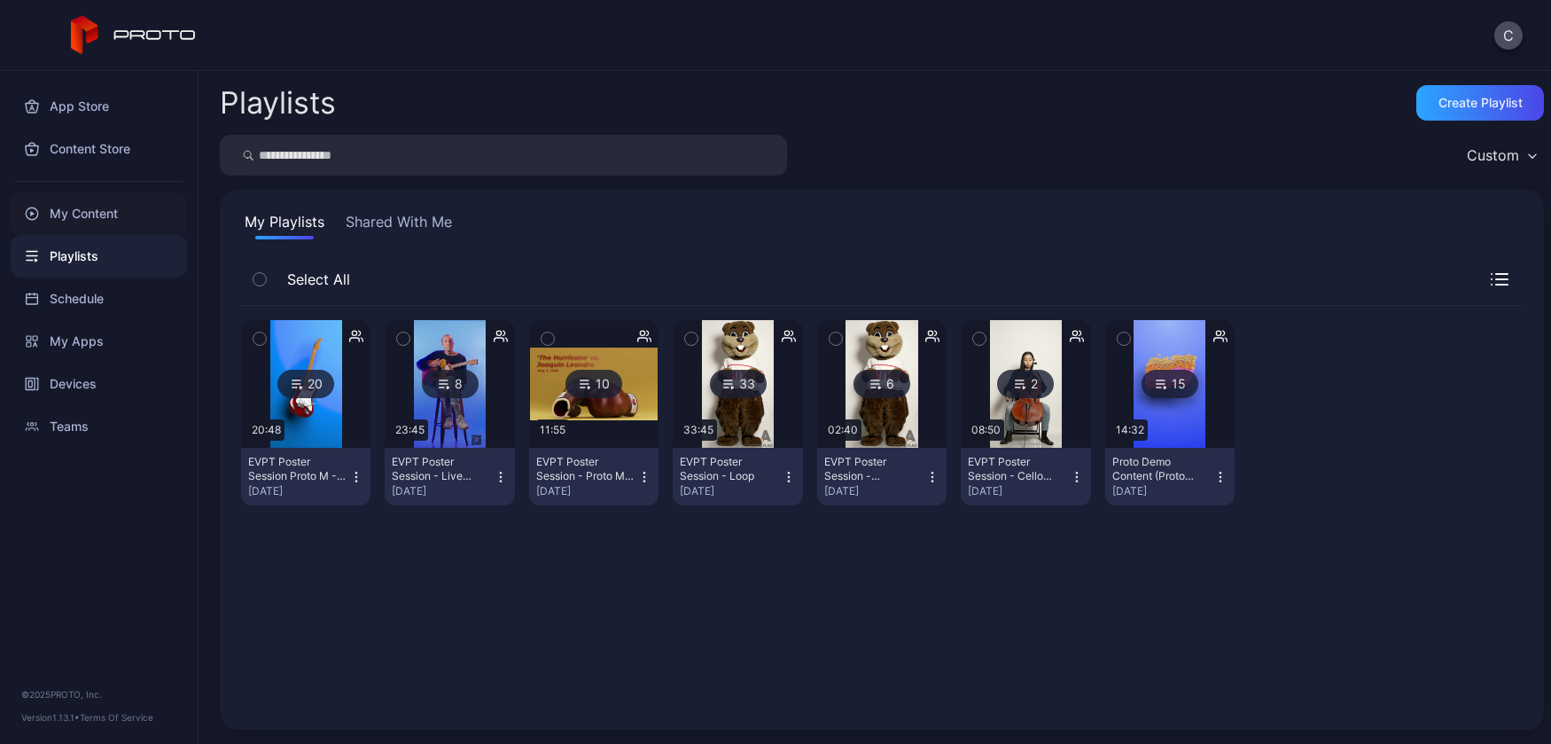
click at [99, 209] on div "My Content" at bounding box center [99, 213] width 176 height 43
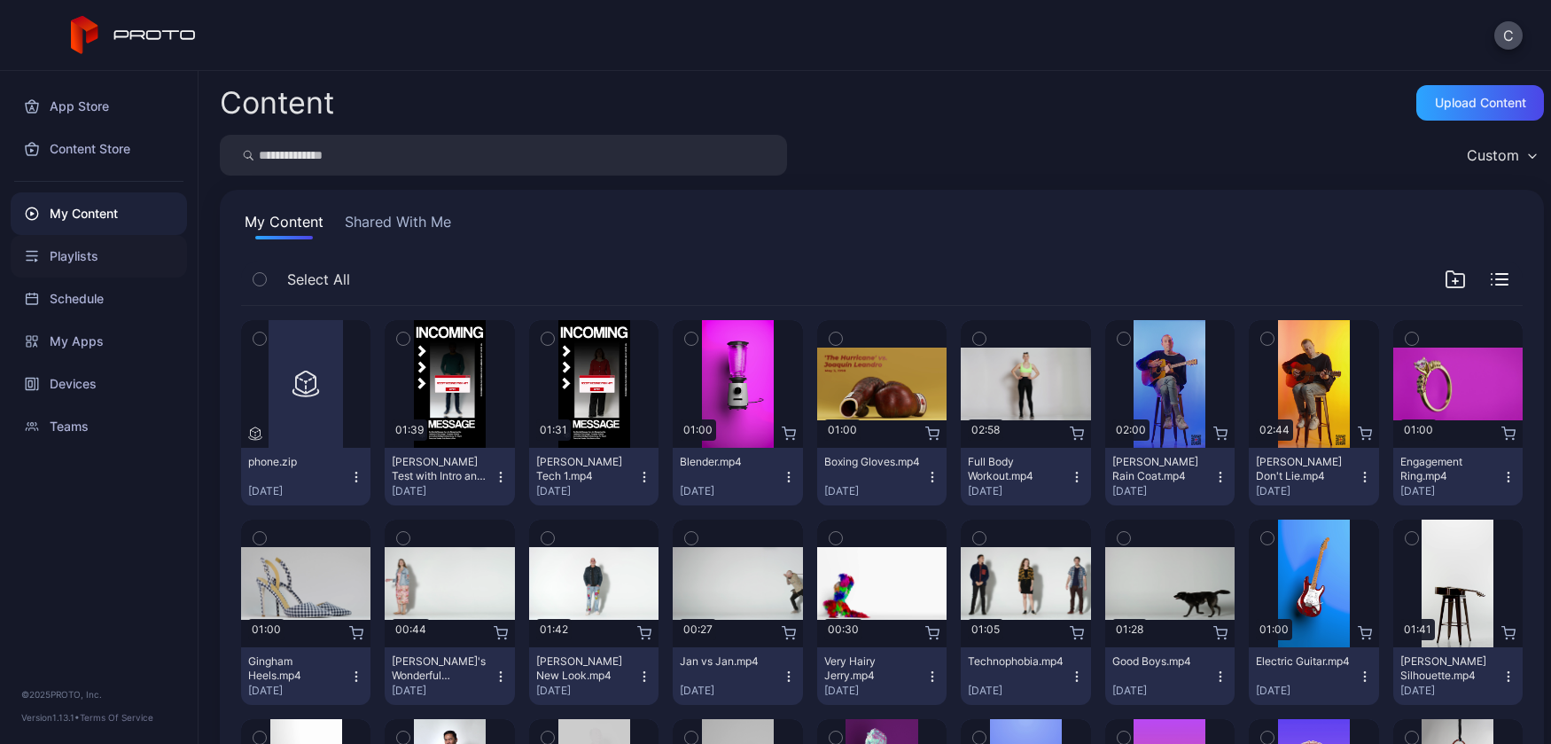
click at [93, 255] on div "Playlists" at bounding box center [99, 256] width 176 height 43
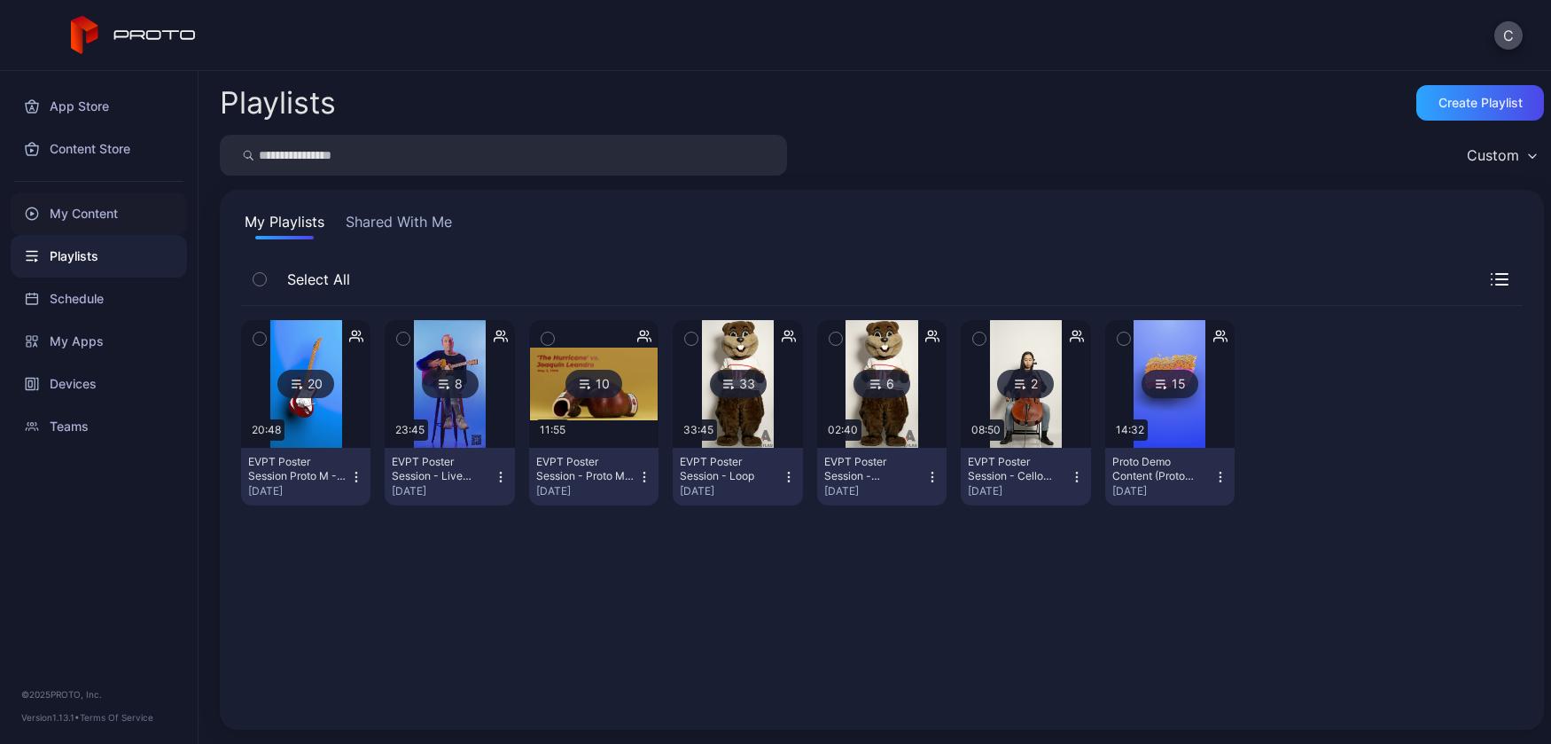
click at [102, 214] on div "My Content" at bounding box center [99, 213] width 176 height 43
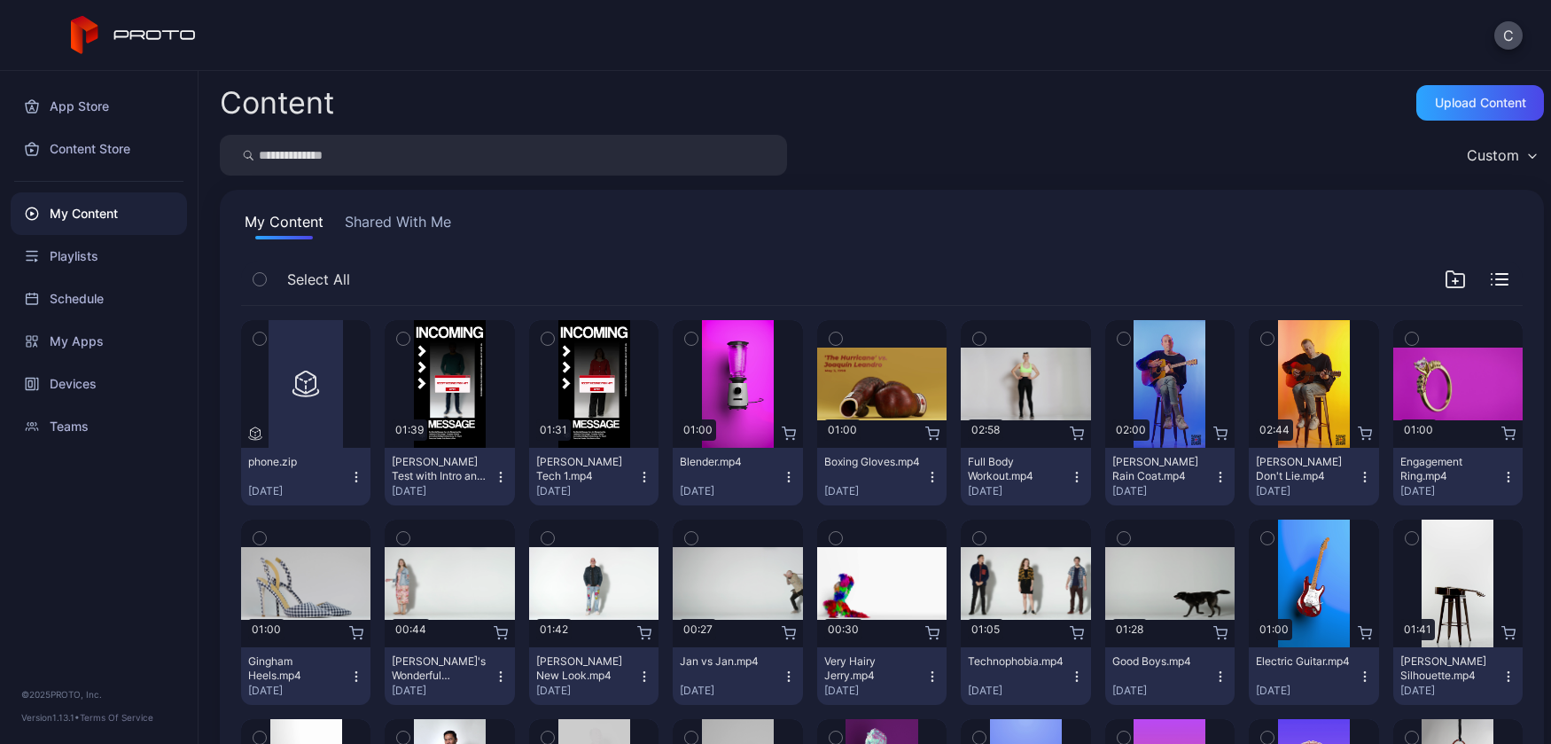
click at [1528, 156] on icon "button" at bounding box center [1532, 155] width 9 height 5
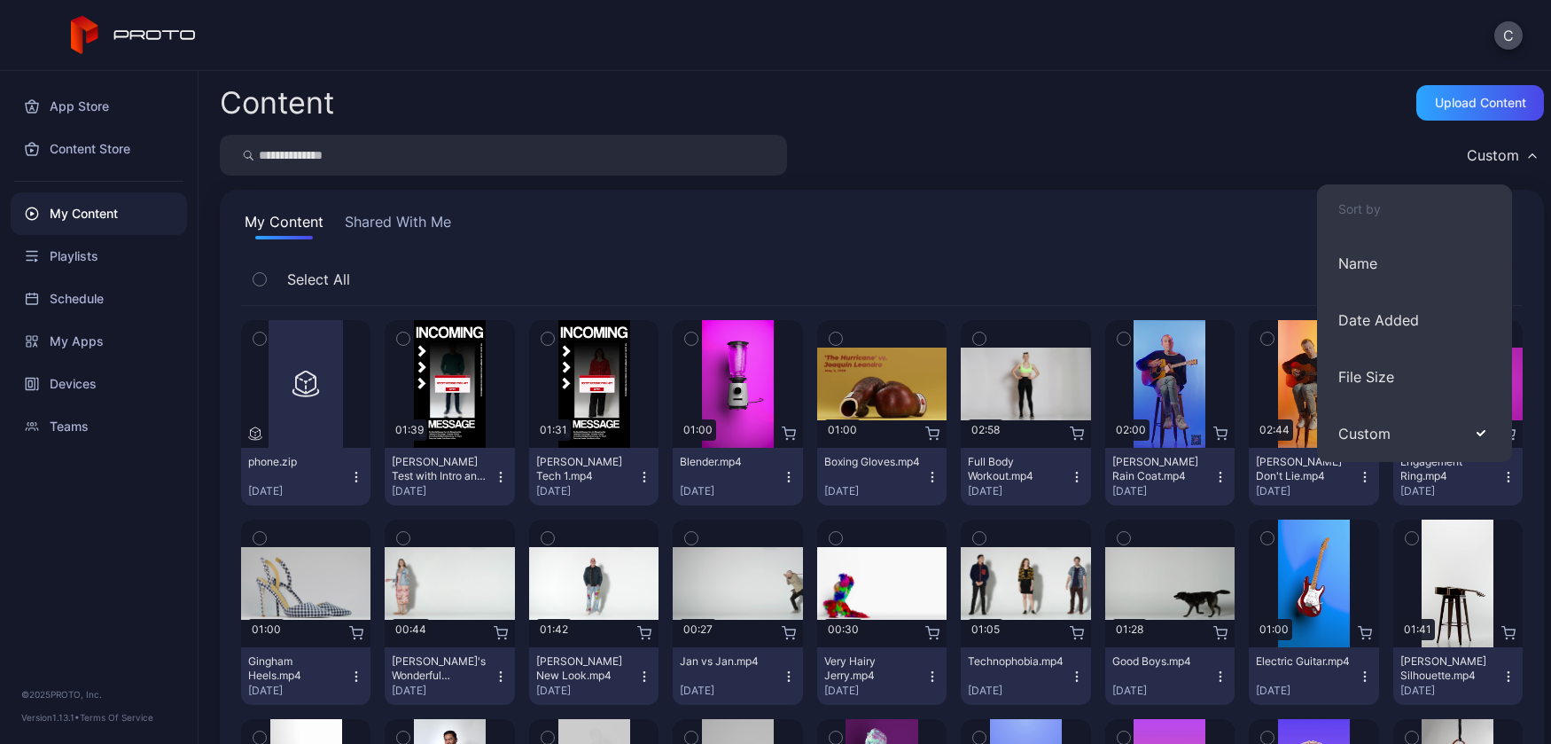
click at [1292, 144] on div "Custom" at bounding box center [882, 155] width 1324 height 41
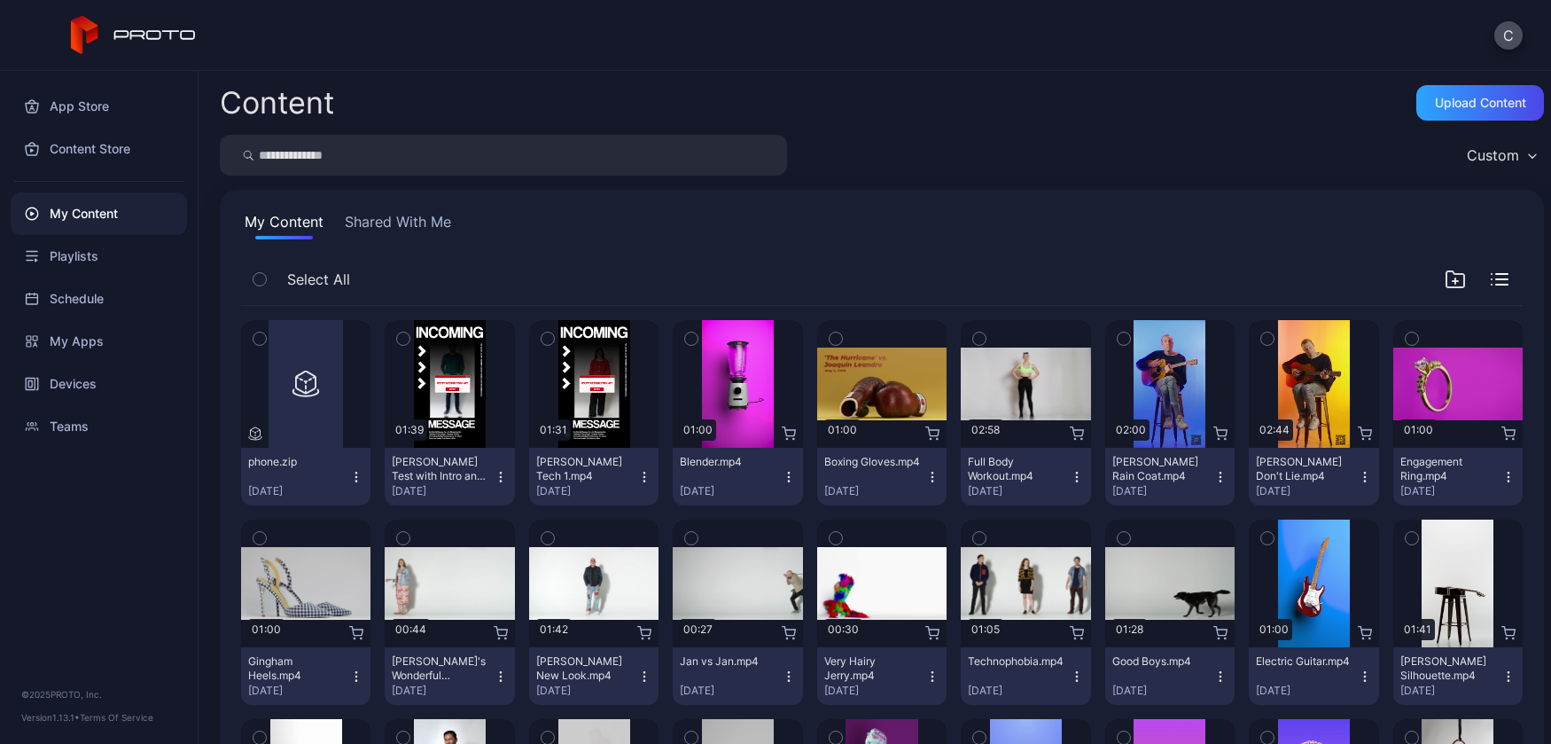
click at [1491, 278] on icon "button" at bounding box center [1500, 279] width 18 height 12
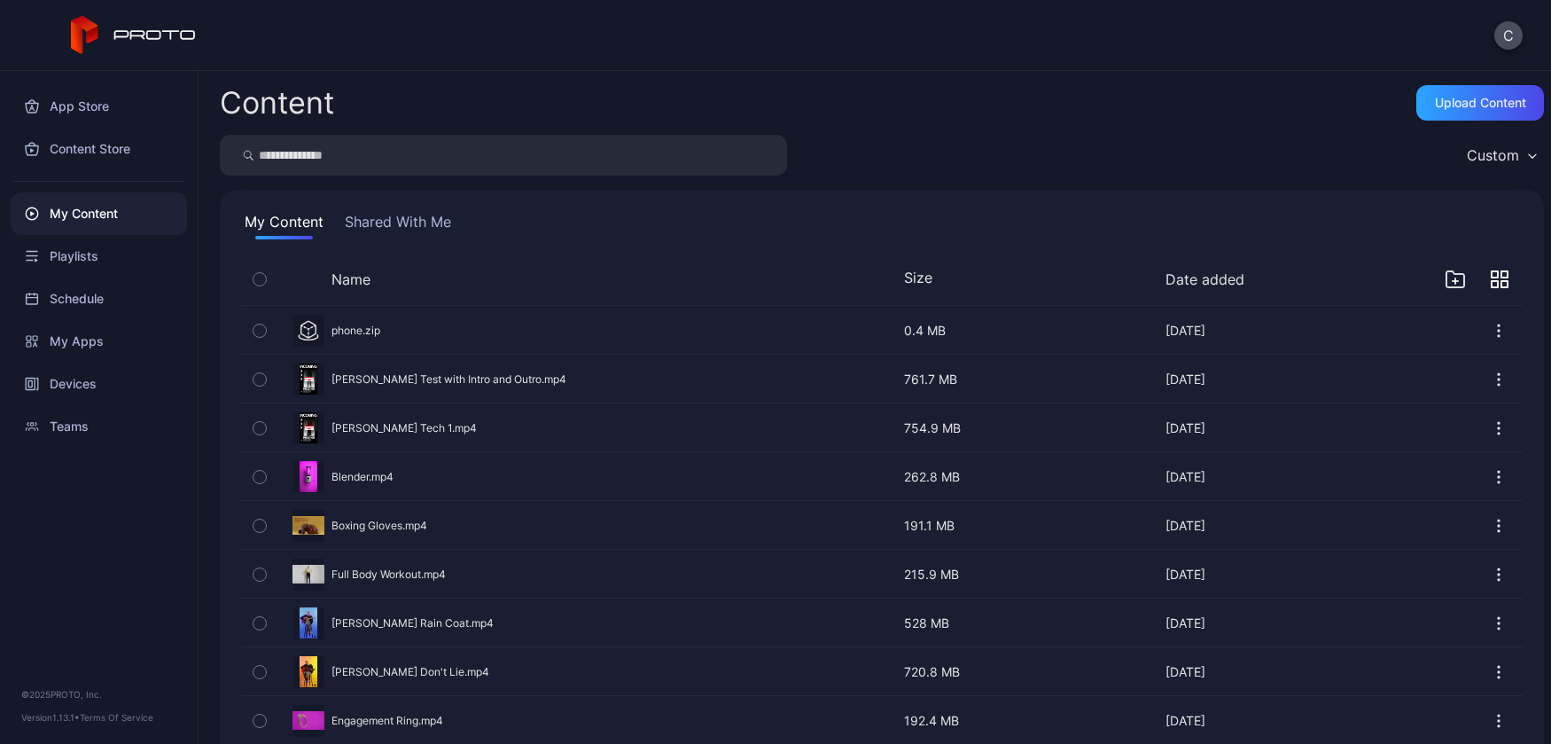
click at [387, 218] on button "Shared With Me" at bounding box center [397, 225] width 113 height 28
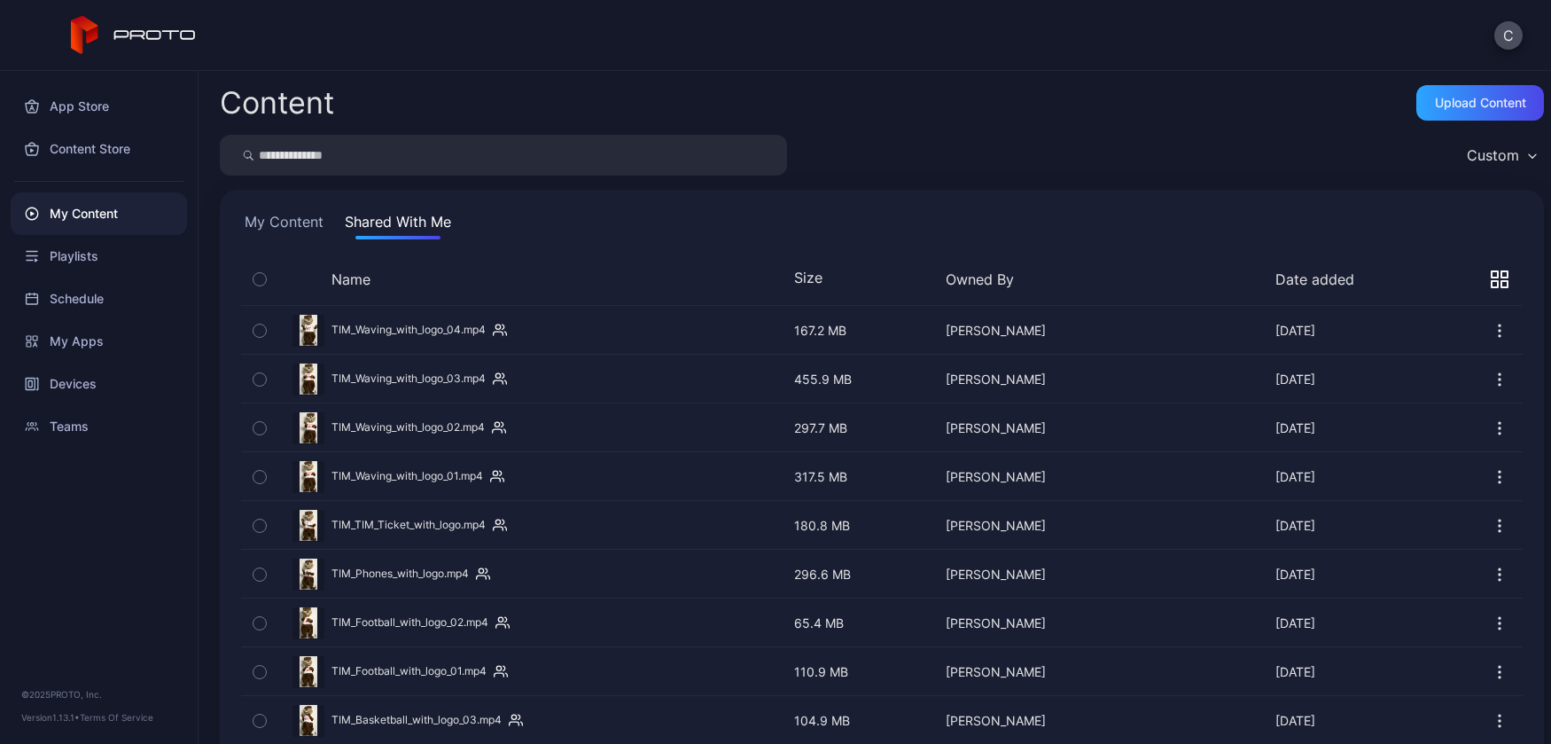
click at [94, 212] on div "My Content" at bounding box center [99, 213] width 176 height 43
click at [264, 218] on button "My Content" at bounding box center [284, 225] width 86 height 28
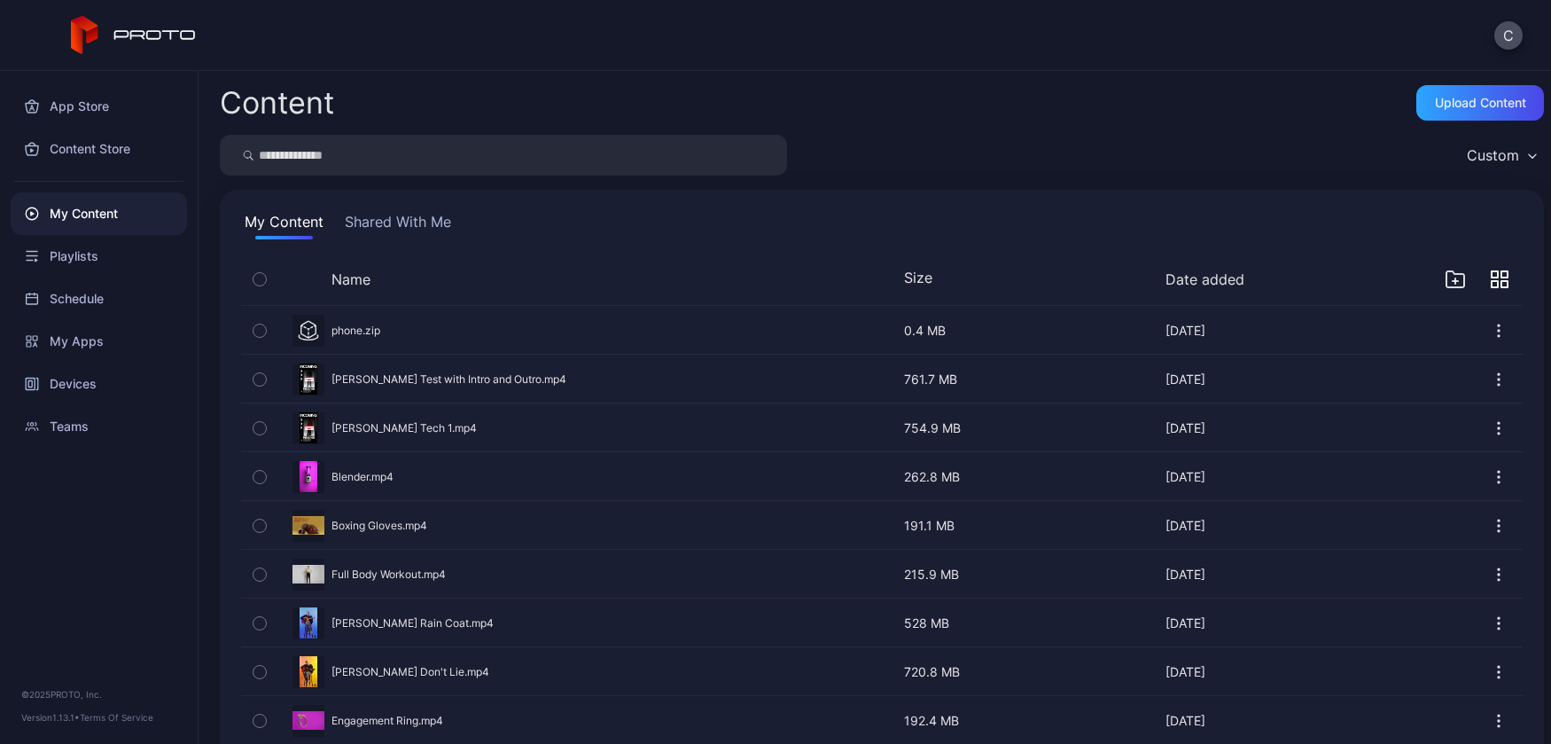
click at [1467, 156] on div "Custom" at bounding box center [1493, 155] width 52 height 18
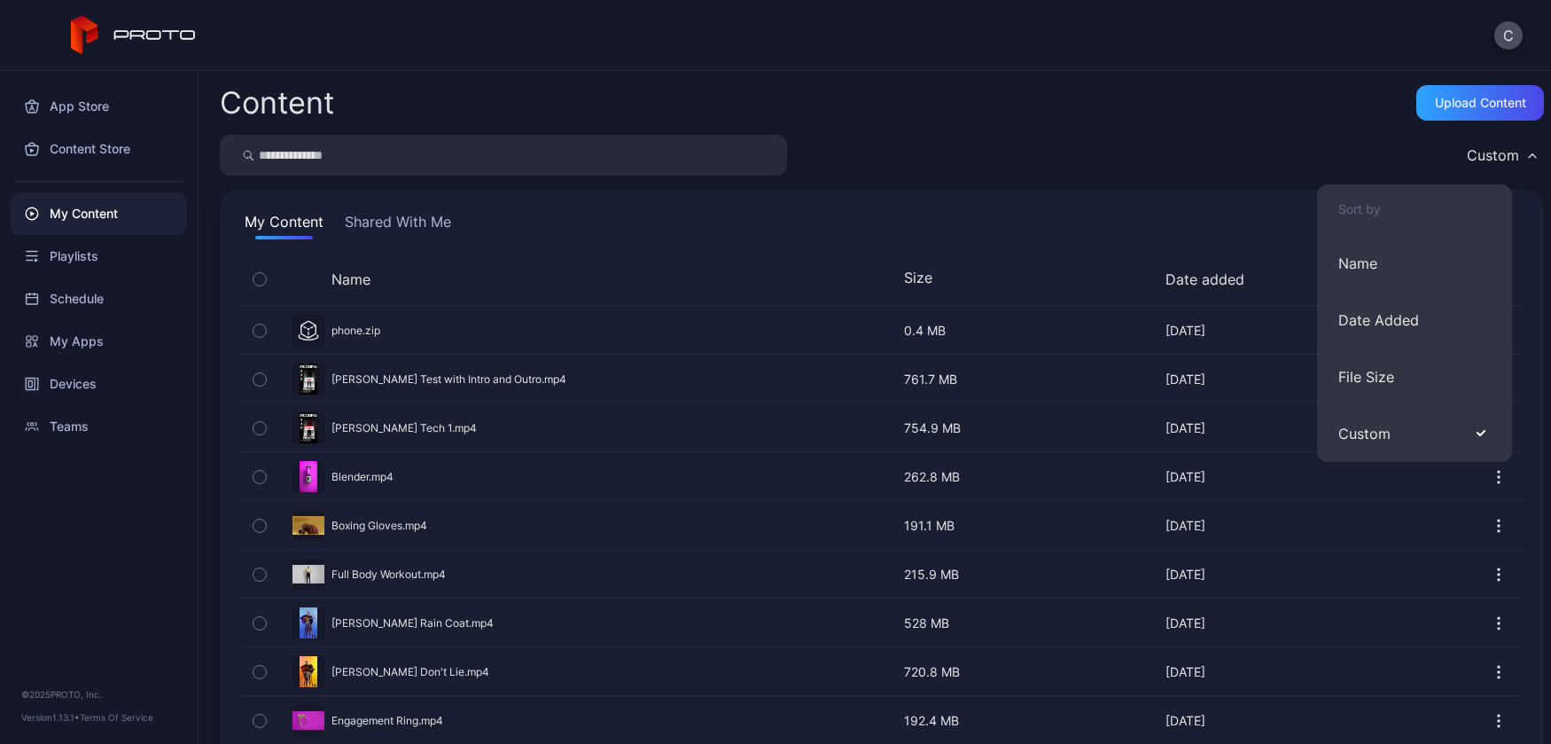
click at [1232, 97] on div "Content Upload Content" at bounding box center [882, 102] width 1324 height 35
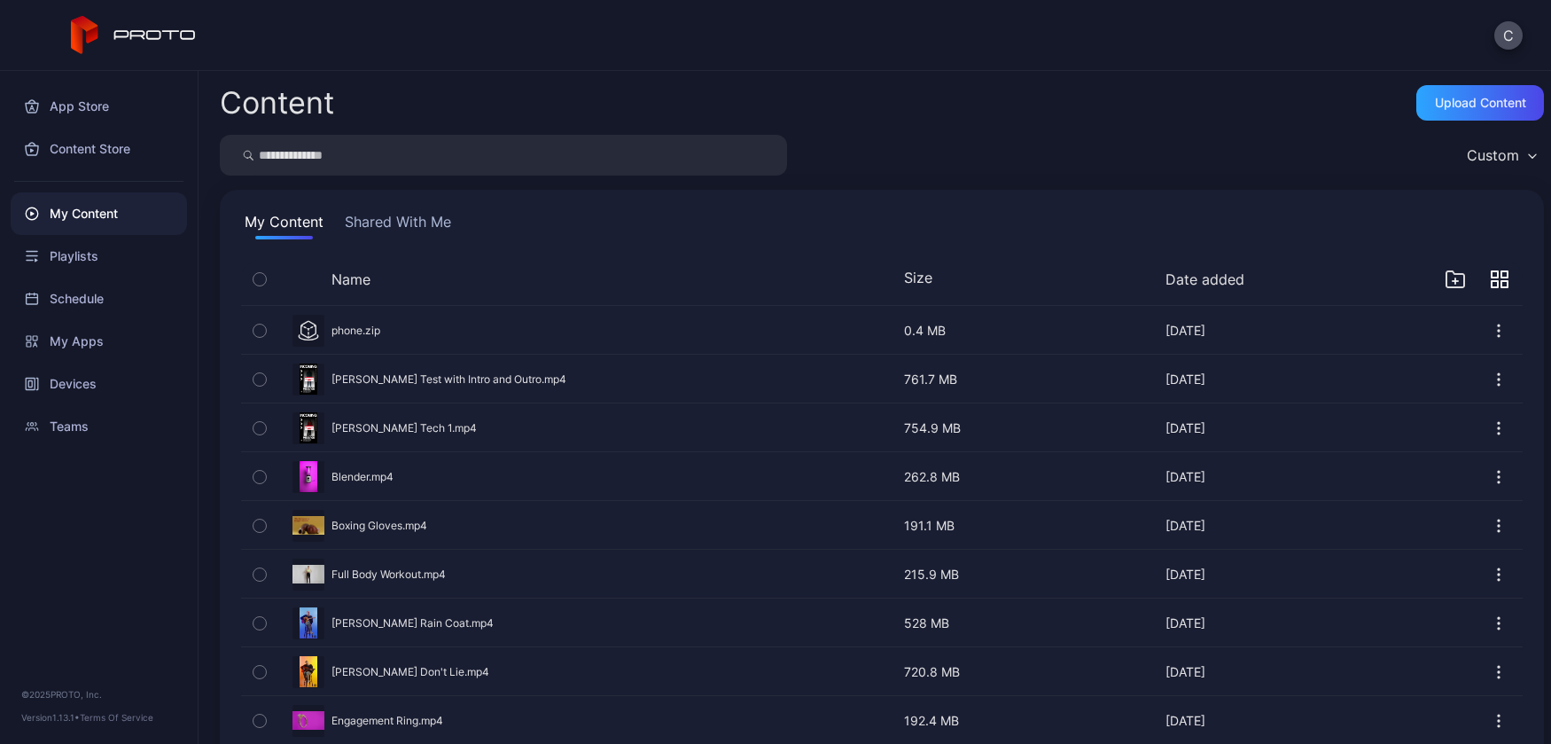
click at [1445, 283] on icon "button" at bounding box center [1455, 279] width 21 height 21
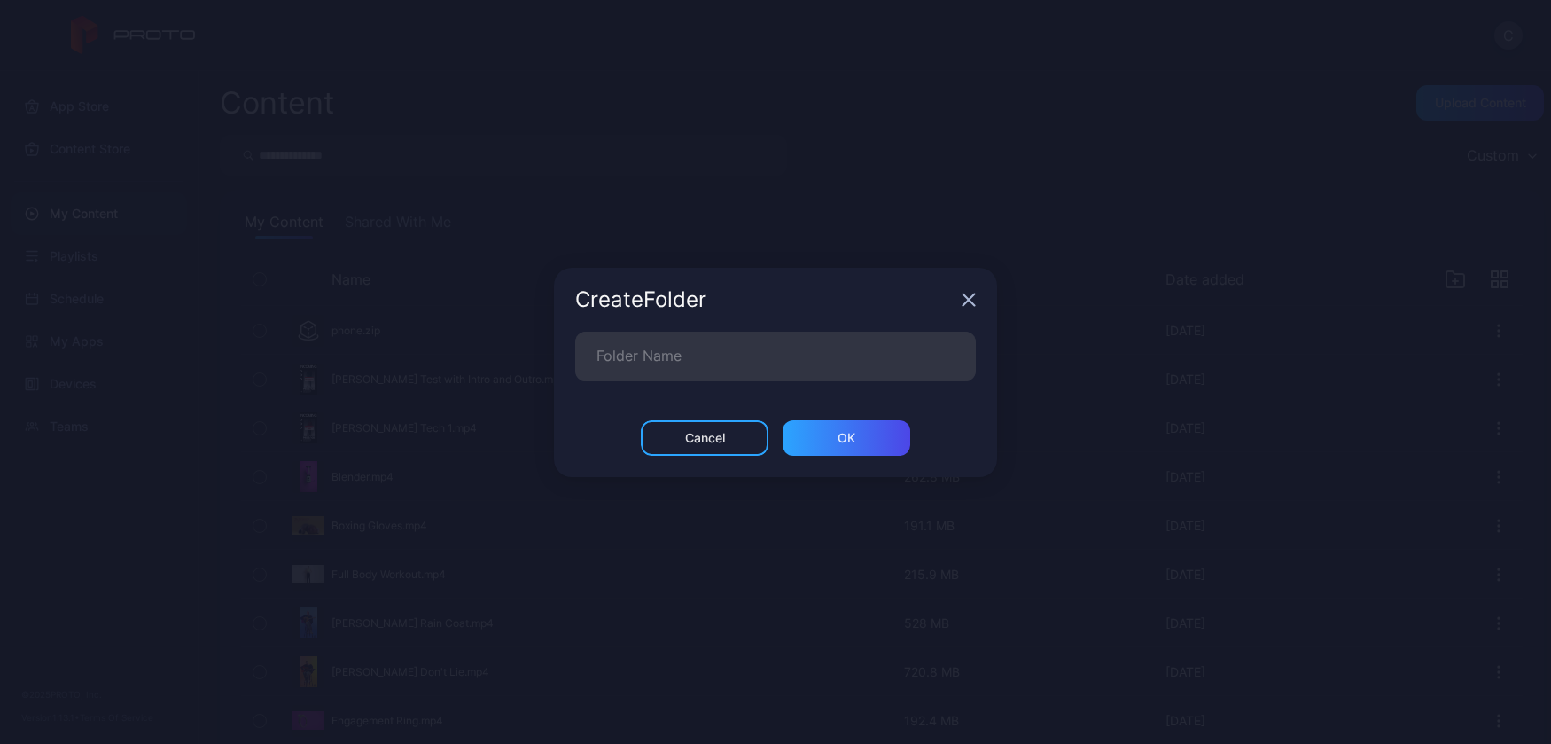
click at [969, 302] on icon "button" at bounding box center [969, 299] width 14 height 14
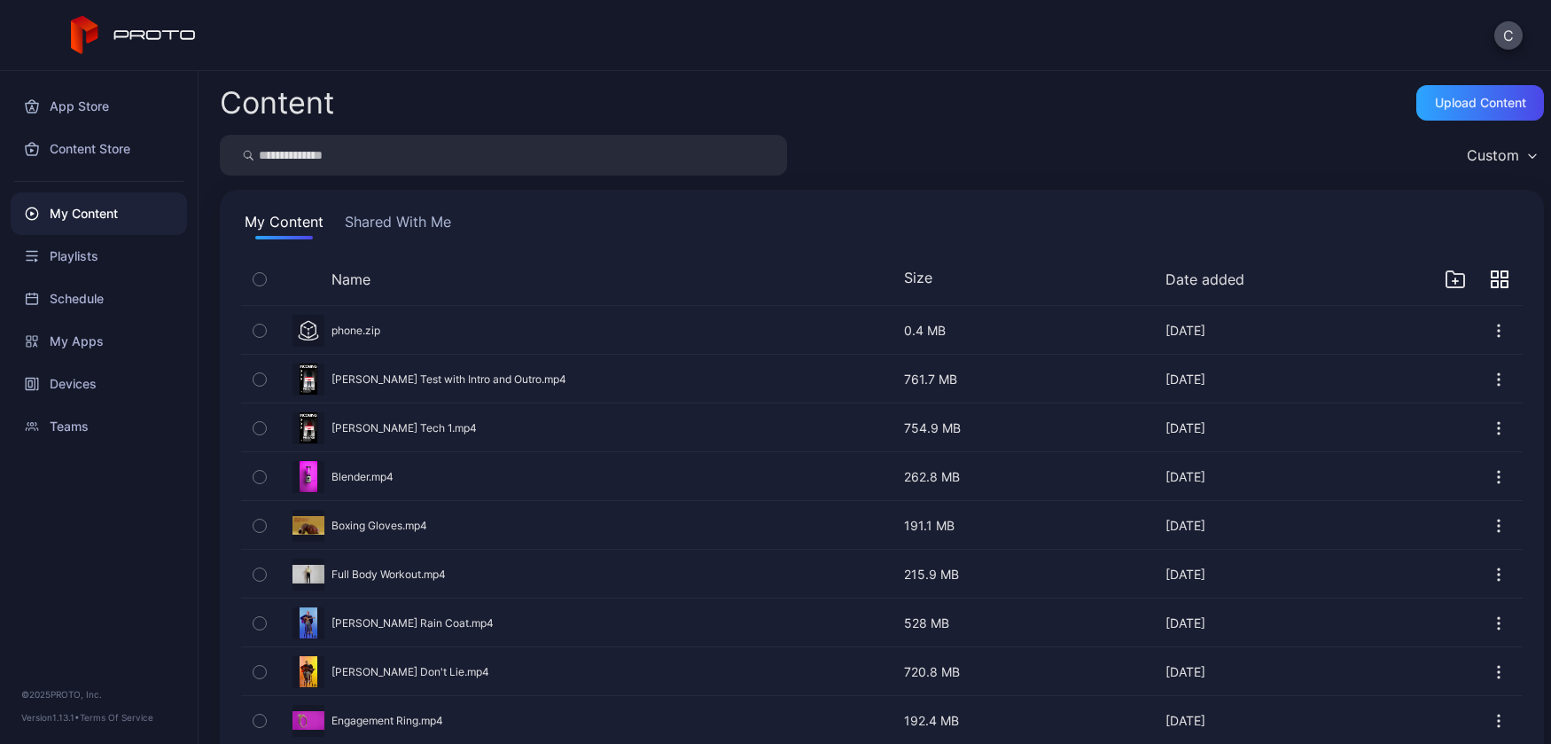
click at [1491, 275] on icon "button" at bounding box center [1500, 279] width 18 height 18
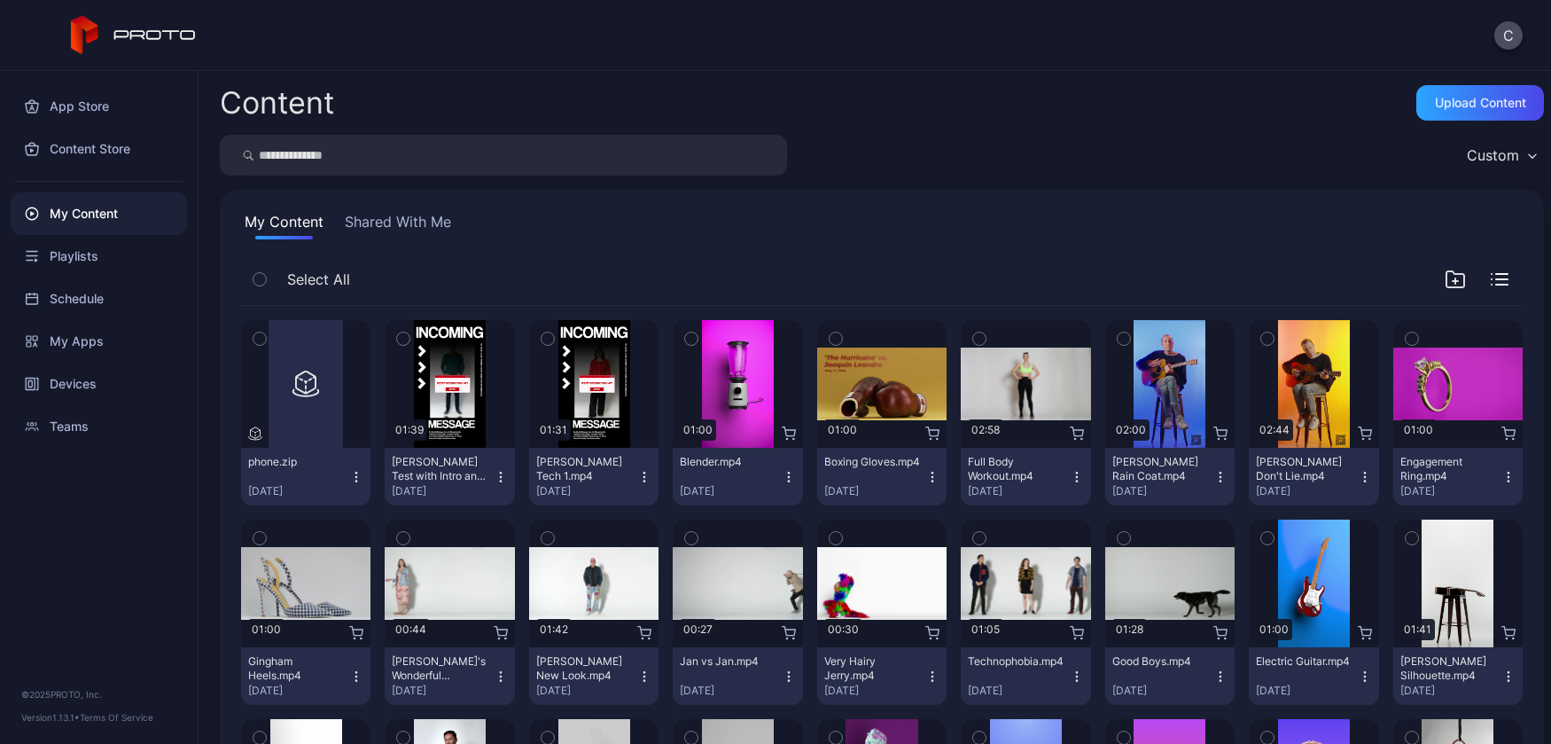
click at [1040, 223] on div "My Content Shared With Me" at bounding box center [882, 225] width 1282 height 28
click at [393, 219] on button "Shared With Me" at bounding box center [397, 225] width 113 height 28
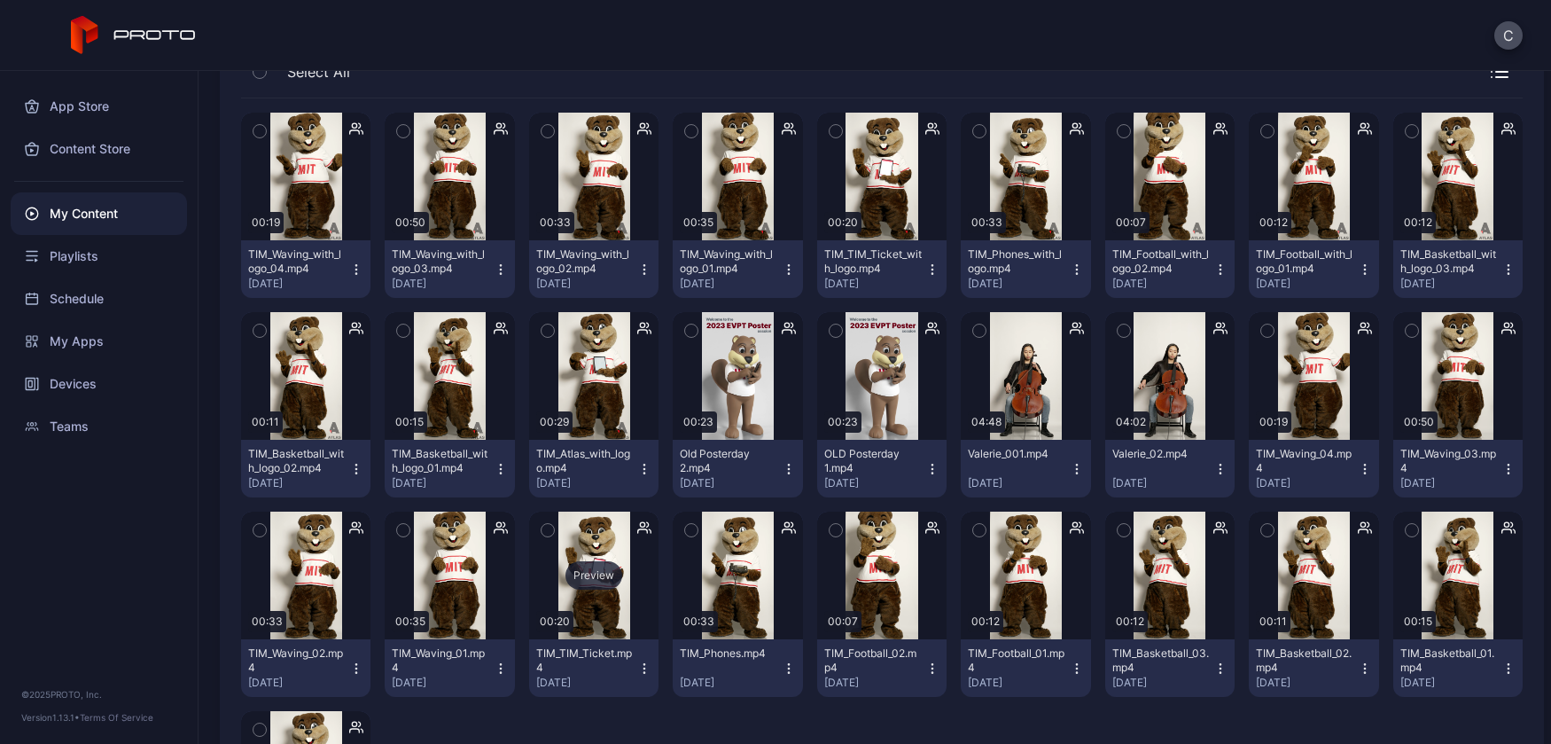
scroll to position [409, 0]
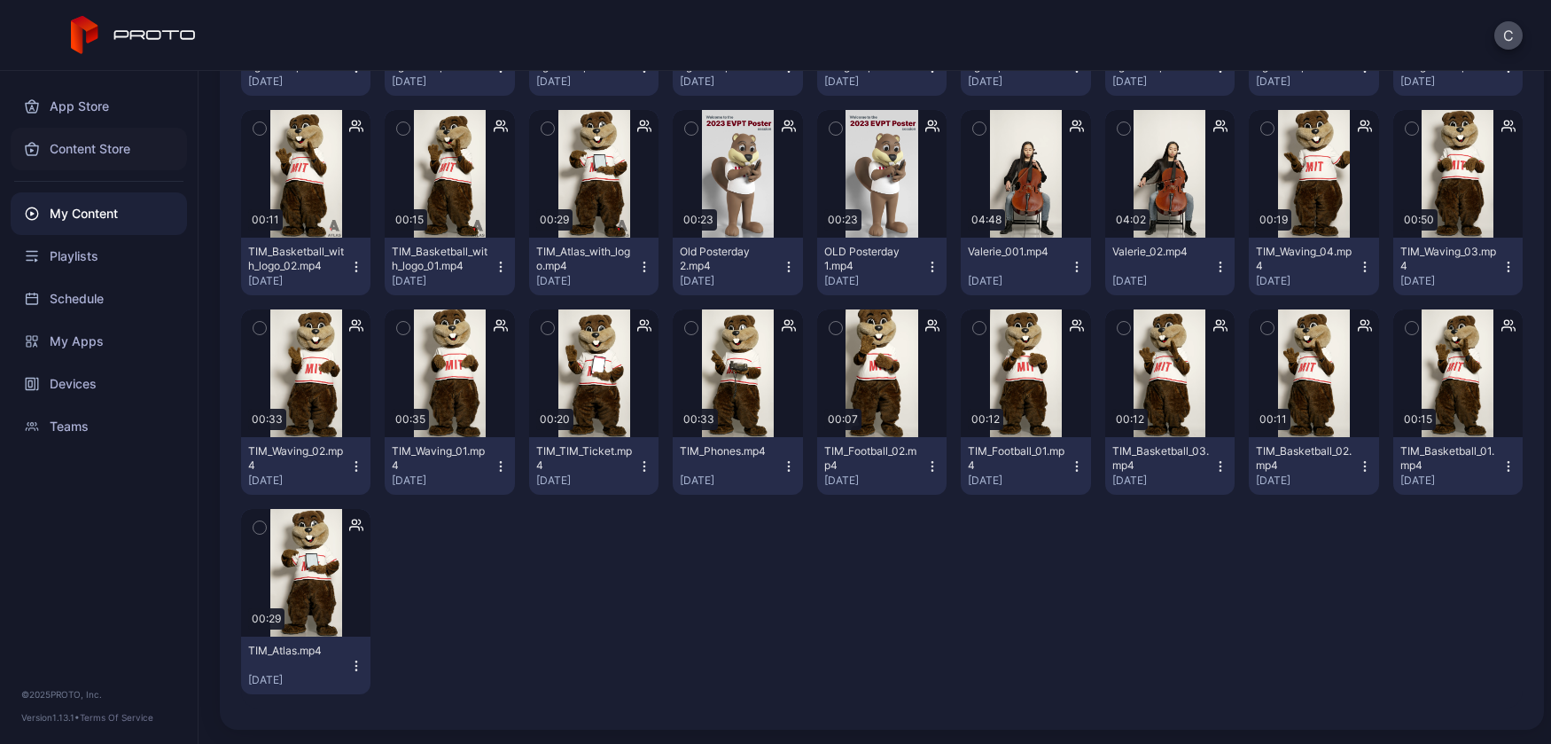
click at [118, 159] on div "Content Store" at bounding box center [99, 149] width 176 height 43
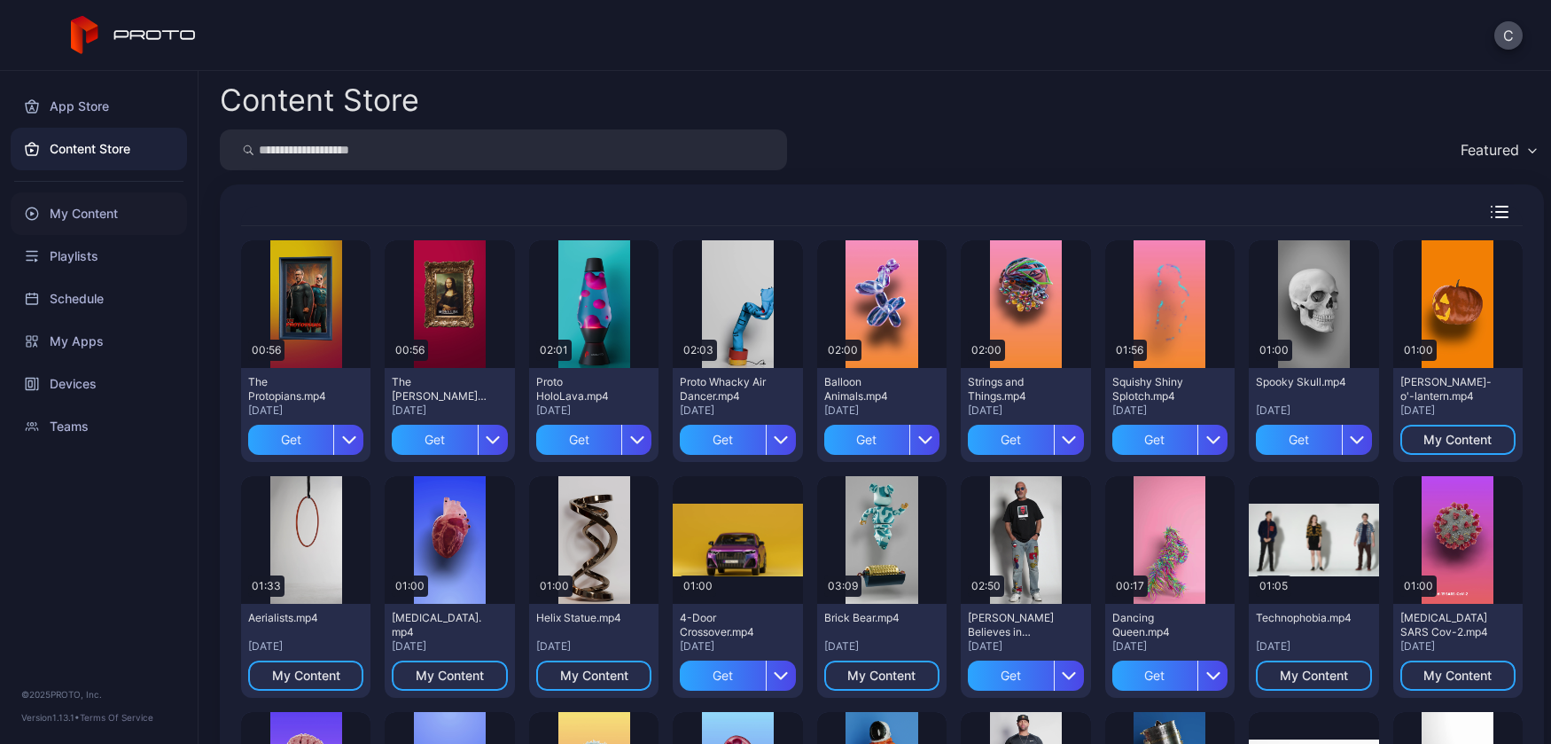
click at [94, 214] on div "My Content" at bounding box center [99, 213] width 176 height 43
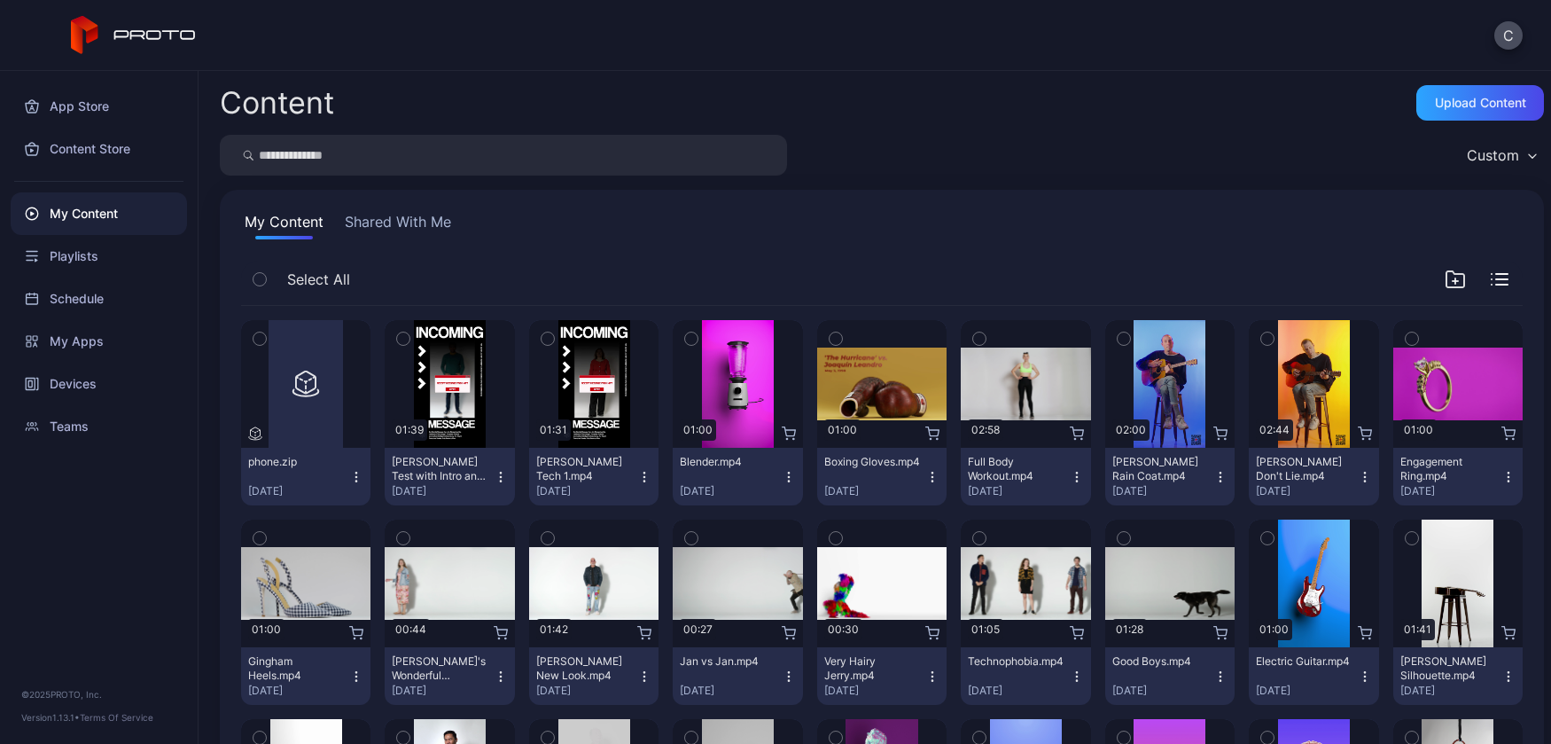
click at [394, 223] on button "Shared With Me" at bounding box center [397, 225] width 113 height 28
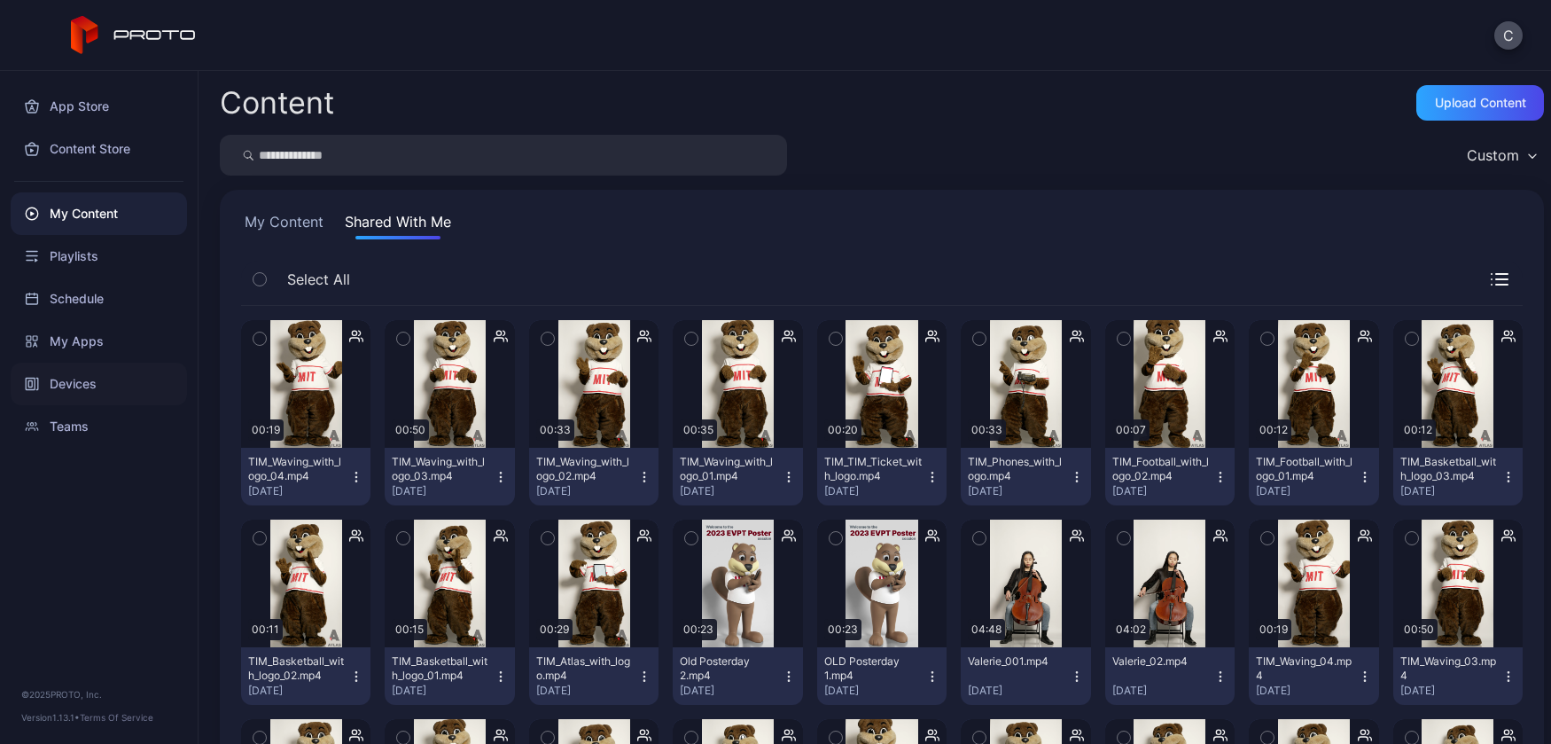
click at [74, 386] on div "Devices" at bounding box center [99, 384] width 176 height 43
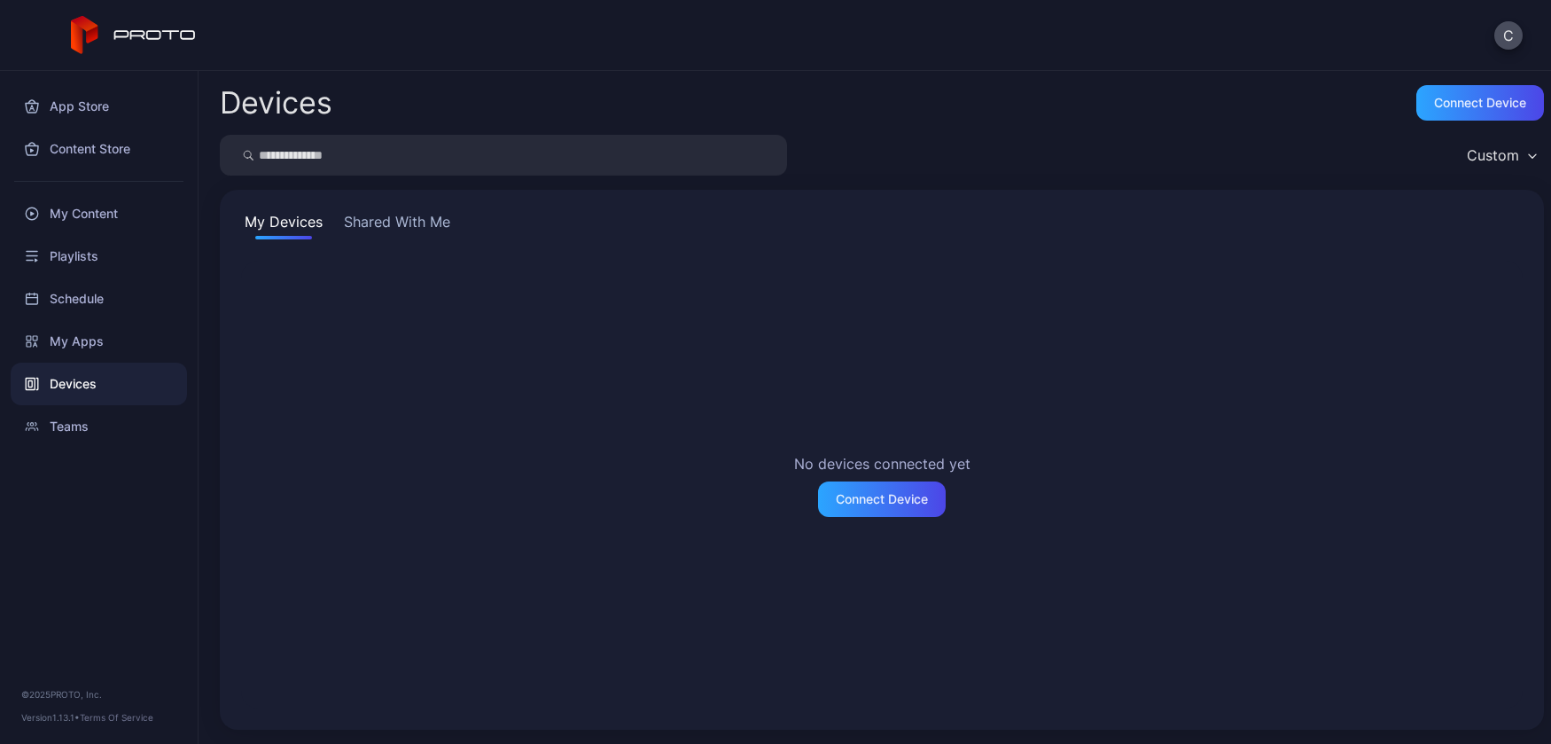
click at [411, 214] on button "Shared With Me" at bounding box center [396, 225] width 113 height 28
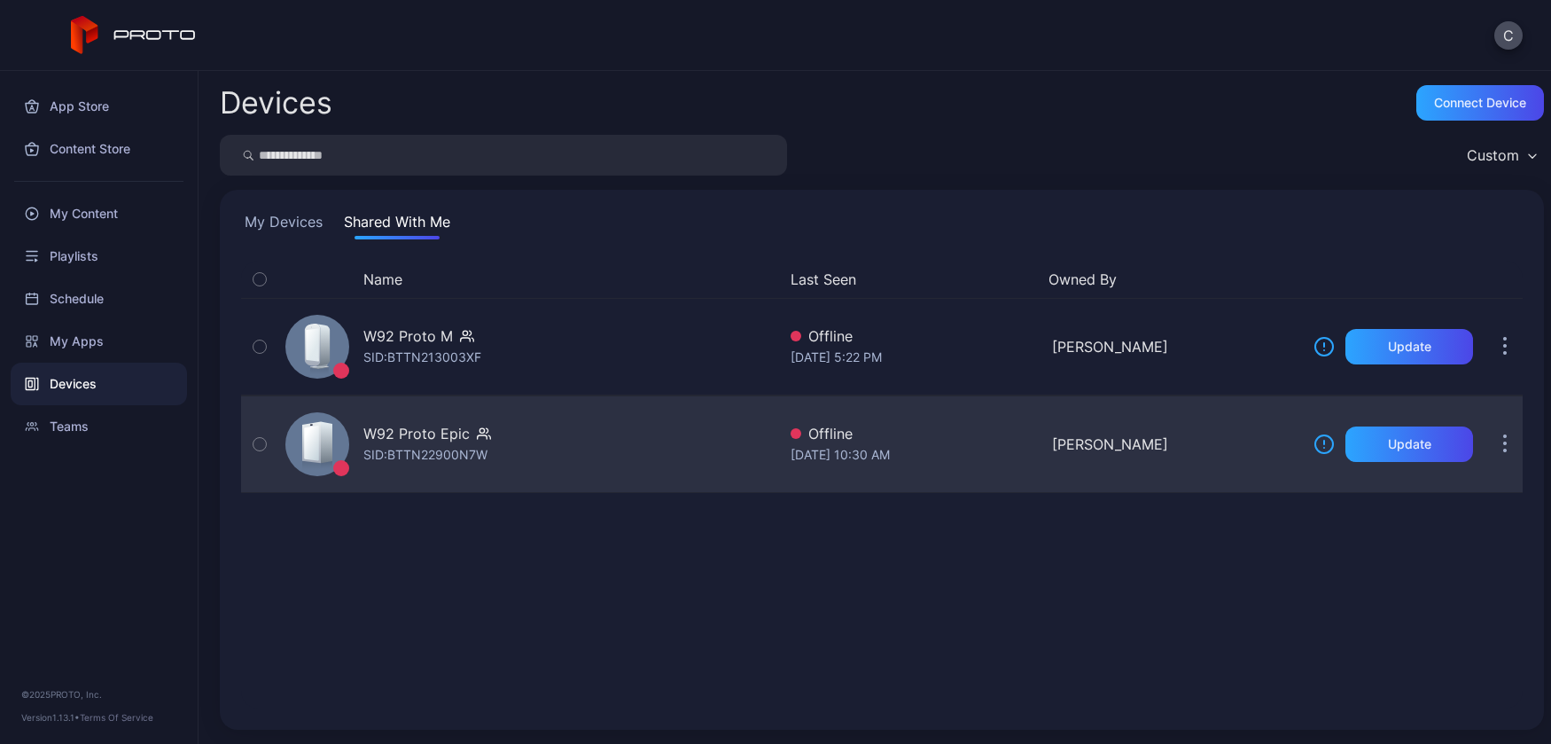
click at [522, 444] on div "W92 Proto Epic SID: BTTN22900N7W" at bounding box center [527, 444] width 498 height 89
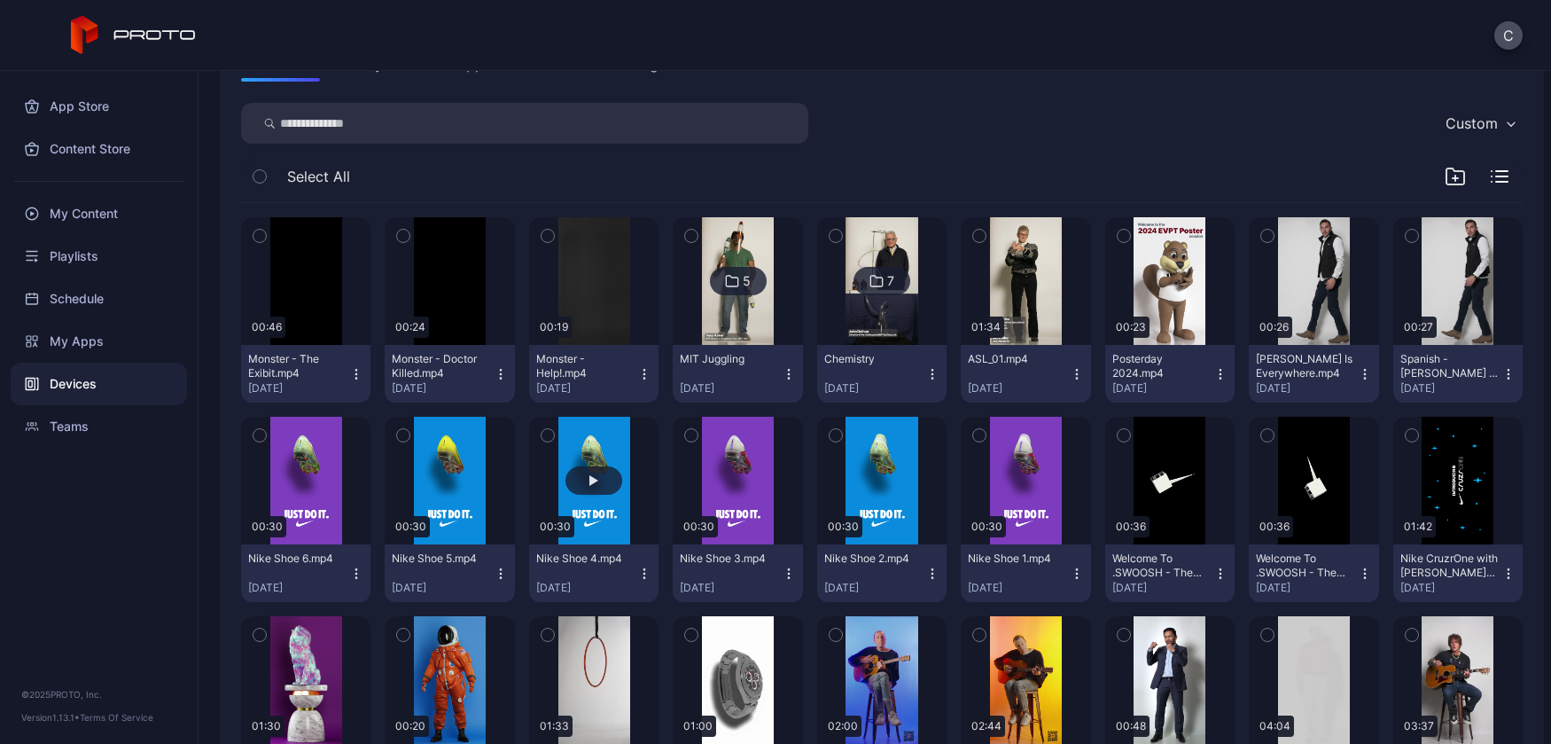
scroll to position [228, 0]
click at [940, 371] on icon "button" at bounding box center [932, 373] width 14 height 14
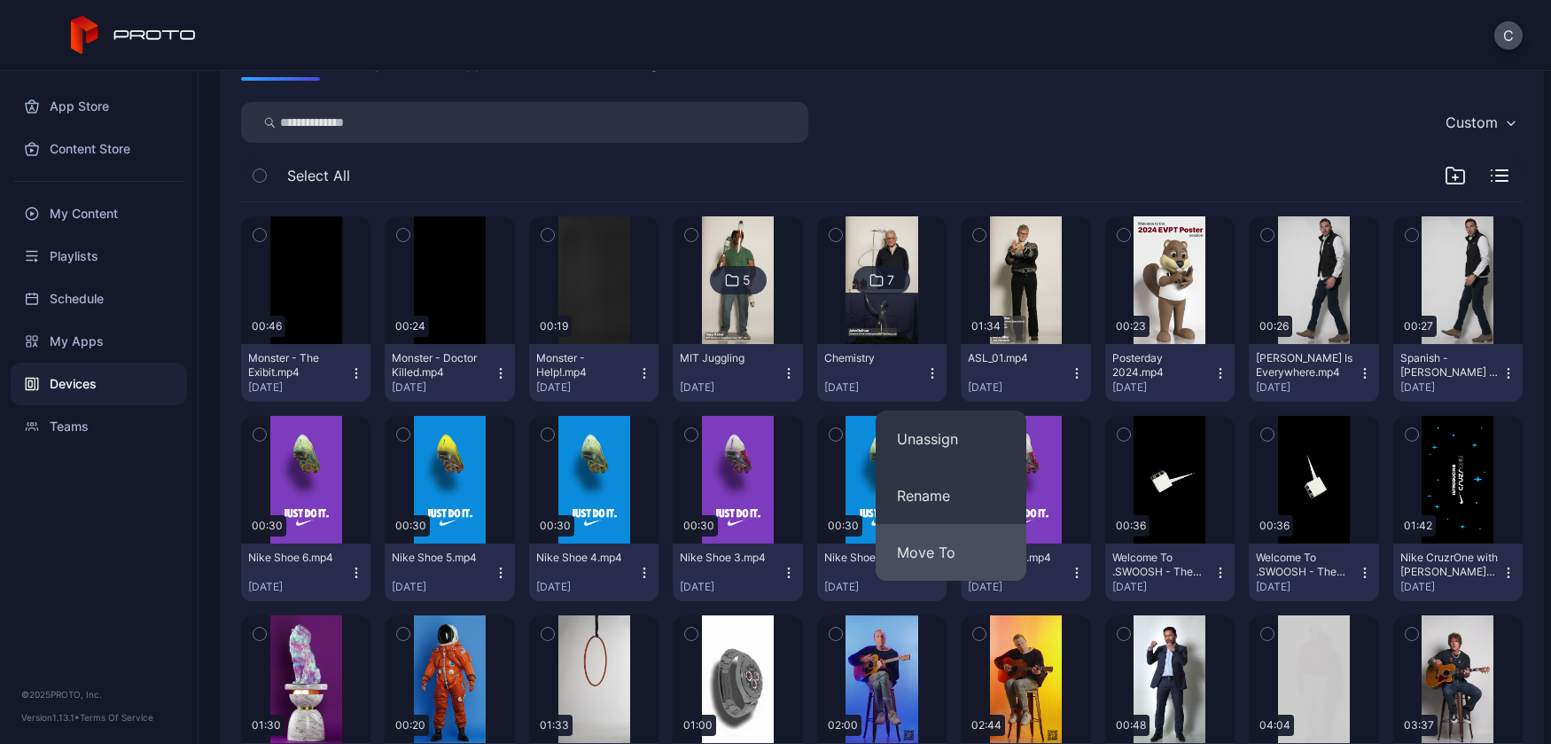
click at [946, 551] on button "Move To" at bounding box center [951, 552] width 151 height 57
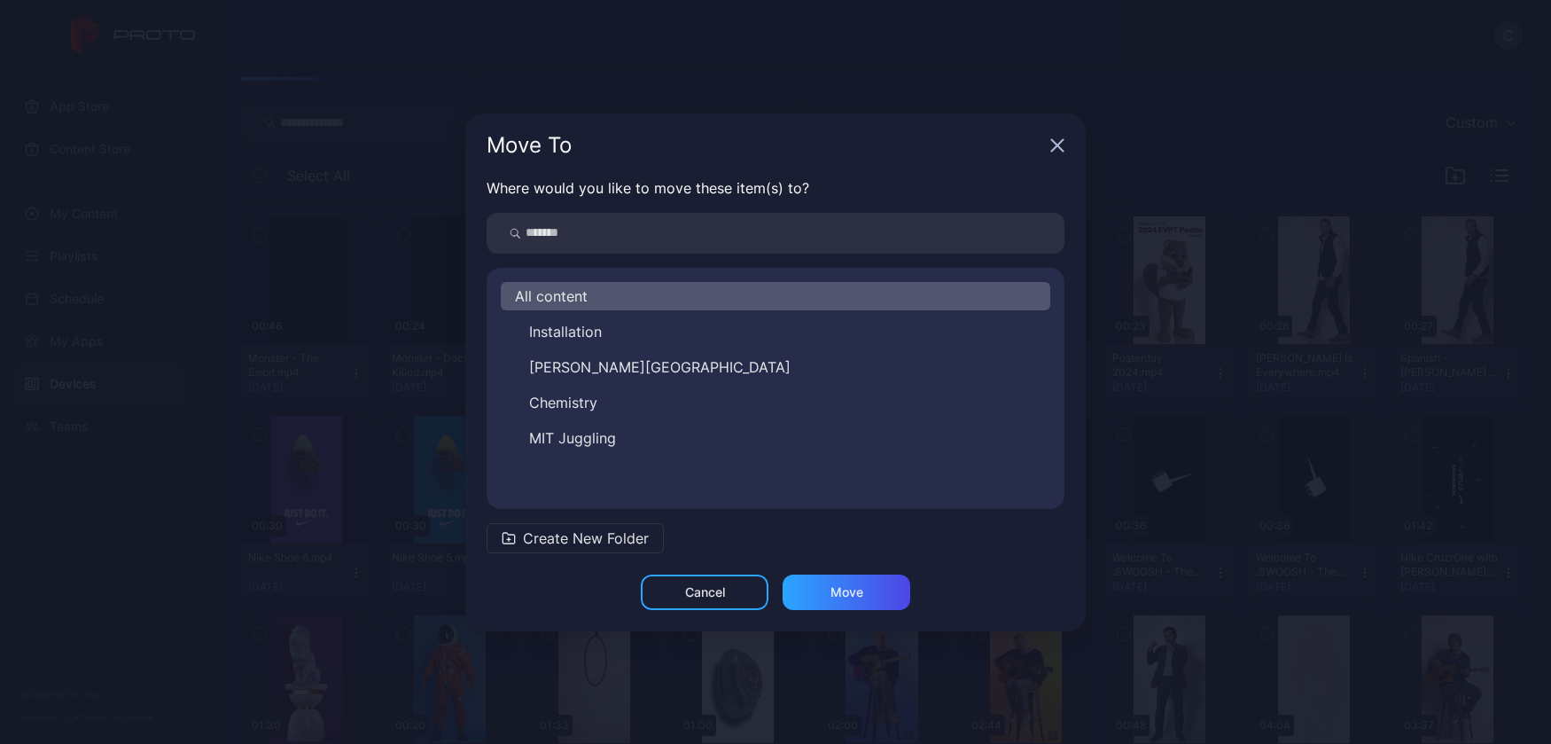
click at [1059, 146] on icon "button" at bounding box center [1058, 145] width 12 height 12
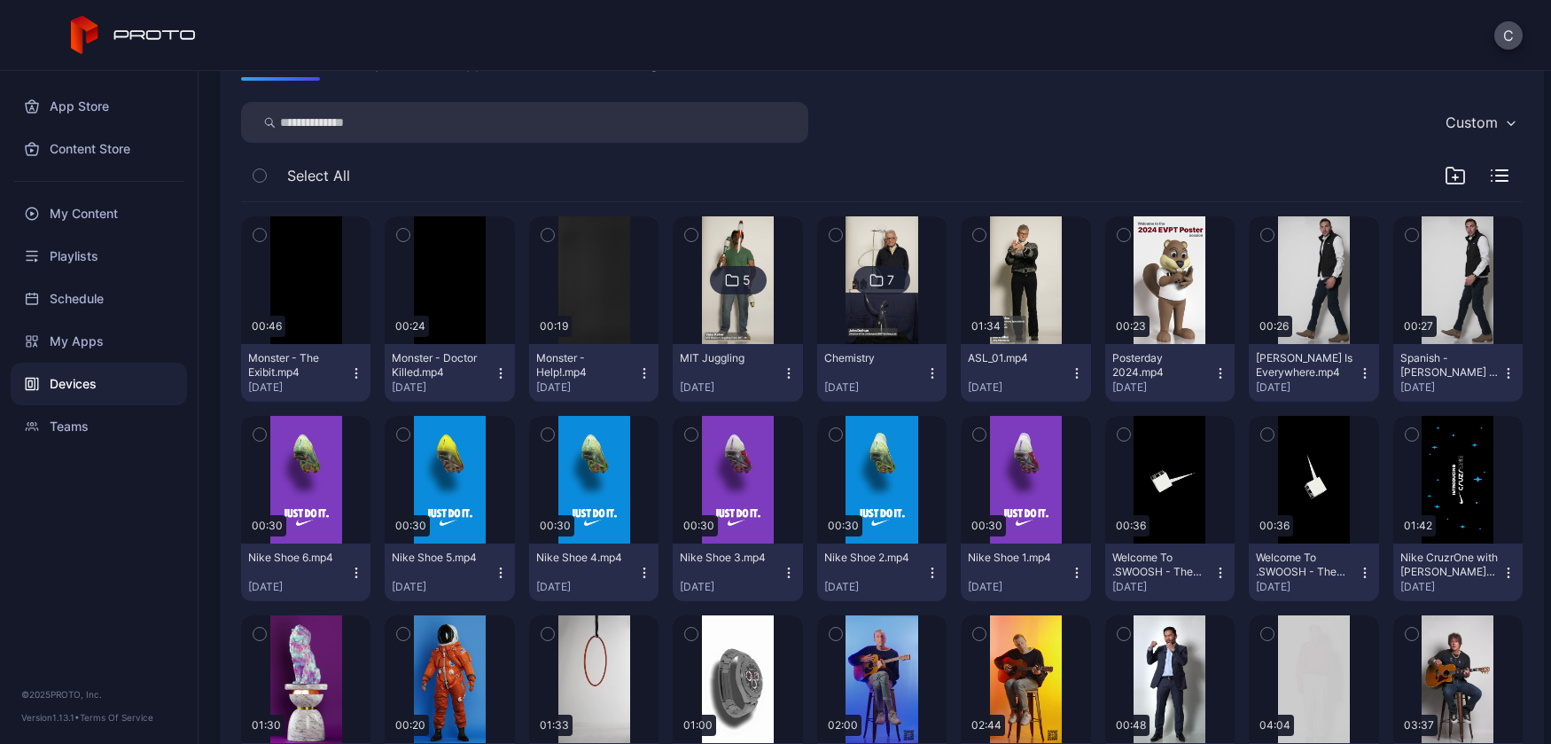
drag, startPoint x: 1111, startPoint y: 144, endPoint x: 1174, endPoint y: 136, distance: 64.3
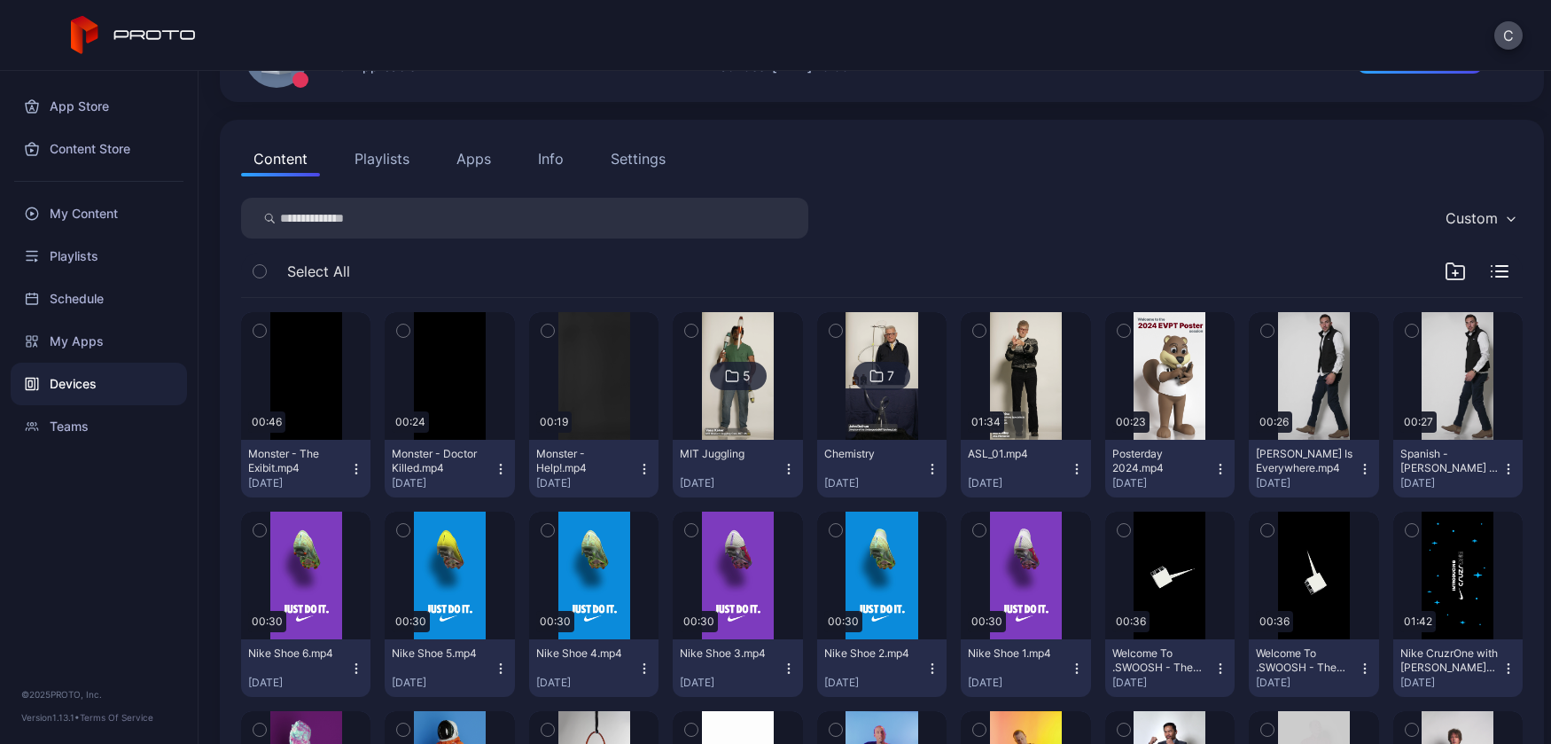
scroll to position [0, 0]
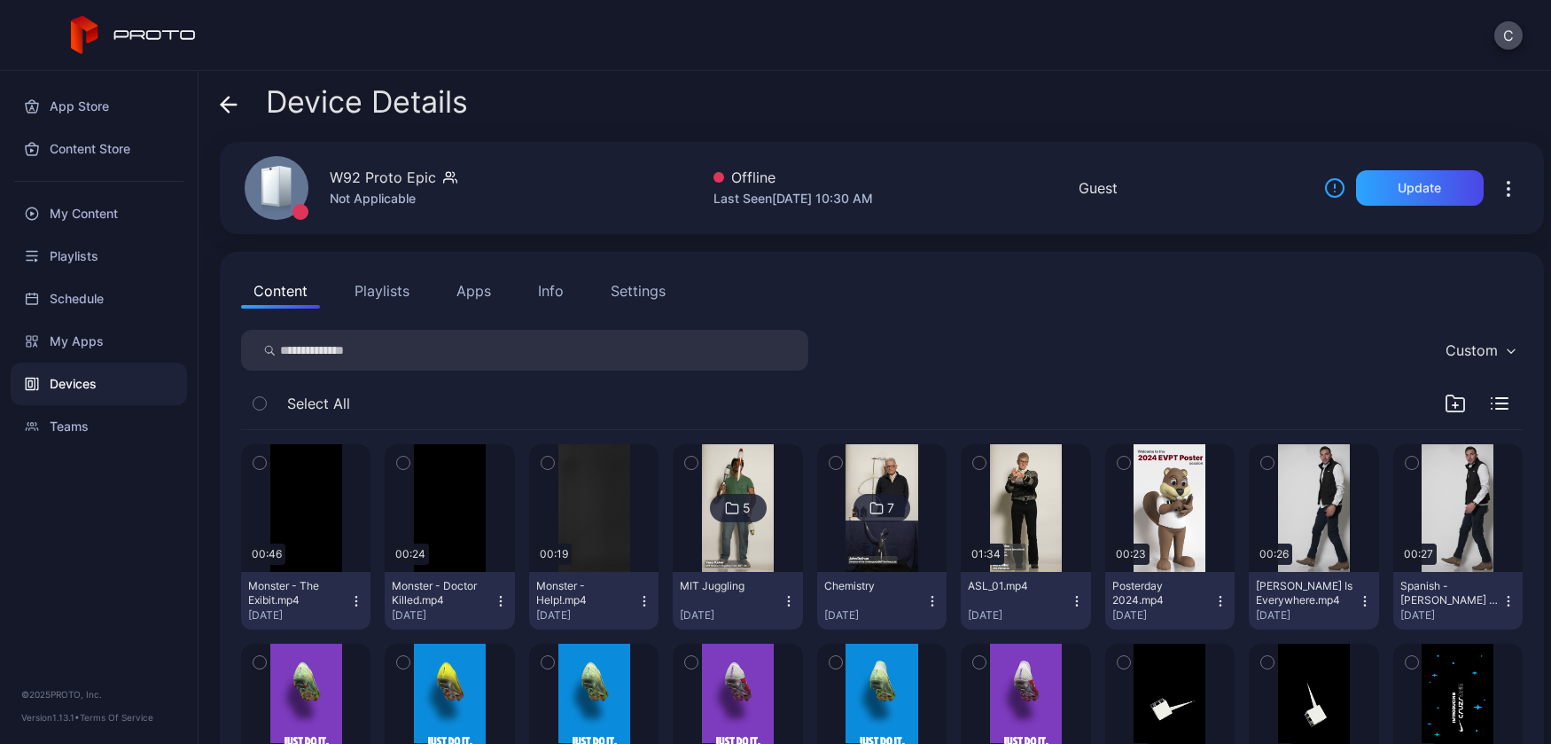
click at [365, 285] on button "Playlists" at bounding box center [382, 290] width 80 height 35
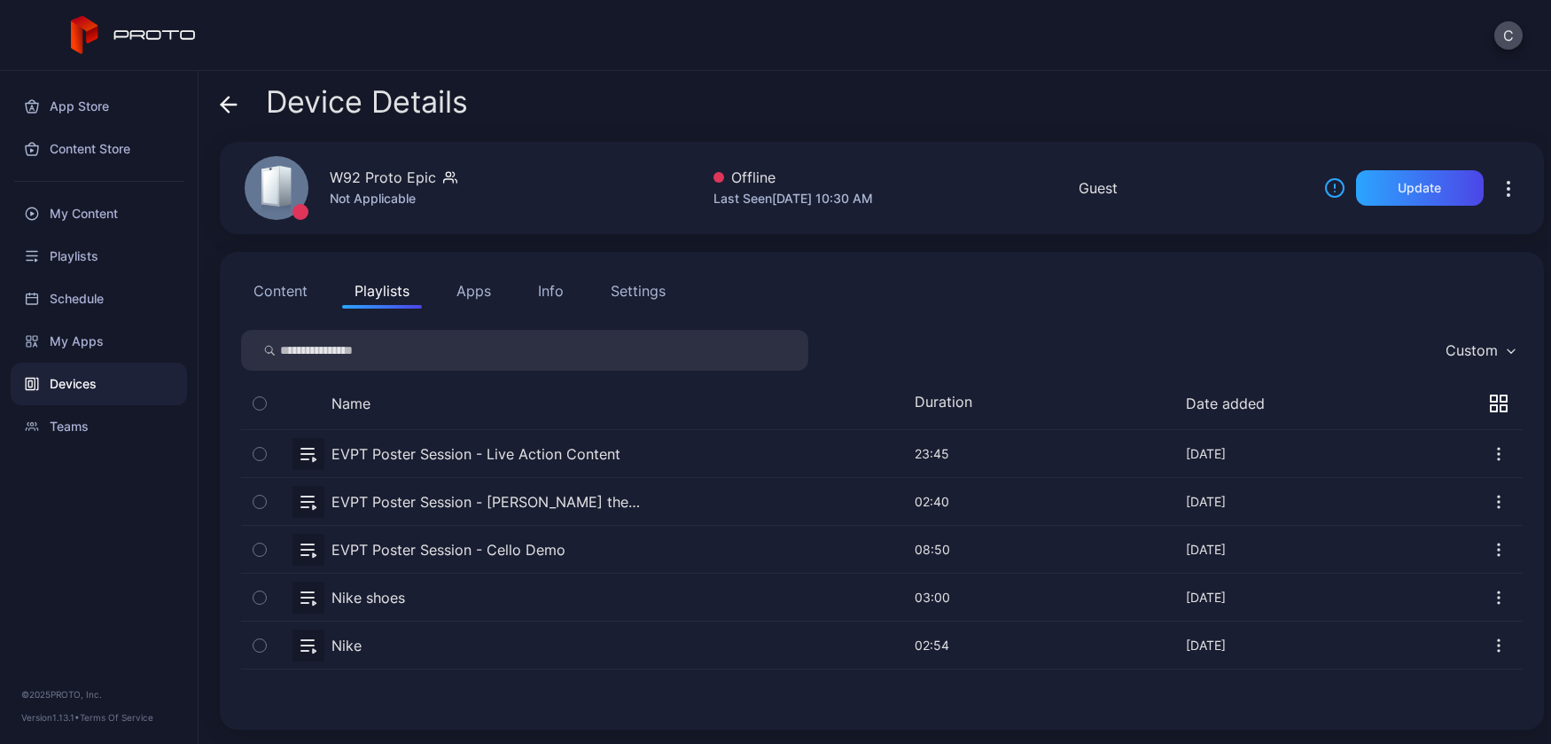
click at [286, 287] on button "Content" at bounding box center [280, 290] width 79 height 35
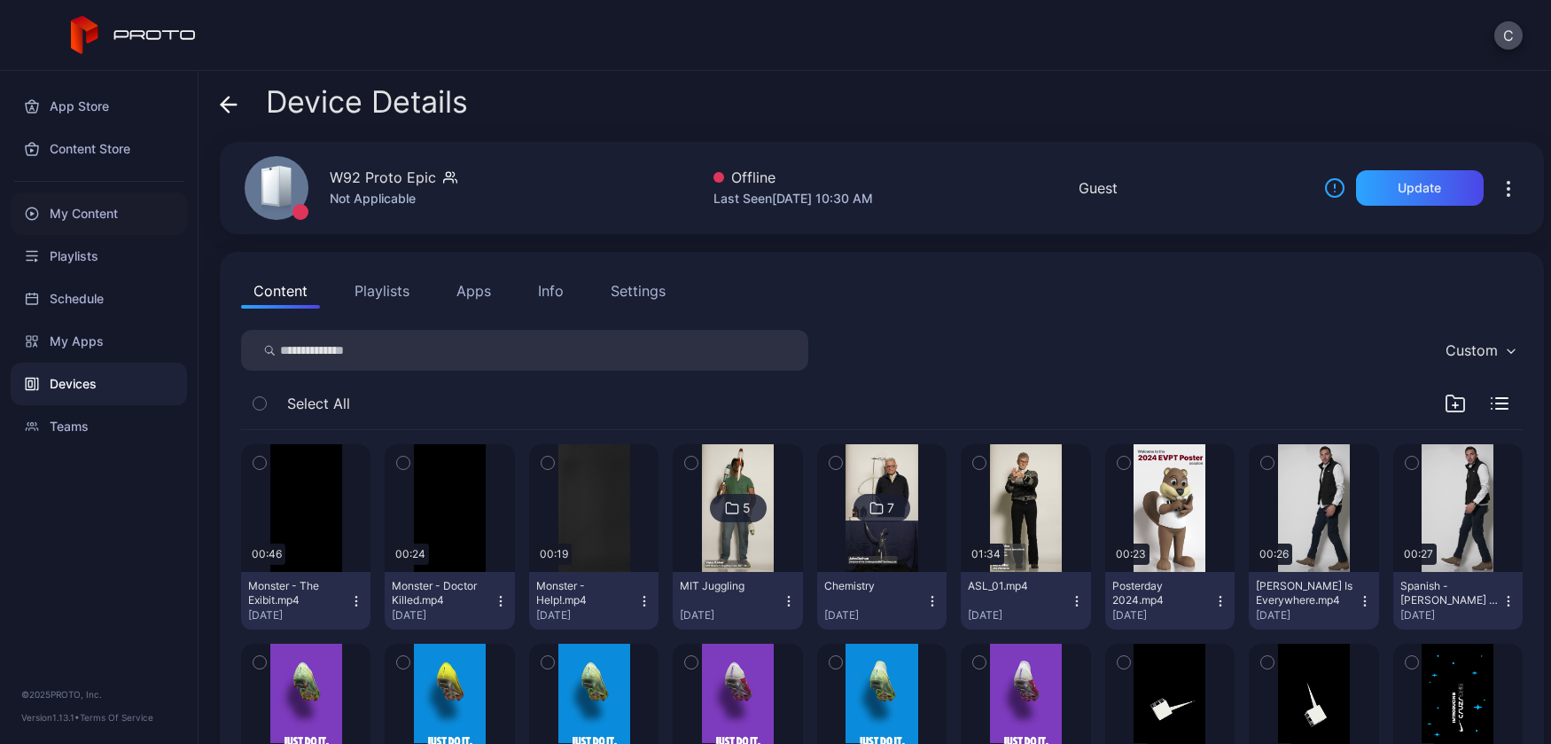
click at [83, 208] on div "My Content" at bounding box center [99, 213] width 176 height 43
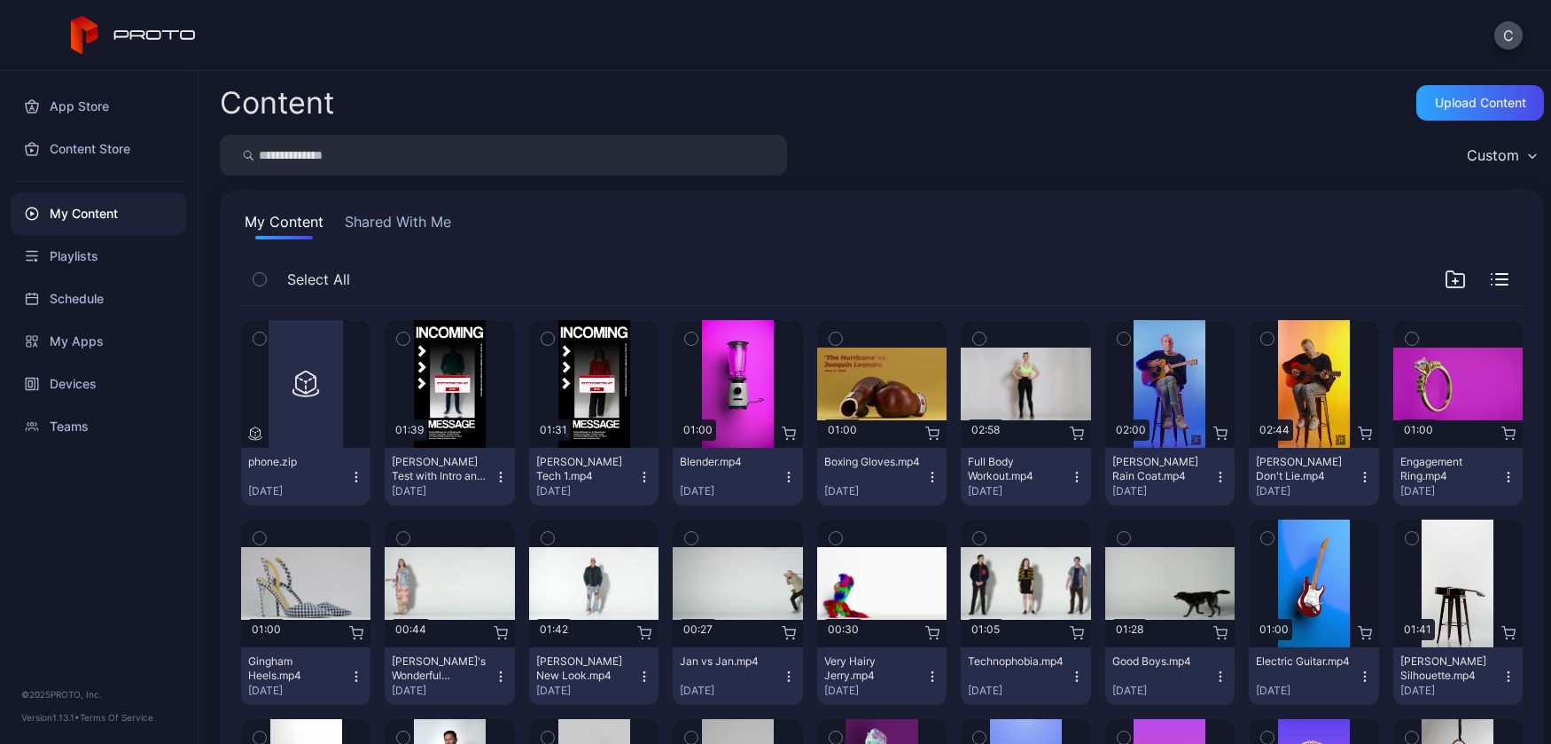
click at [394, 225] on button "Shared With Me" at bounding box center [397, 225] width 113 height 28
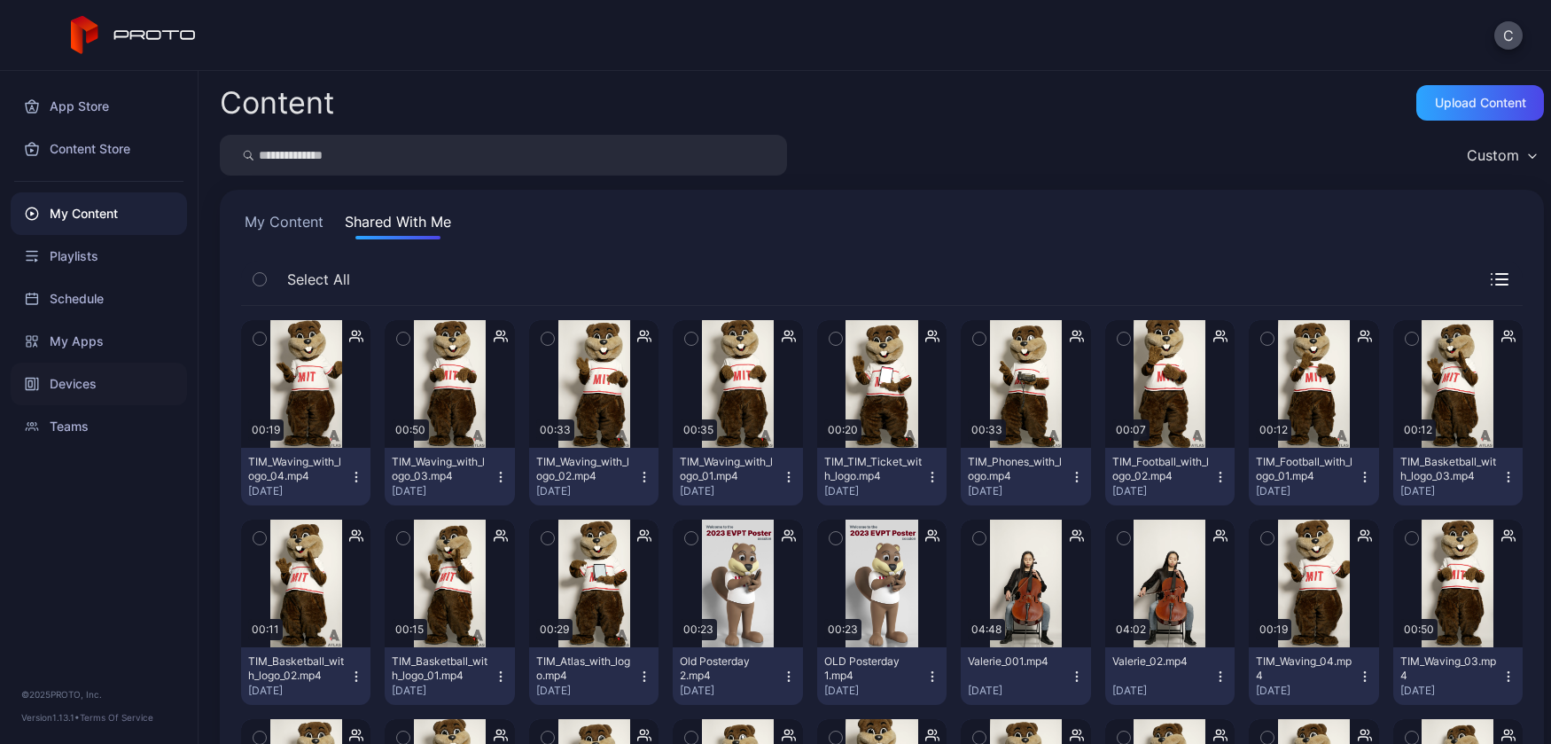
click at [71, 376] on div "Devices" at bounding box center [99, 384] width 176 height 43
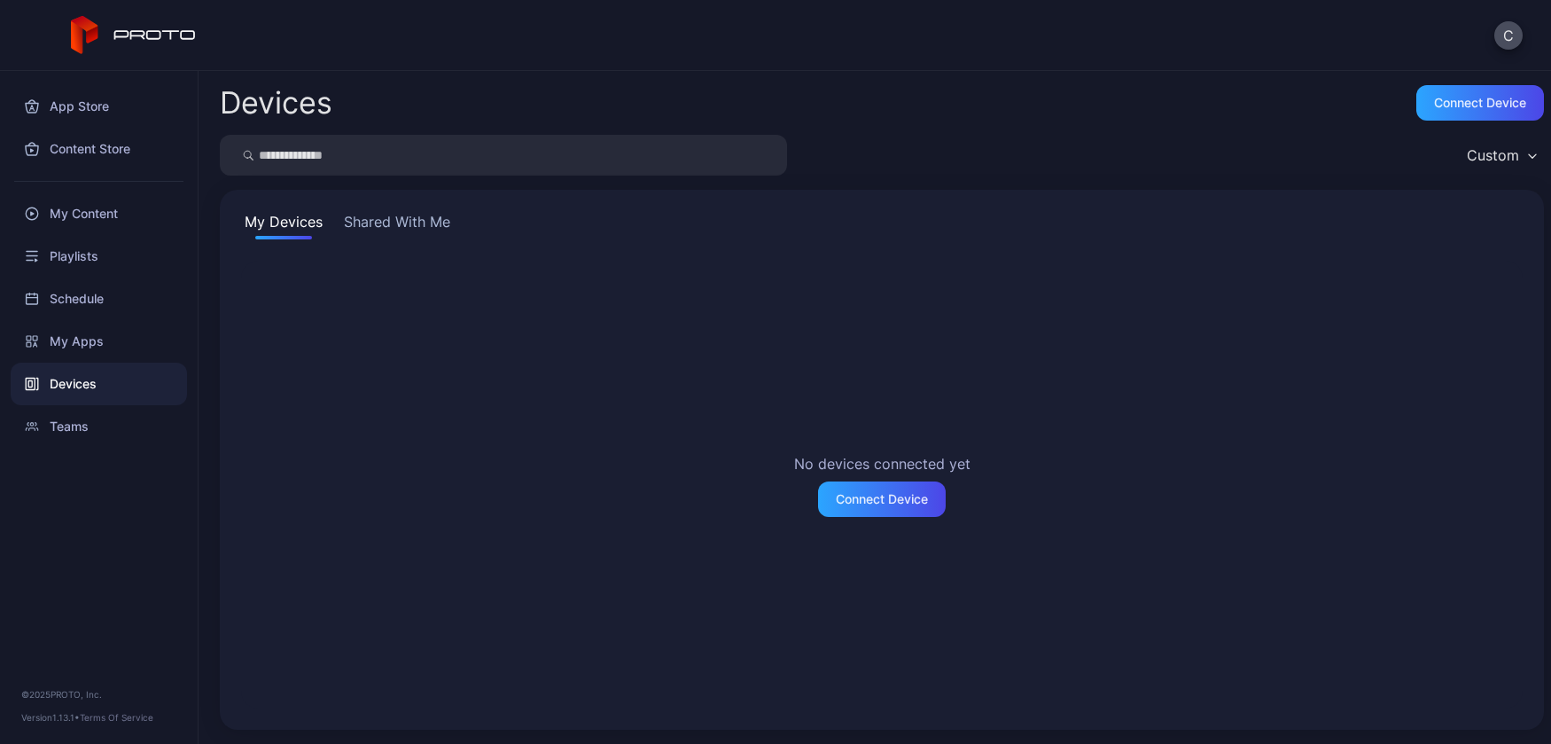
click at [433, 214] on button "Shared With Me" at bounding box center [396, 225] width 113 height 28
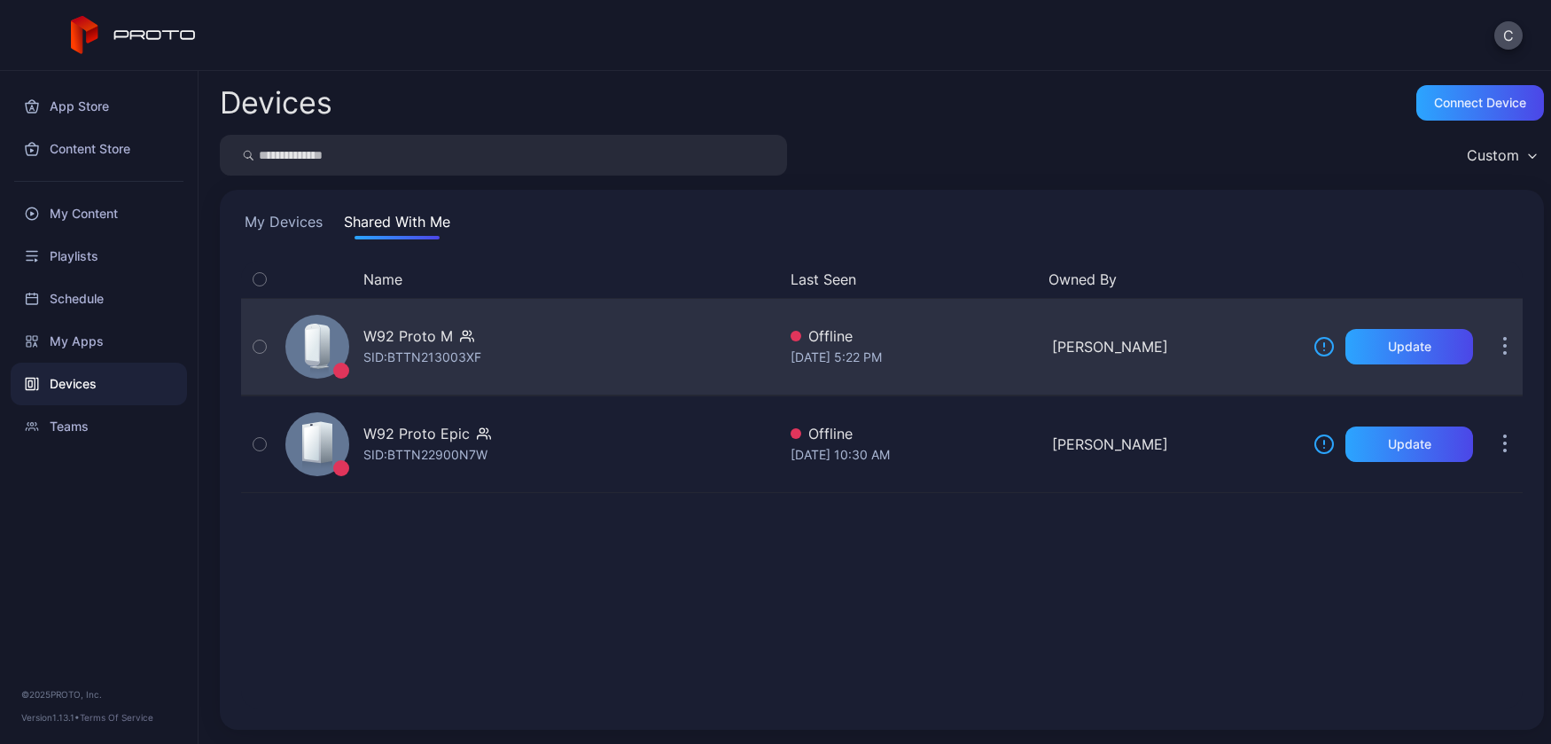
click at [534, 347] on div "W92 Proto M SID: BTTN213003XF" at bounding box center [527, 346] width 498 height 89
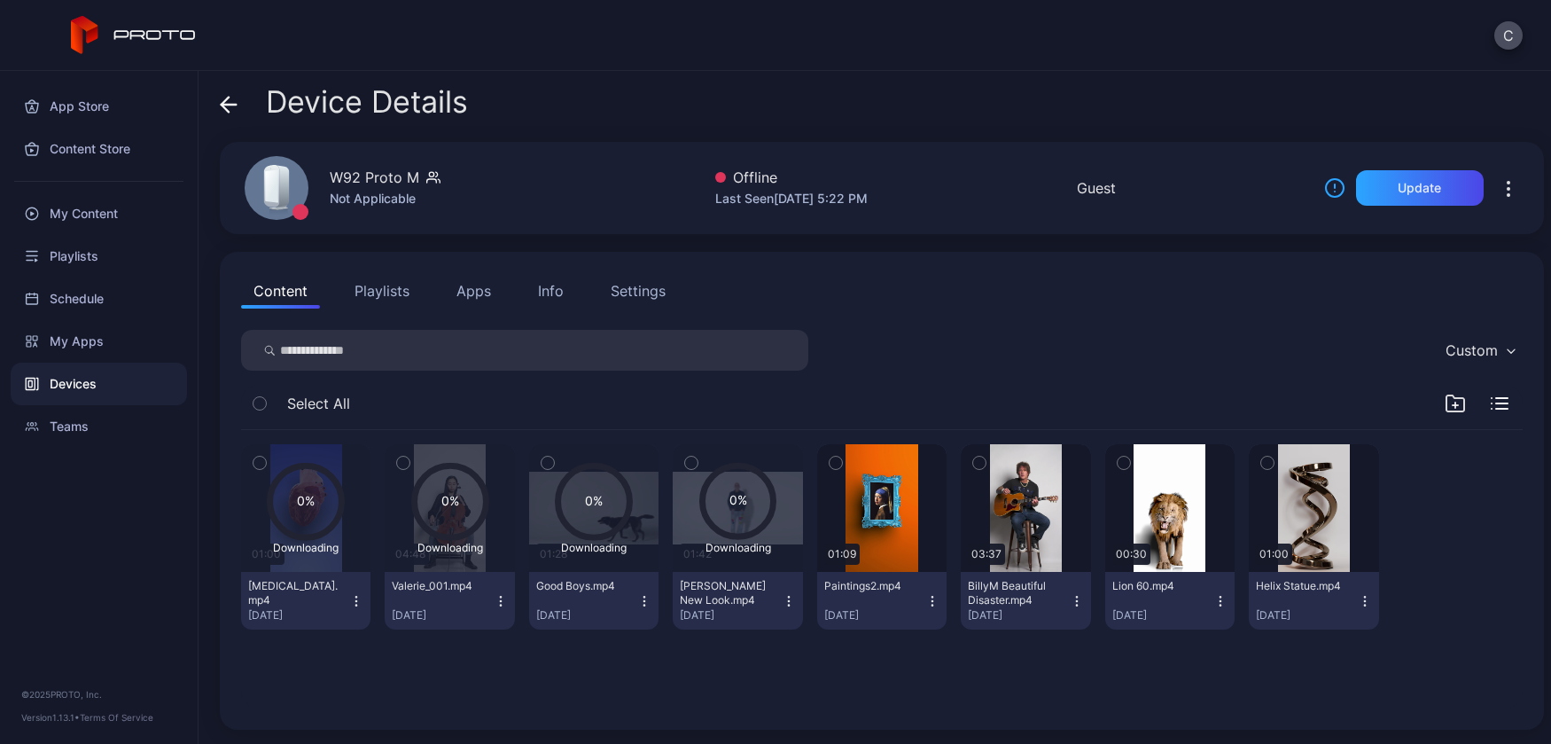
click at [103, 380] on div "Devices" at bounding box center [99, 384] width 176 height 43
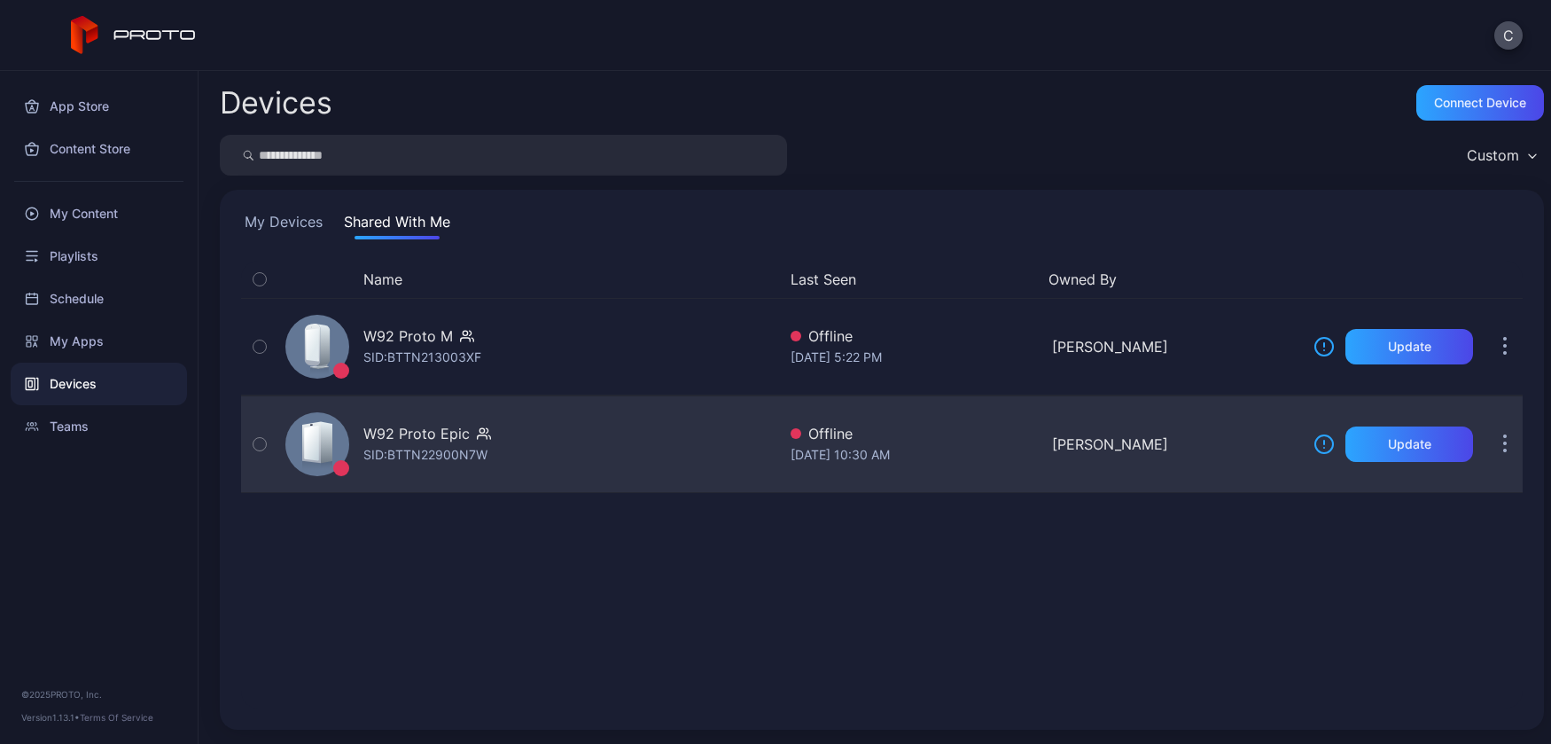
click at [554, 440] on div "W92 Proto Epic SID: BTTN22900N7W" at bounding box center [527, 444] width 498 height 89
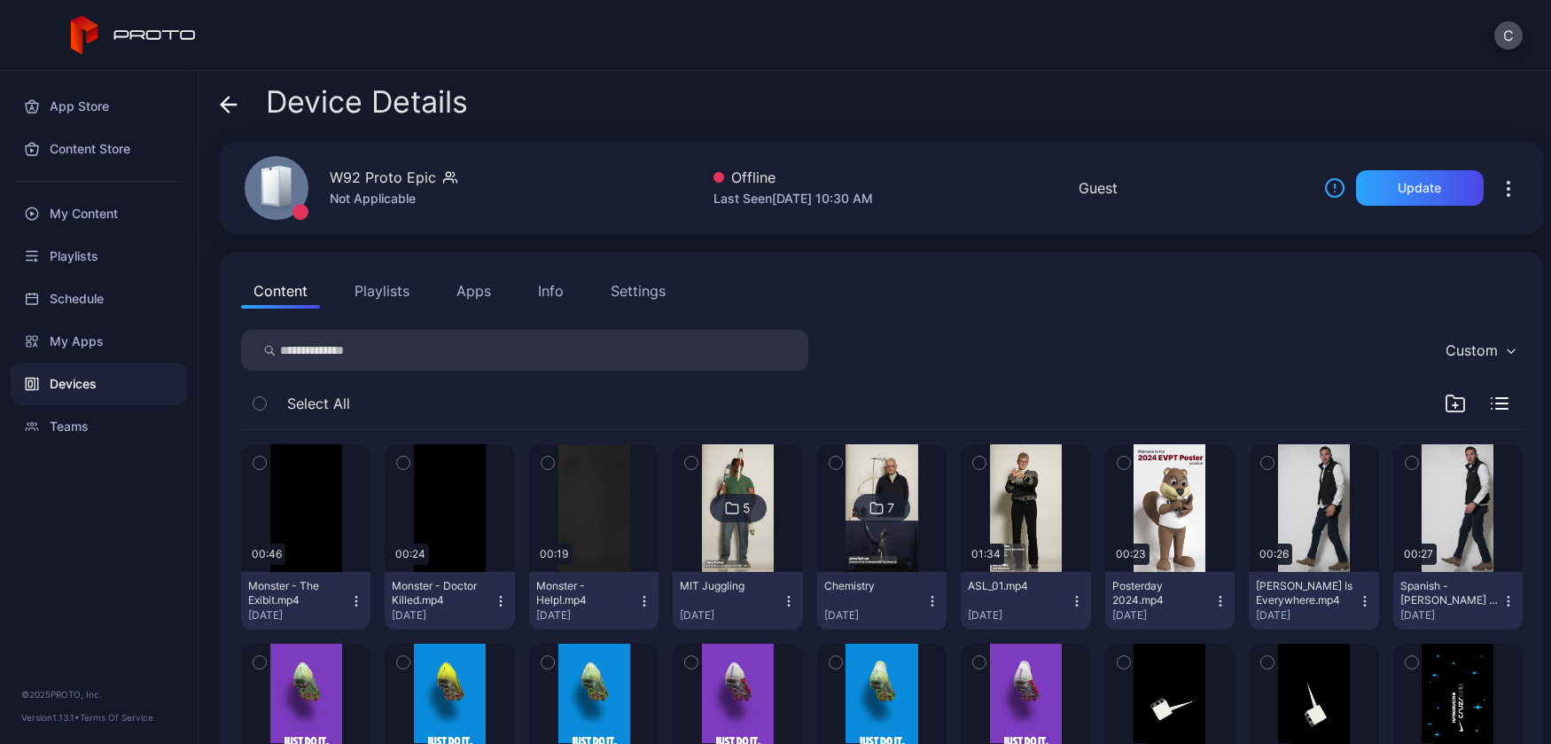
click at [389, 290] on button "Playlists" at bounding box center [382, 290] width 80 height 35
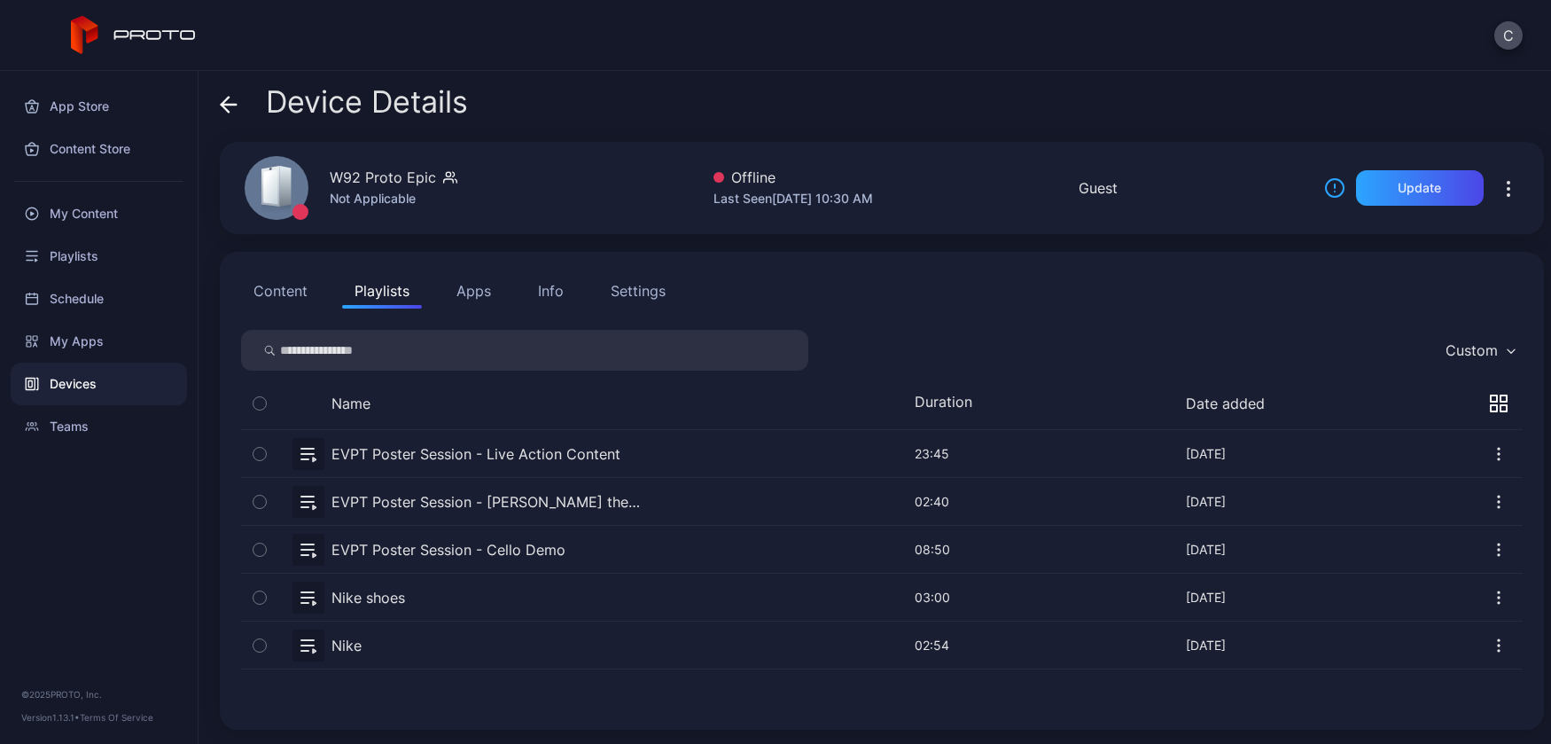
click at [281, 286] on button "Content" at bounding box center [280, 290] width 79 height 35
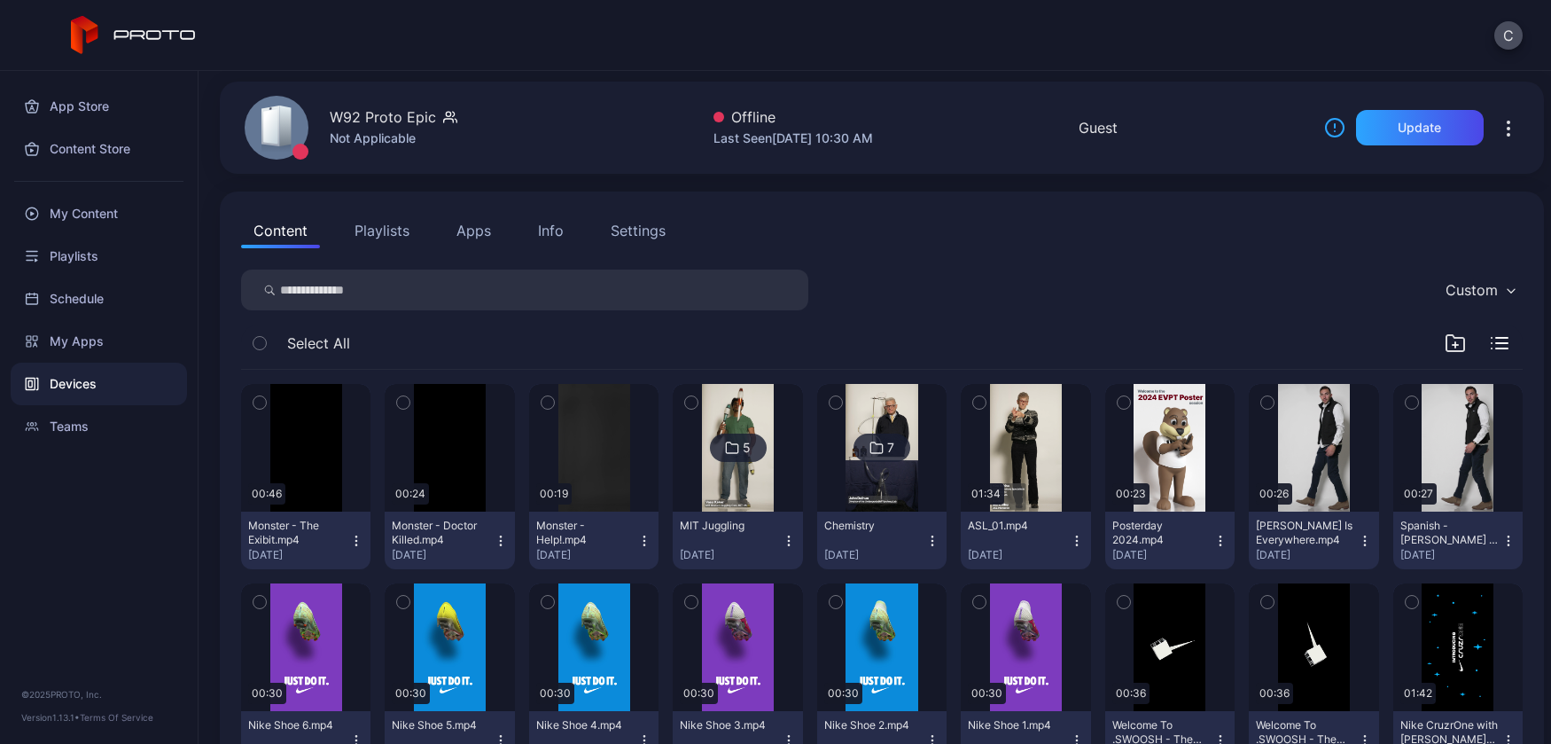
scroll to position [97, 0]
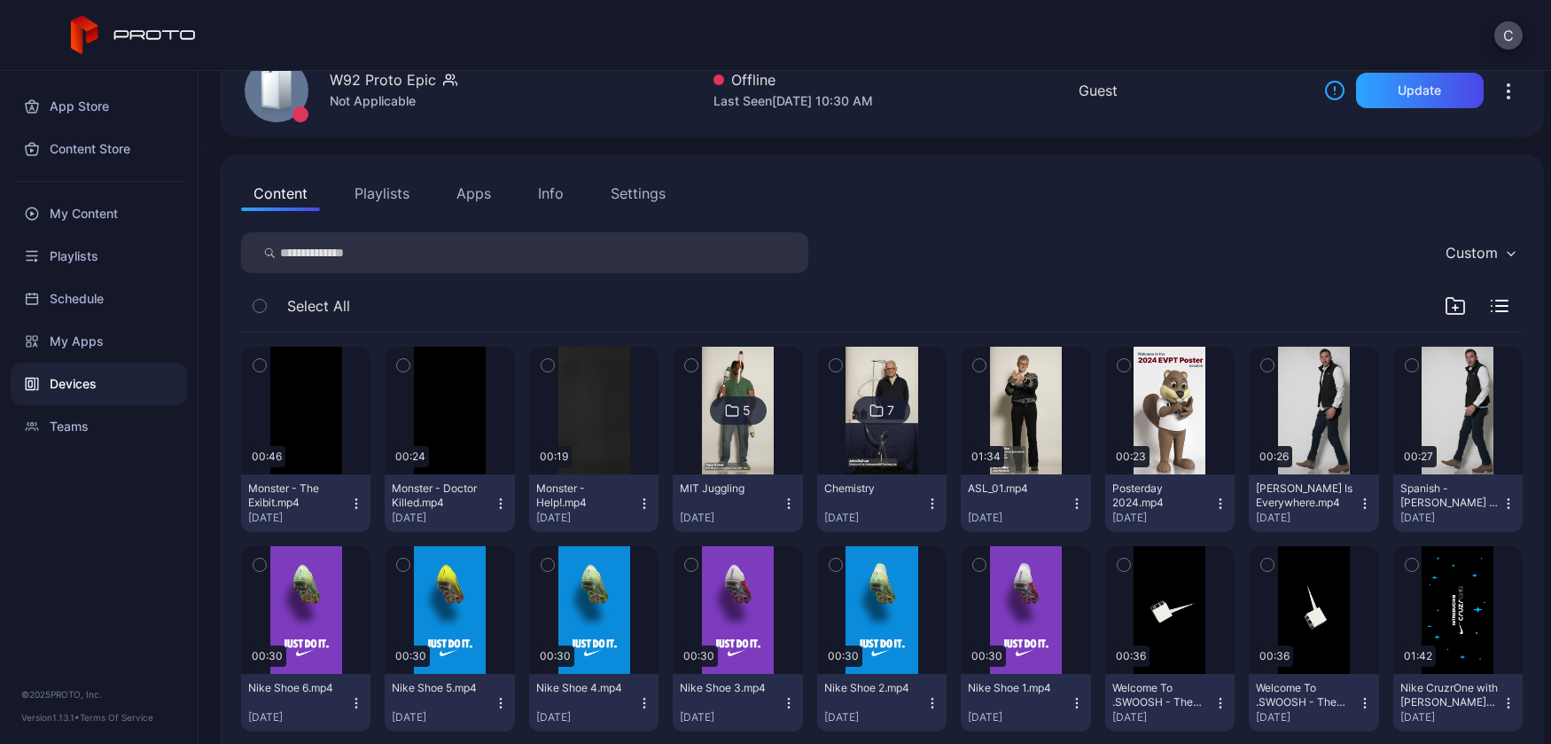
click at [940, 500] on icon "button" at bounding box center [932, 503] width 14 height 14
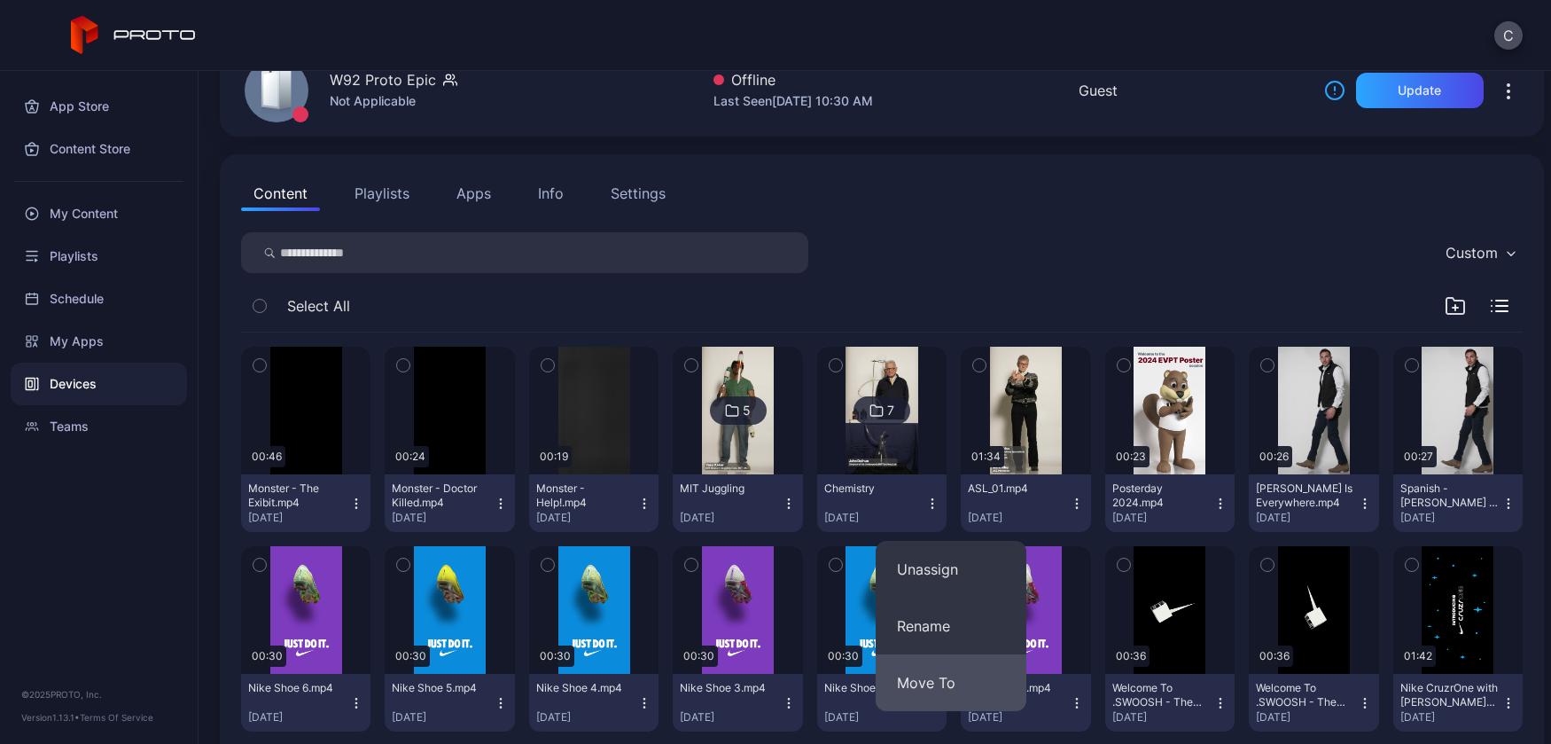
click at [954, 675] on button "Move To" at bounding box center [951, 682] width 151 height 57
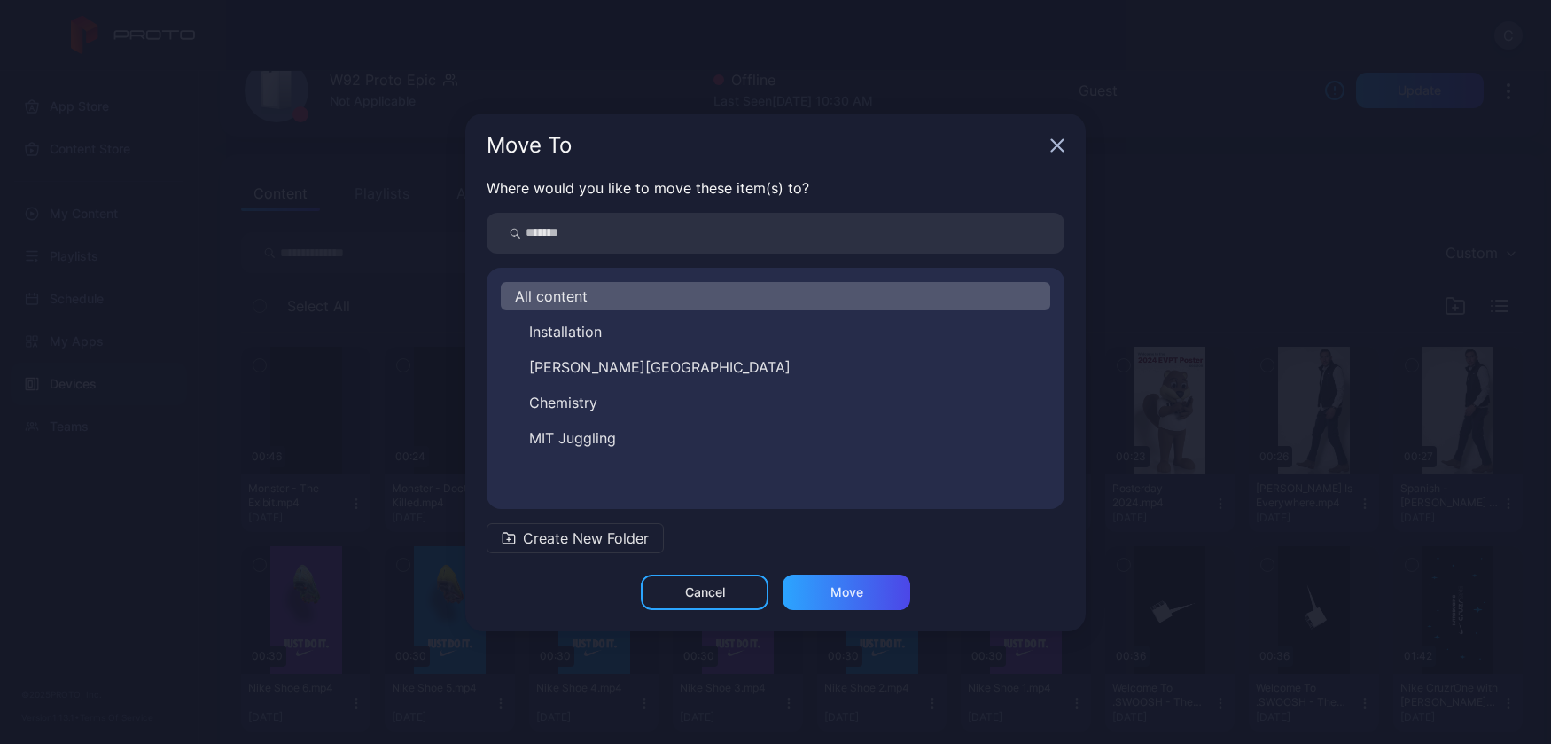
click at [1055, 144] on icon "button" at bounding box center [1057, 145] width 14 height 14
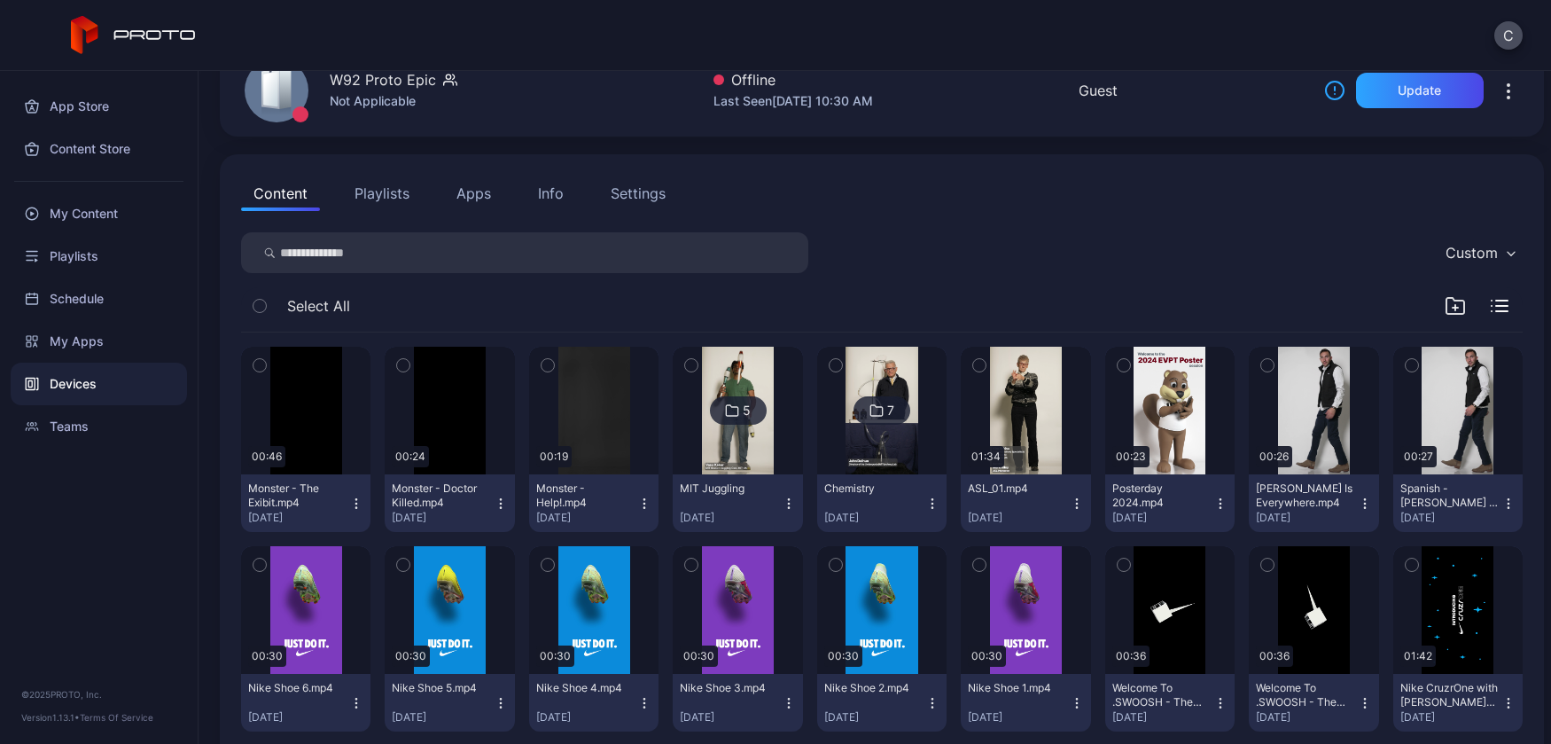
click at [796, 502] on icon "button" at bounding box center [789, 503] width 14 height 14
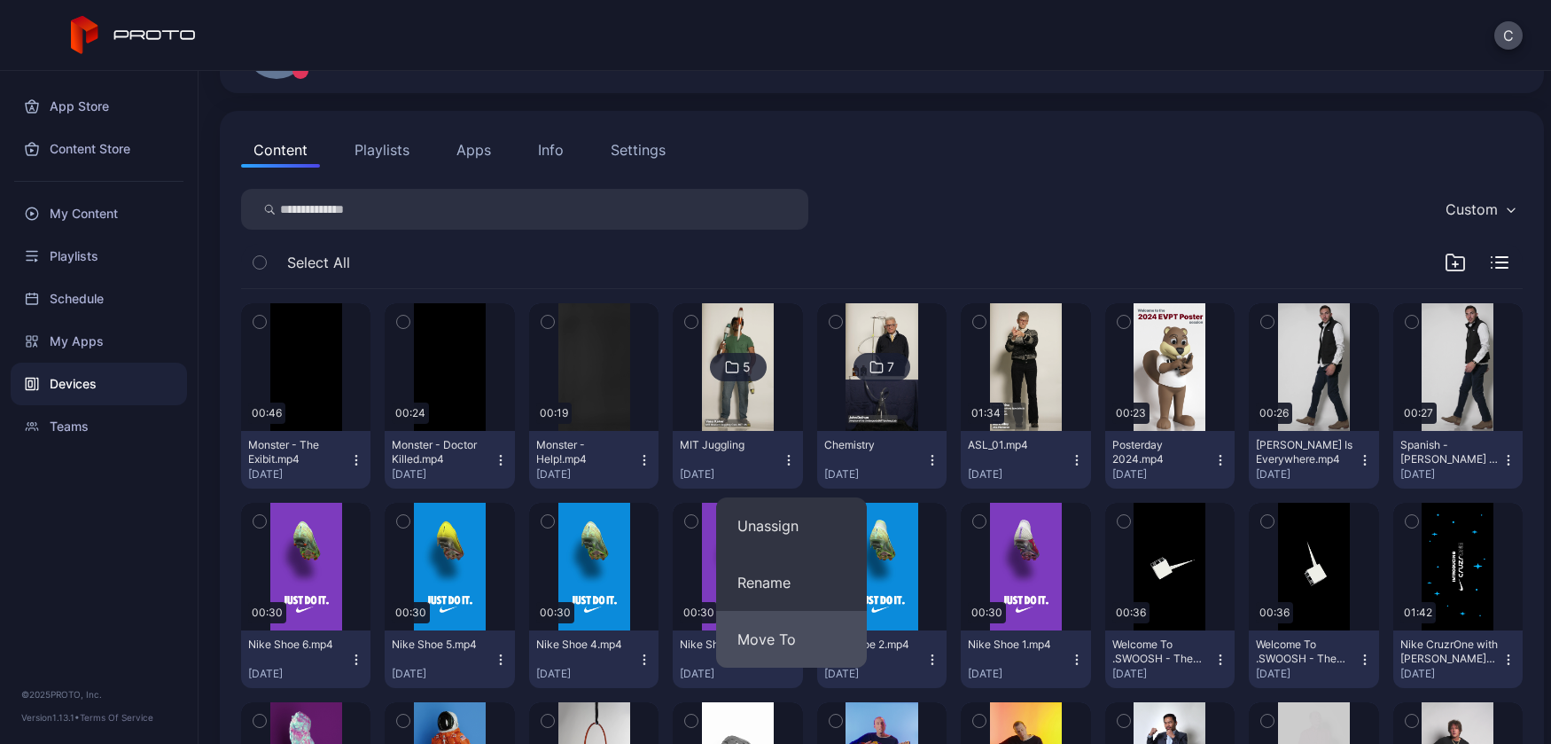
scroll to position [154, 0]
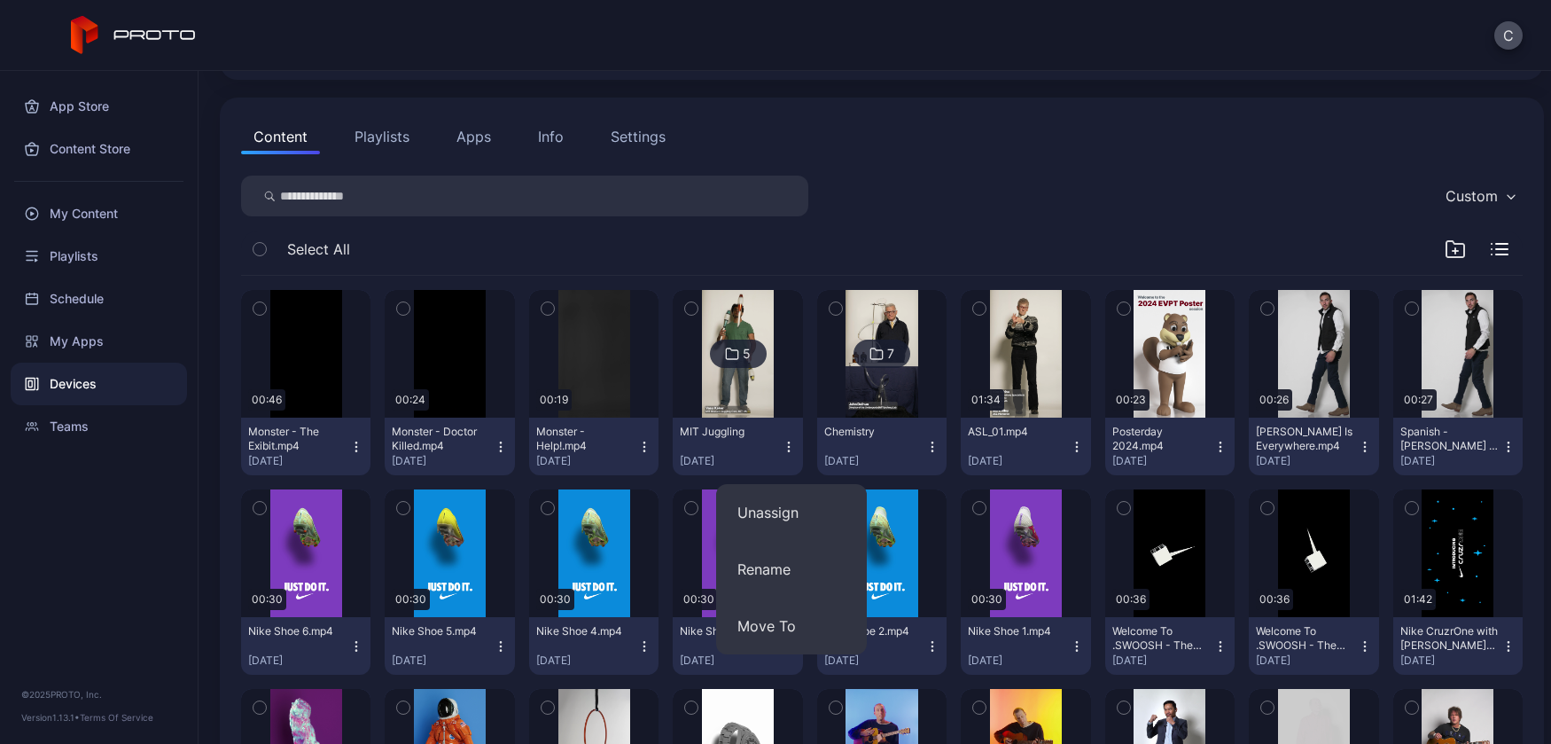
click at [1040, 151] on div "Content Playlists Apps Info Settings" at bounding box center [882, 136] width 1282 height 35
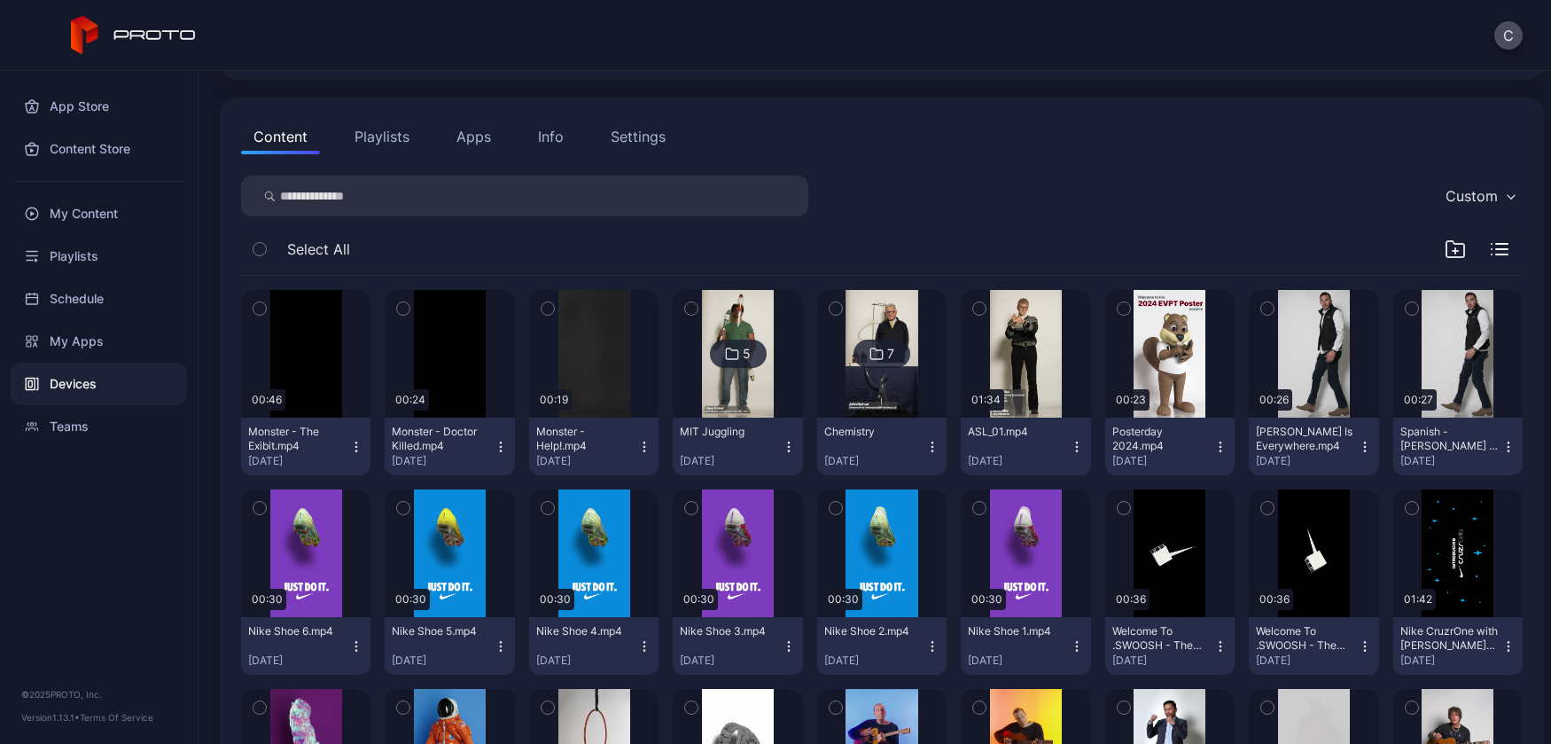
click at [940, 442] on icon "button" at bounding box center [932, 447] width 14 height 14
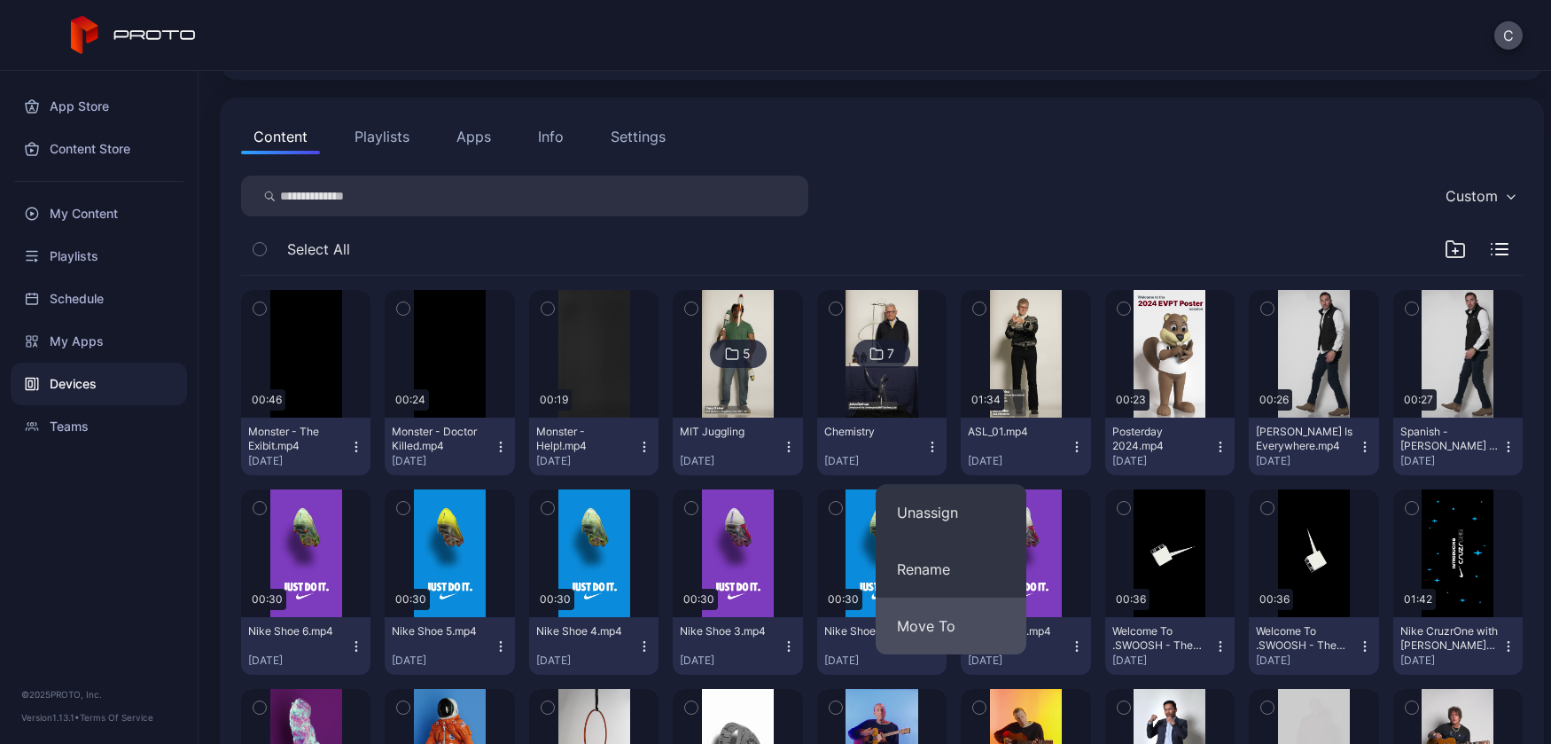
click at [964, 619] on button "Move To" at bounding box center [951, 625] width 151 height 57
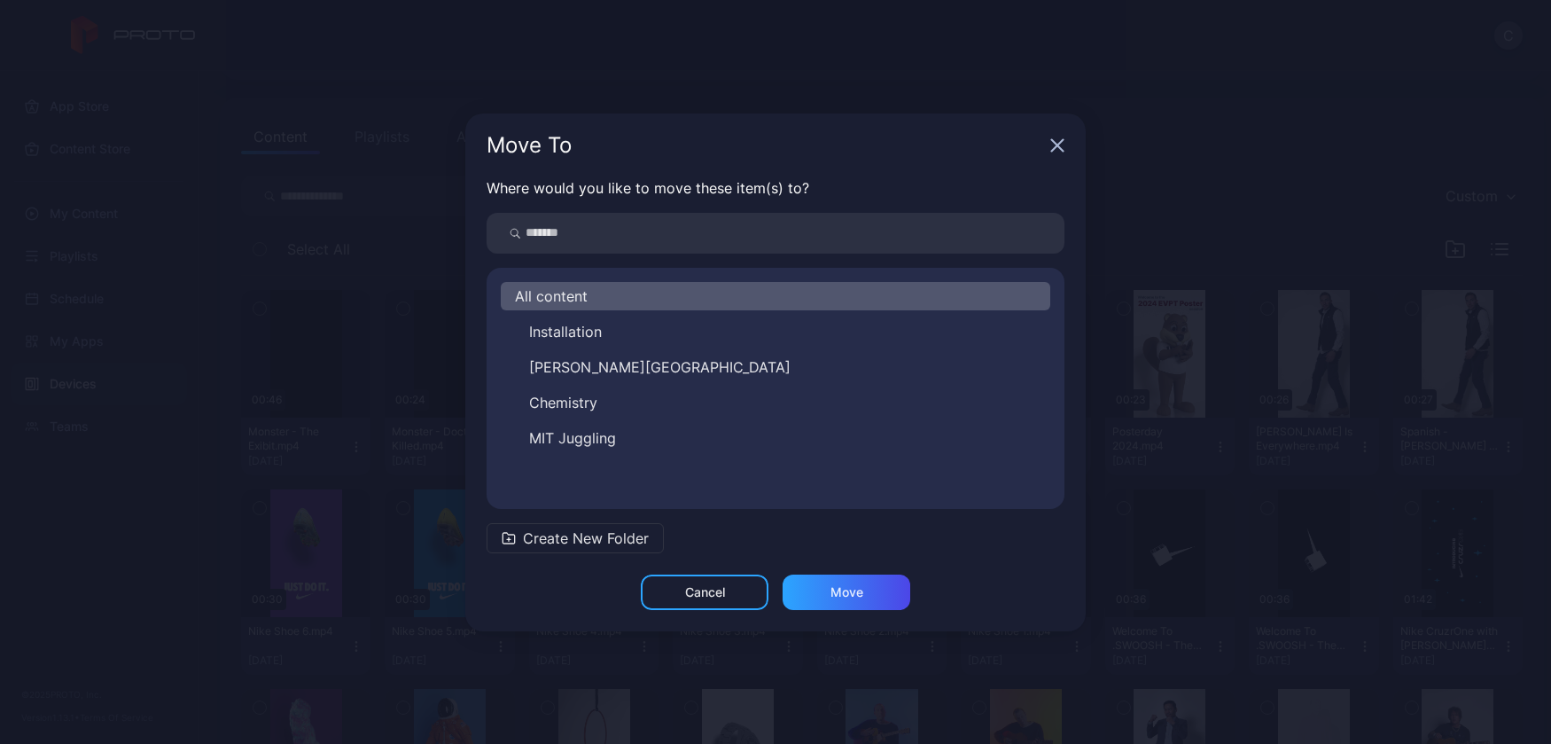
click at [561, 293] on span "All content" at bounding box center [551, 295] width 73 height 21
click at [880, 594] on div "Move" at bounding box center [847, 591] width 128 height 35
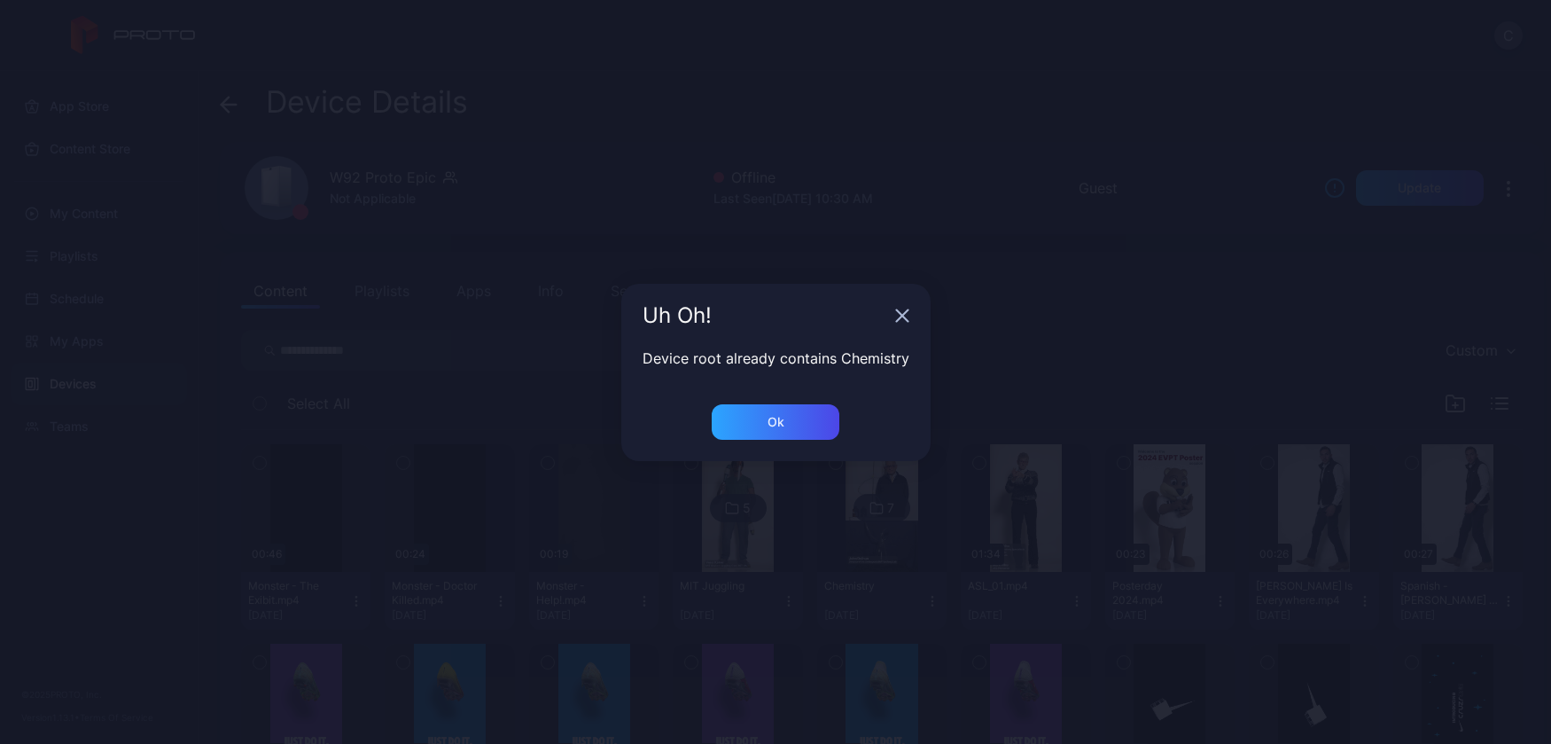
click at [901, 312] on icon "button" at bounding box center [902, 315] width 12 height 12
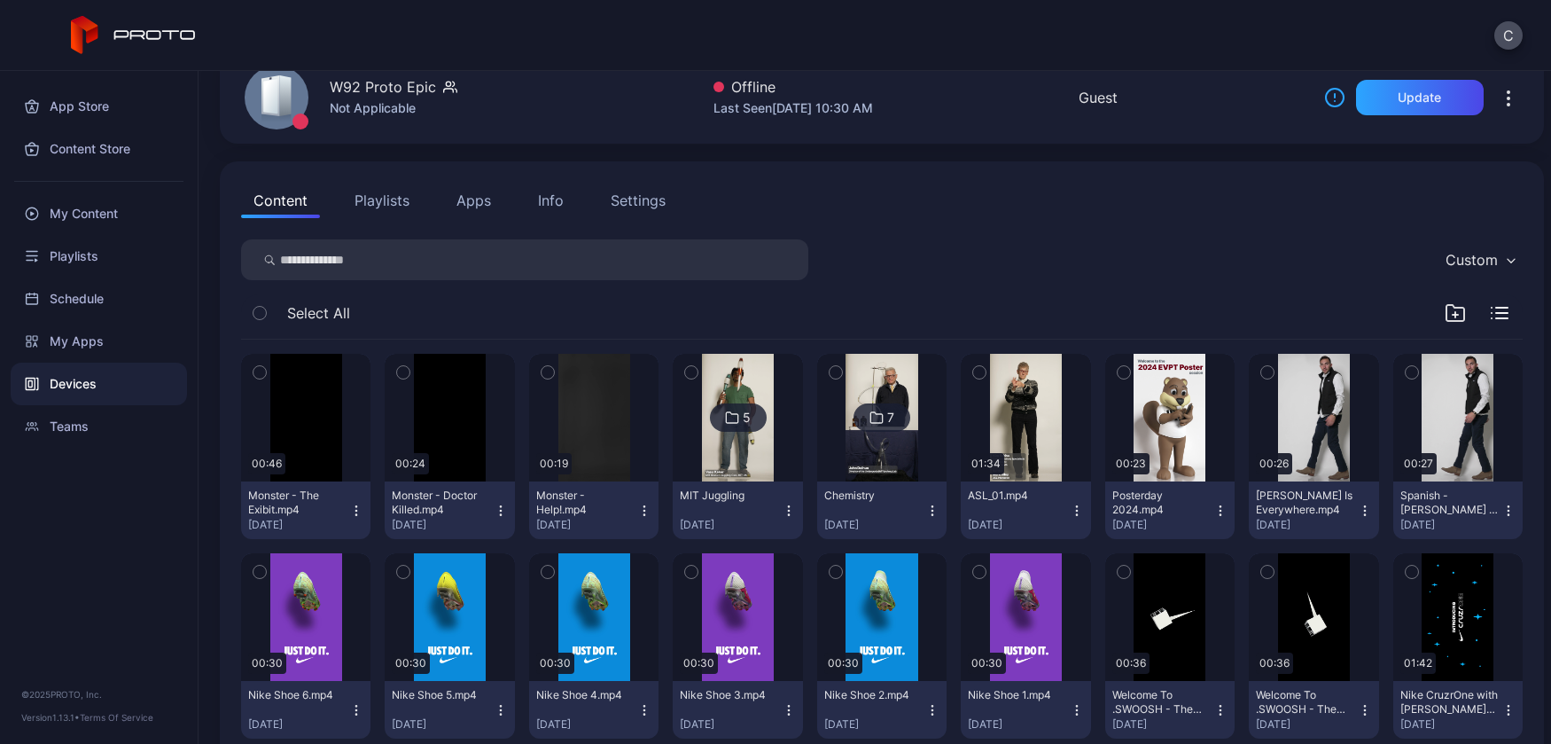
scroll to position [93, 0]
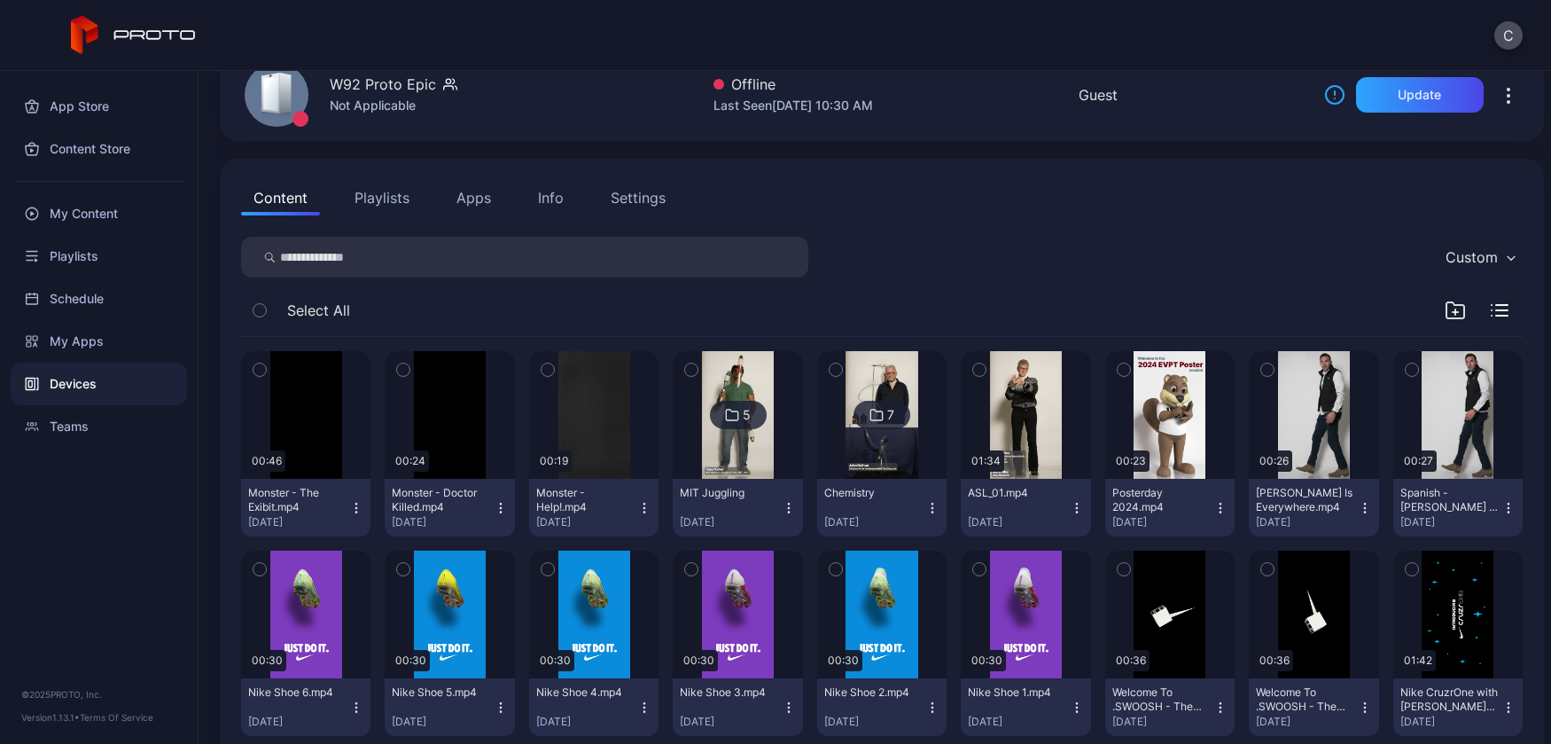
click at [82, 372] on div "Devices" at bounding box center [99, 384] width 176 height 43
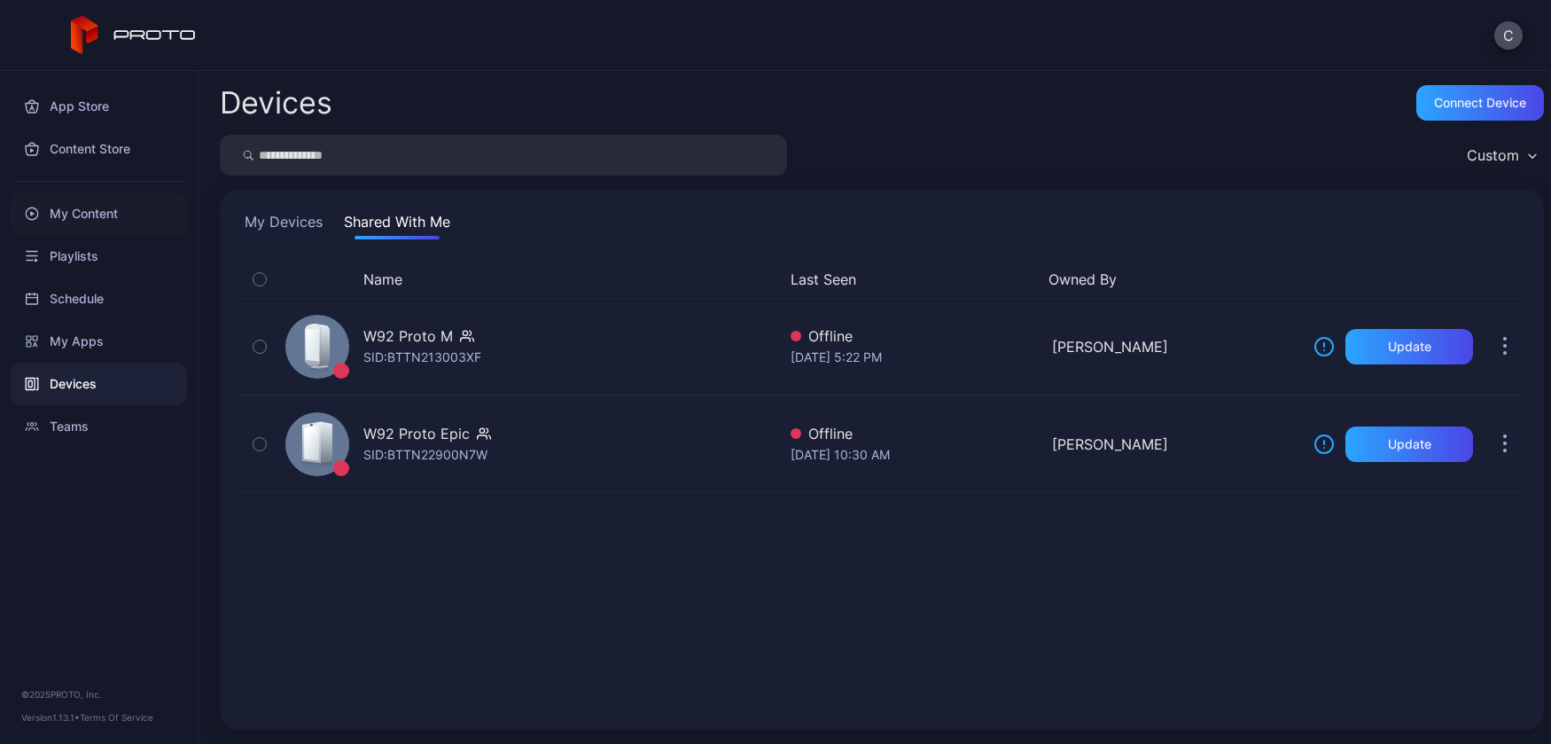
click at [98, 212] on div "My Content" at bounding box center [99, 213] width 176 height 43
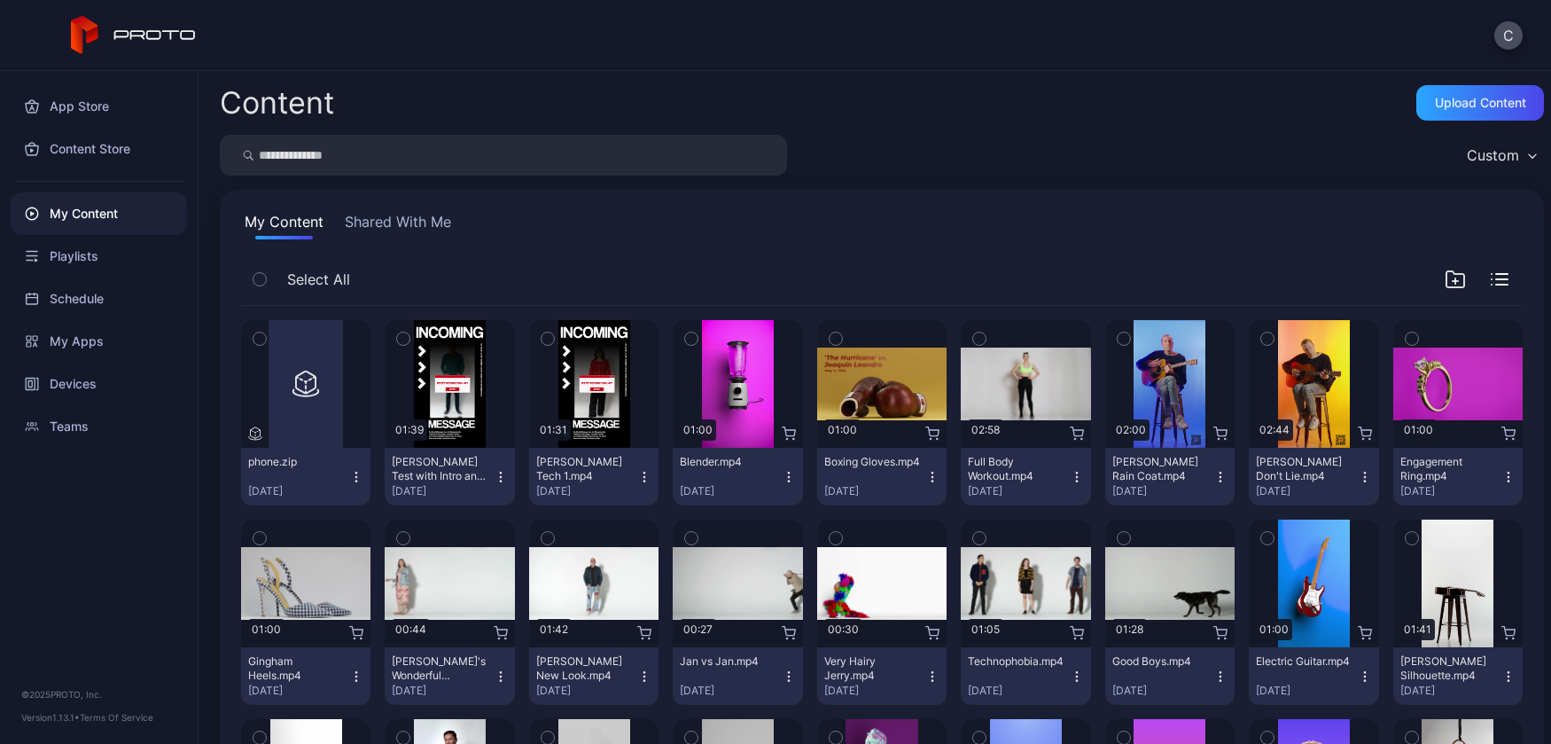
click at [386, 222] on button "Shared With Me" at bounding box center [397, 225] width 113 height 28
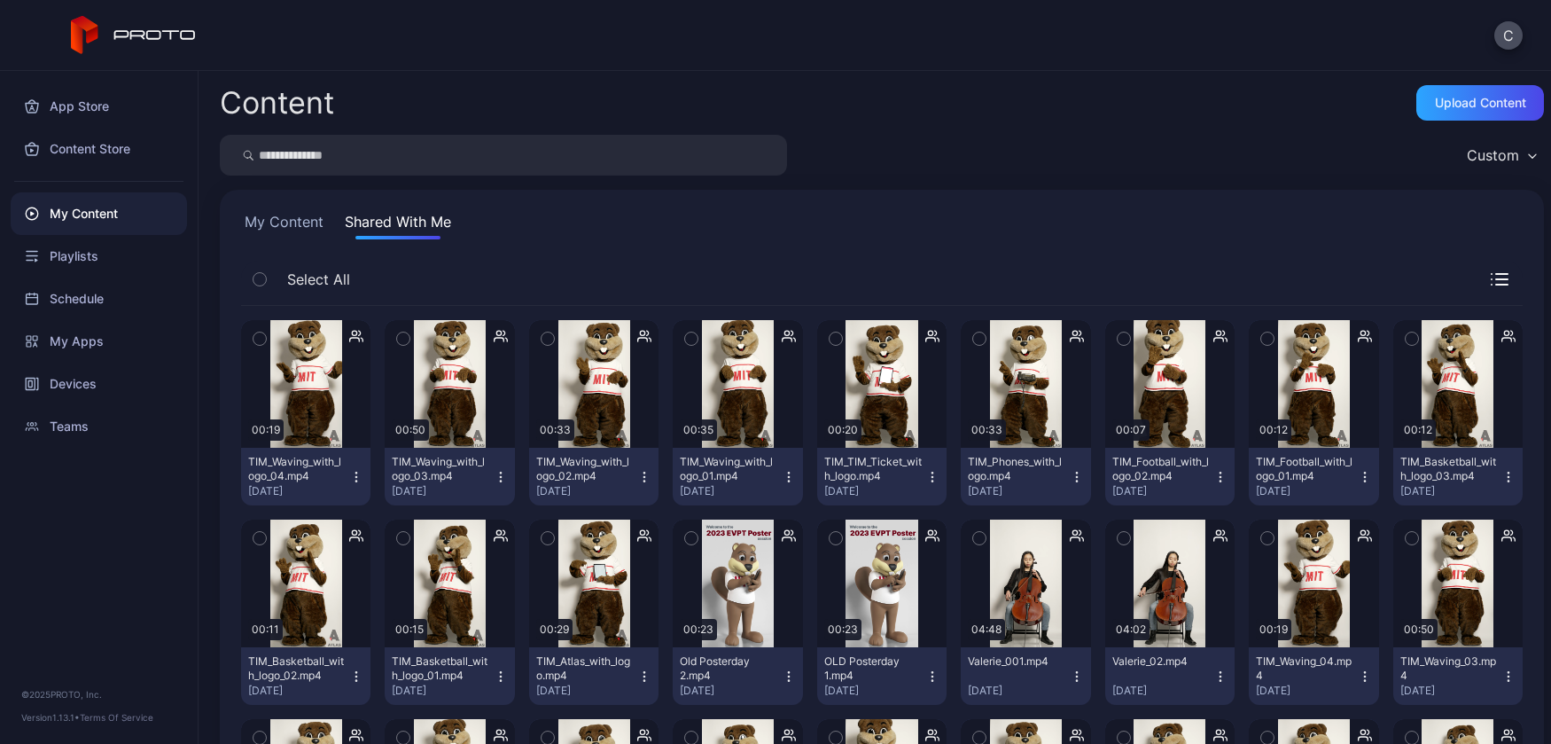
click at [292, 219] on button "My Content" at bounding box center [284, 225] width 86 height 28
